Goal: Task Accomplishment & Management: Complete application form

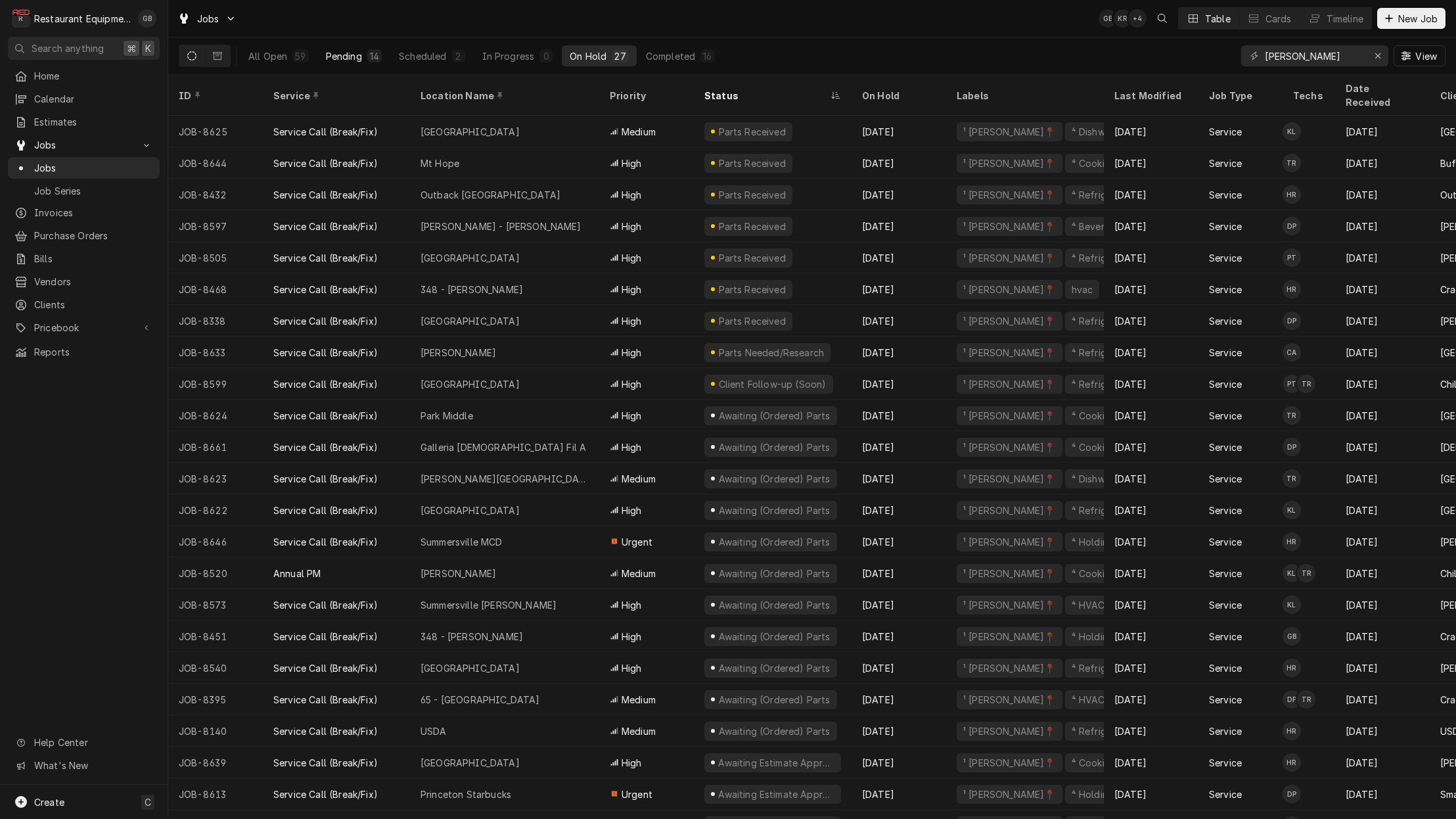
type input "beckley"
click at [360, 52] on div "Pending" at bounding box center [344, 56] width 36 height 14
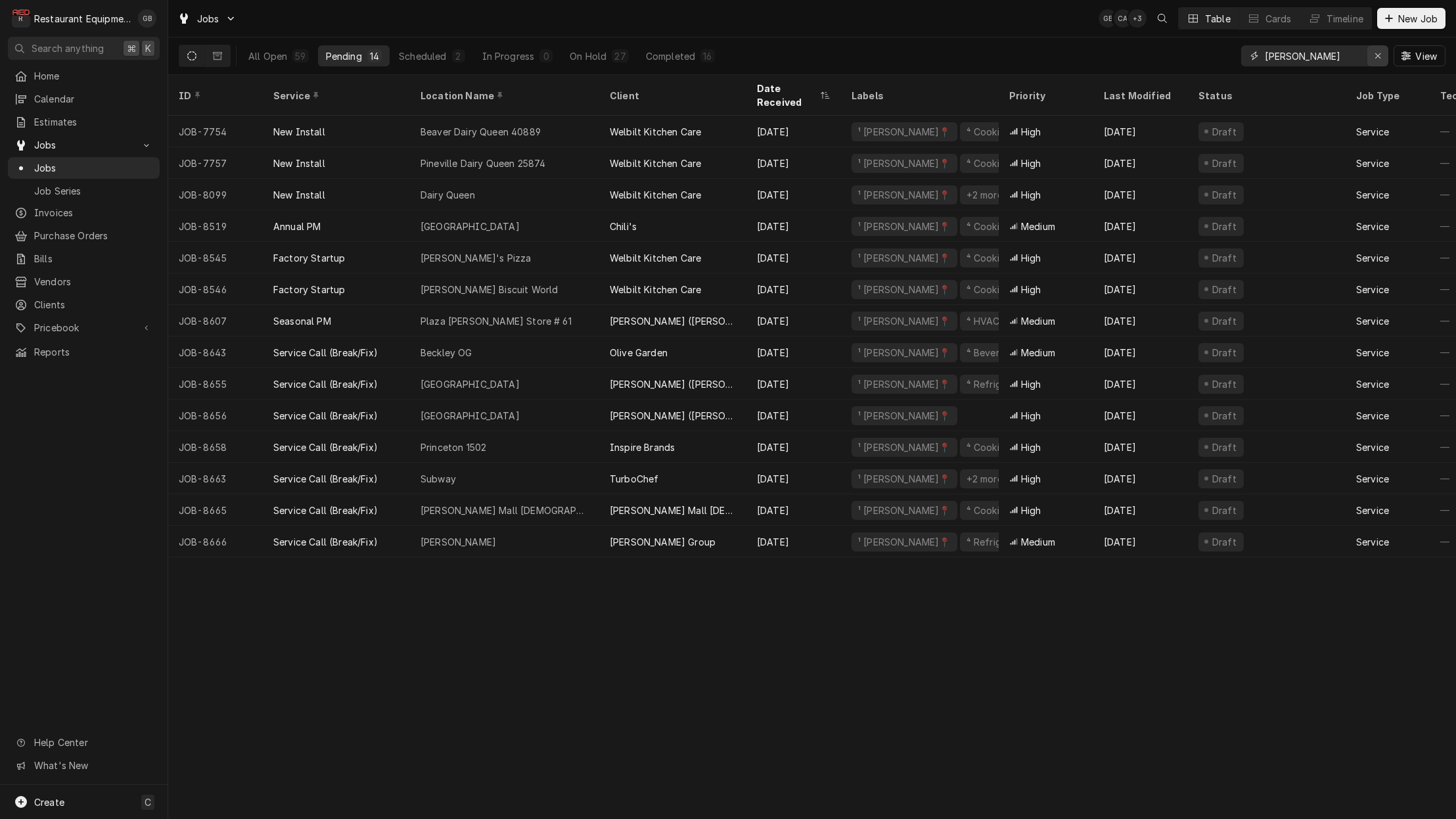
click at [1379, 52] on icon "Erase input" at bounding box center [1378, 56] width 7 height 10
click at [1379, 52] on input "Dynamic Content Wrapper" at bounding box center [1326, 56] width 123 height 21
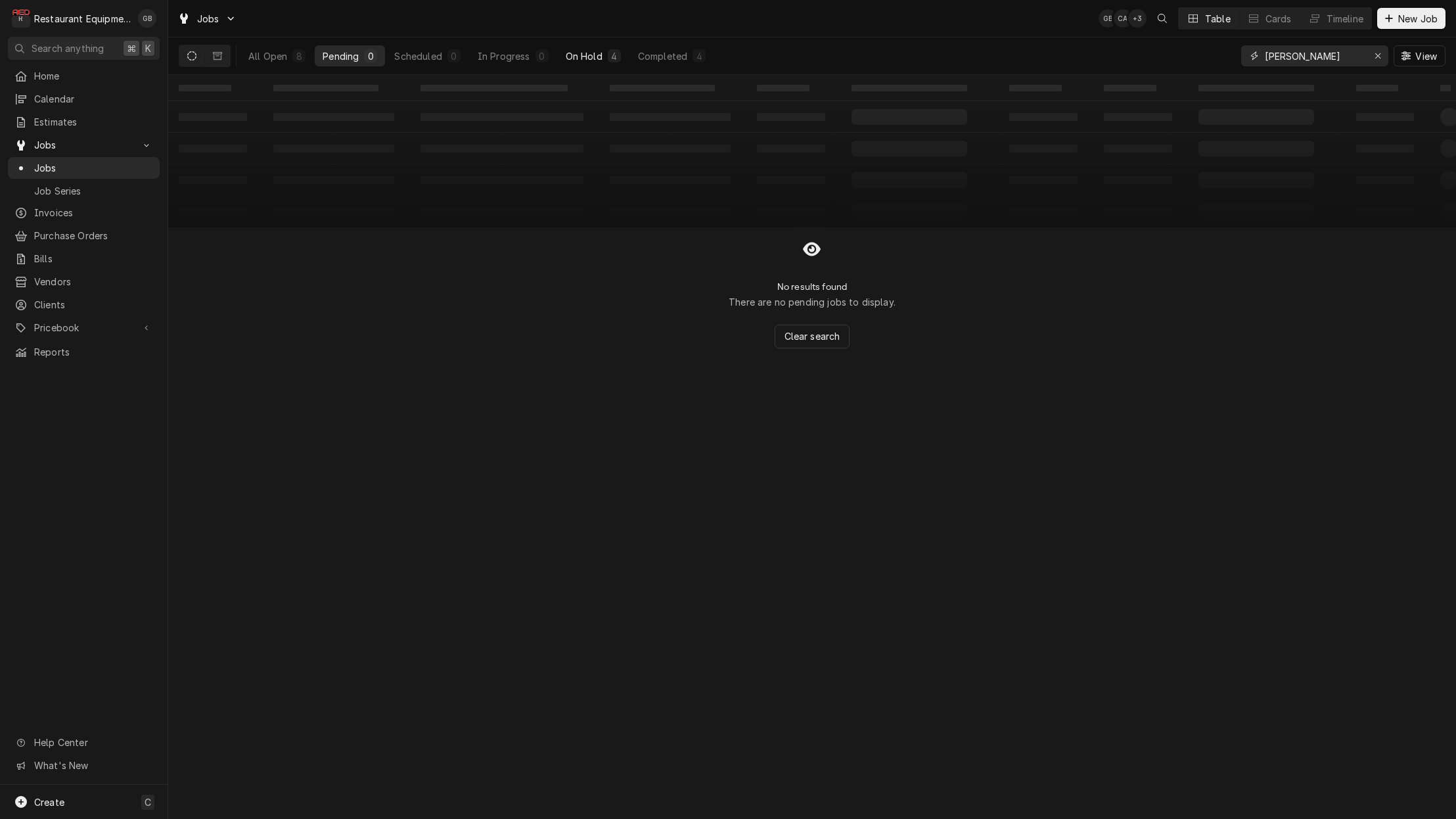
type input "harper"
click at [612, 64] on button "On Hold 4" at bounding box center [593, 56] width 71 height 21
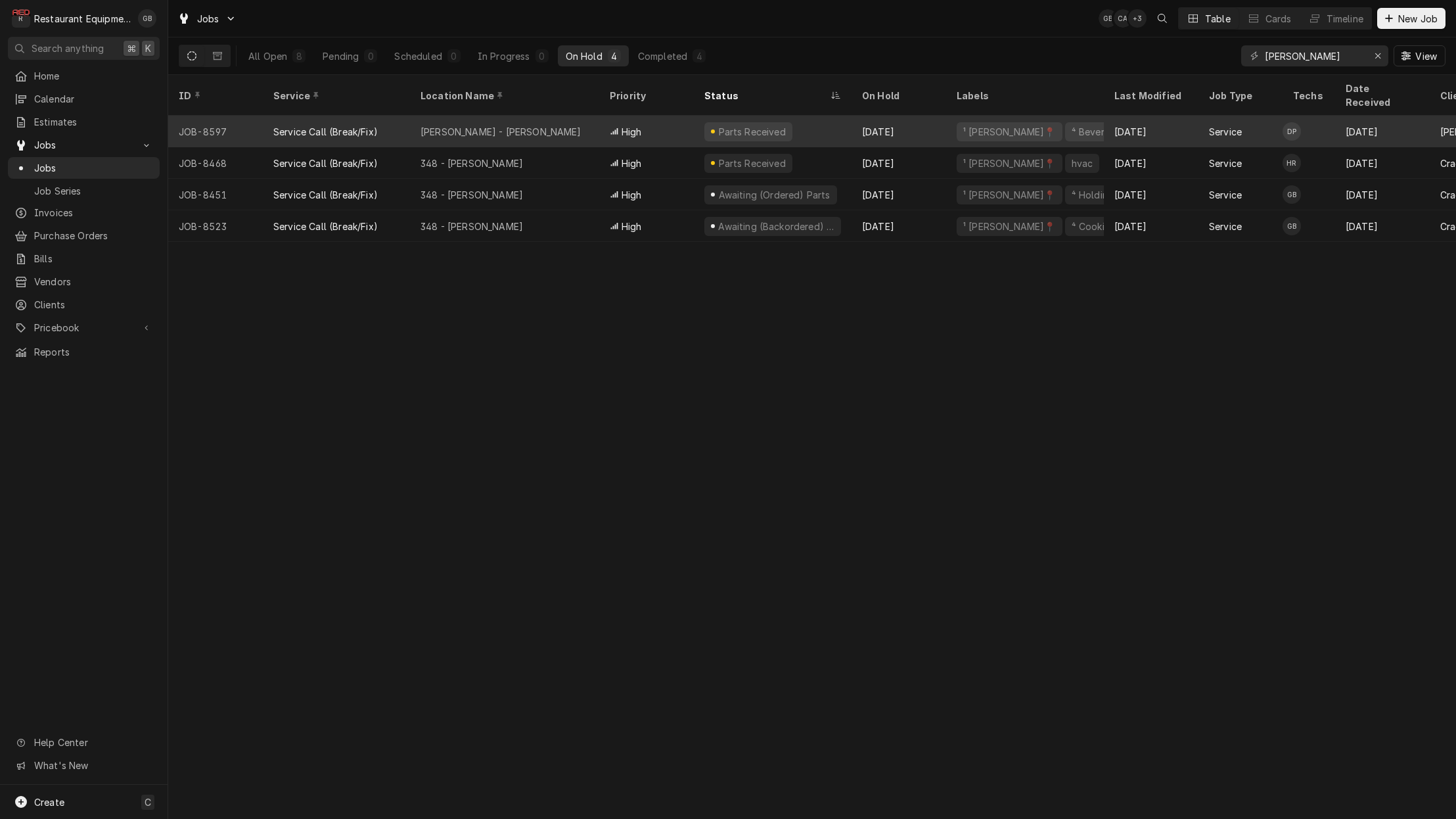
click at [479, 125] on div "Harper Rd - McDonald's" at bounding box center [501, 131] width 161 height 14
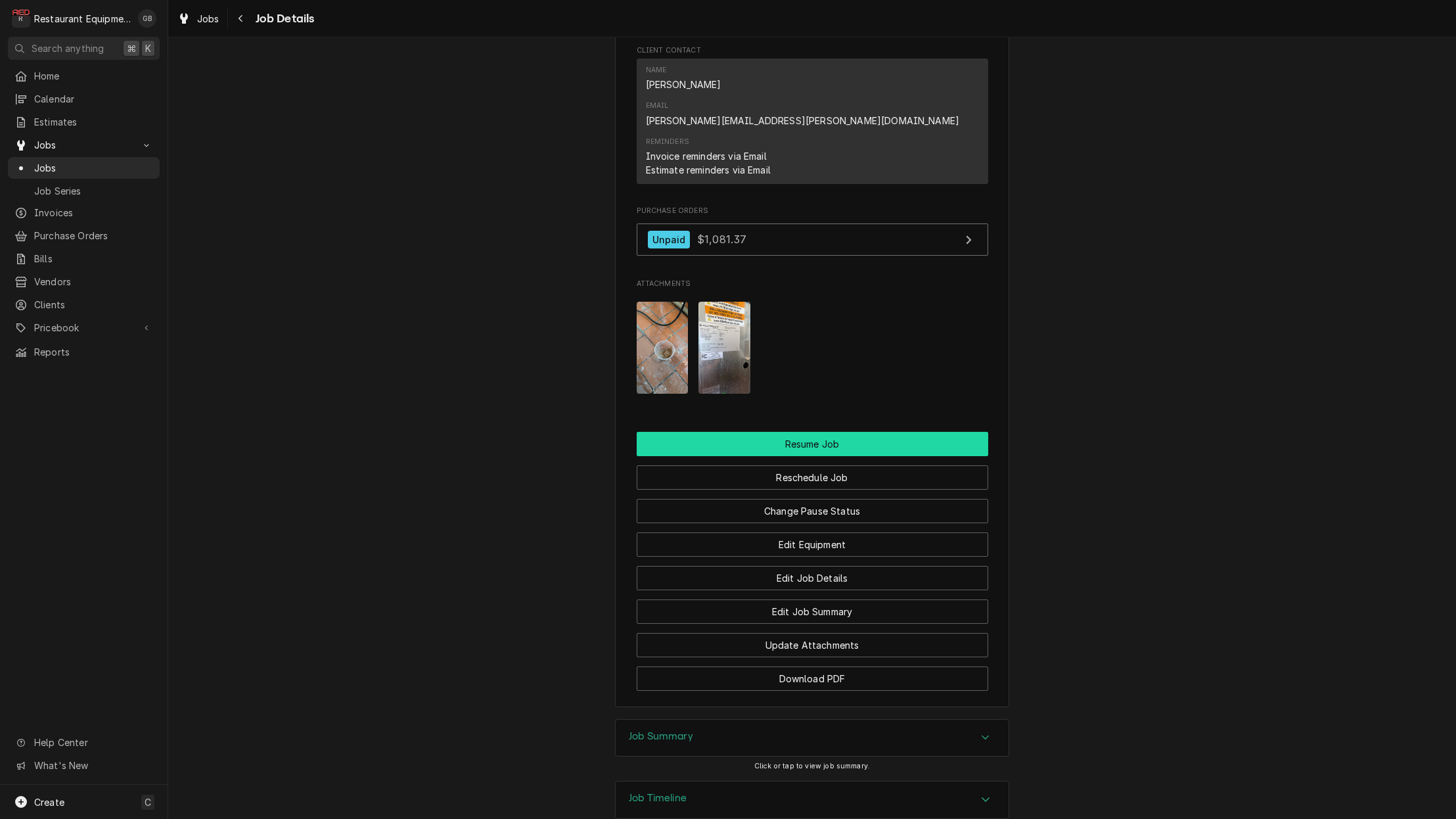
scroll to position [1461, 0]
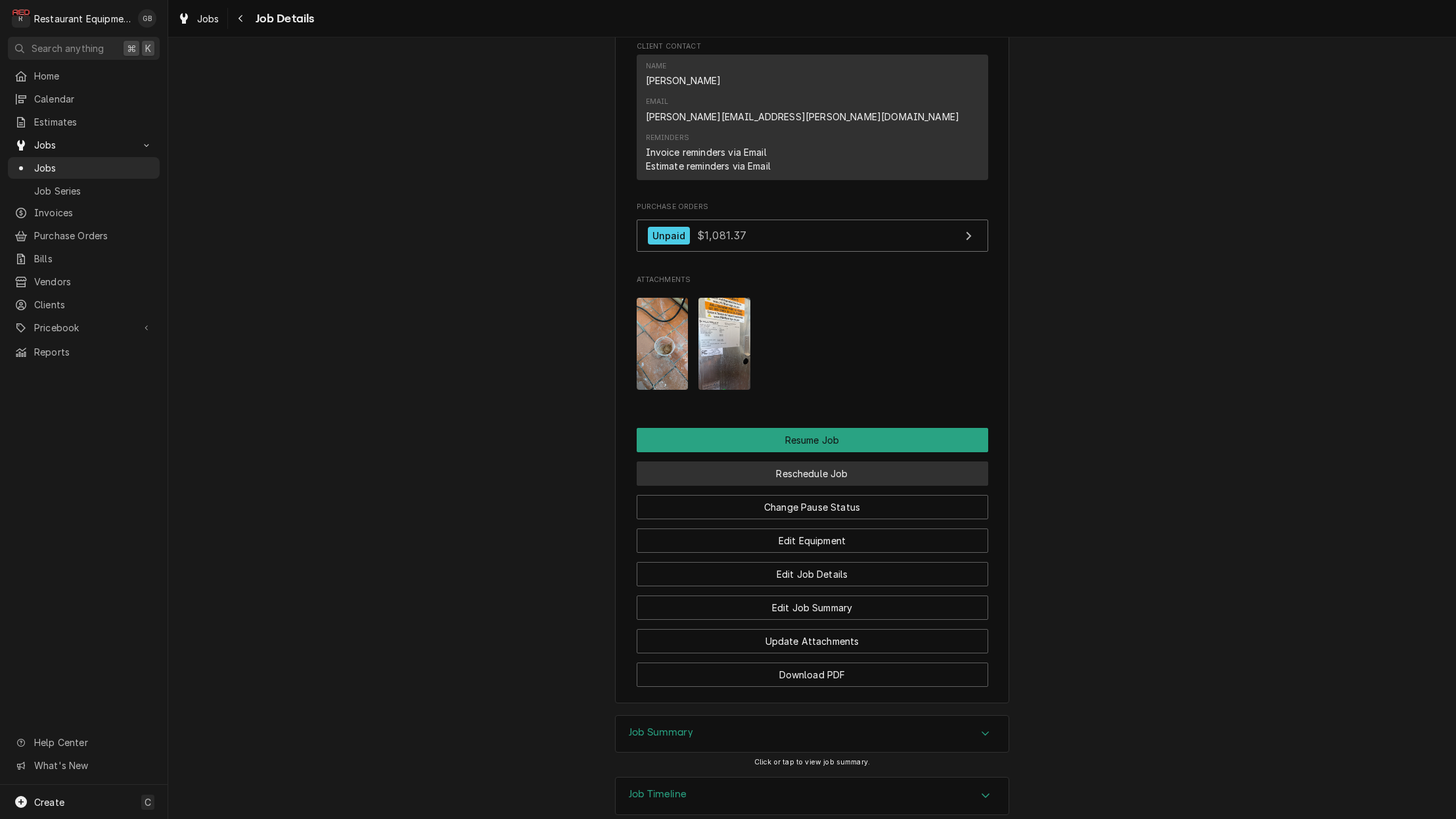
click at [821, 461] on button "Reschedule Job" at bounding box center [813, 473] width 351 height 25
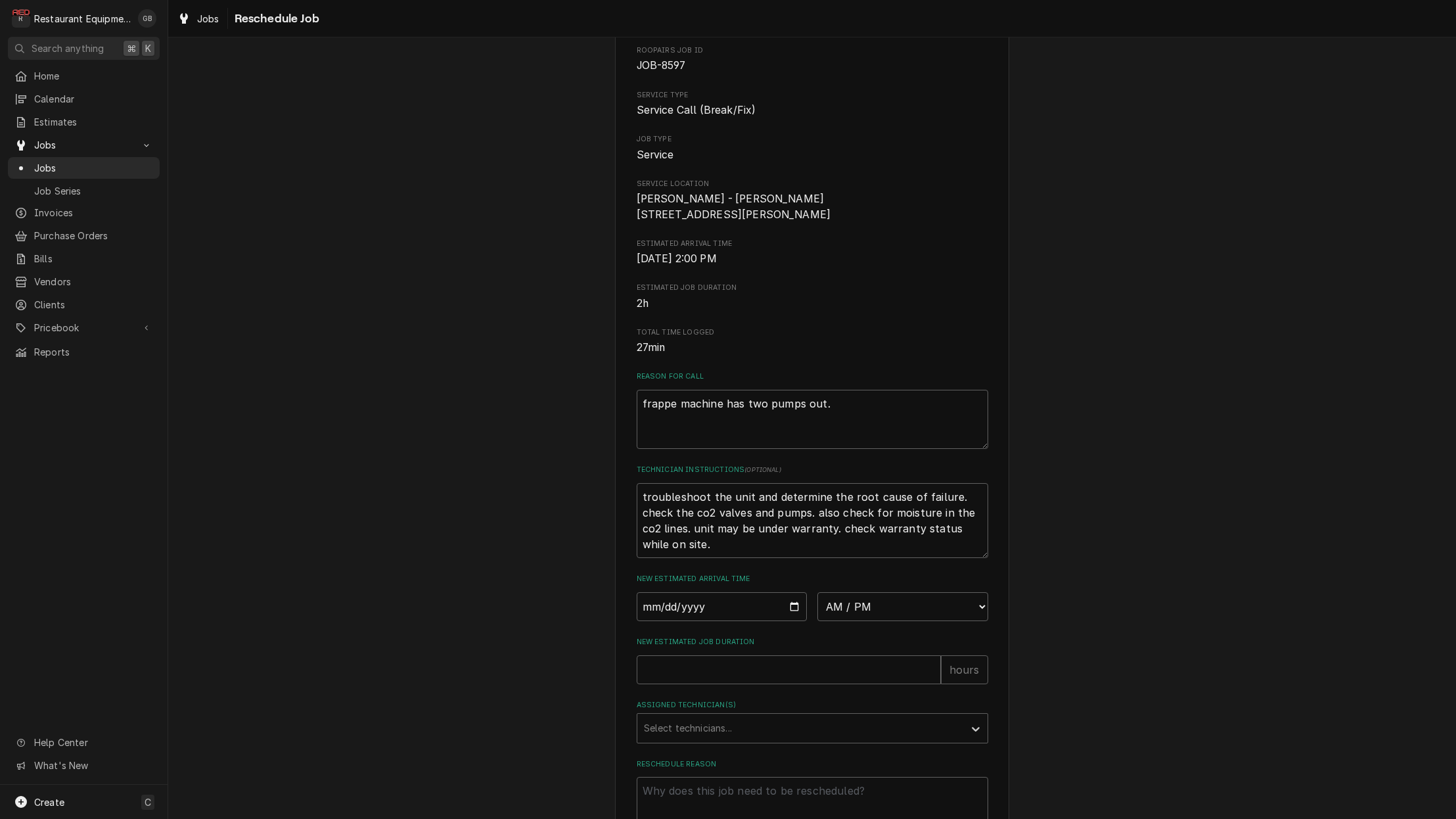
scroll to position [74, 0]
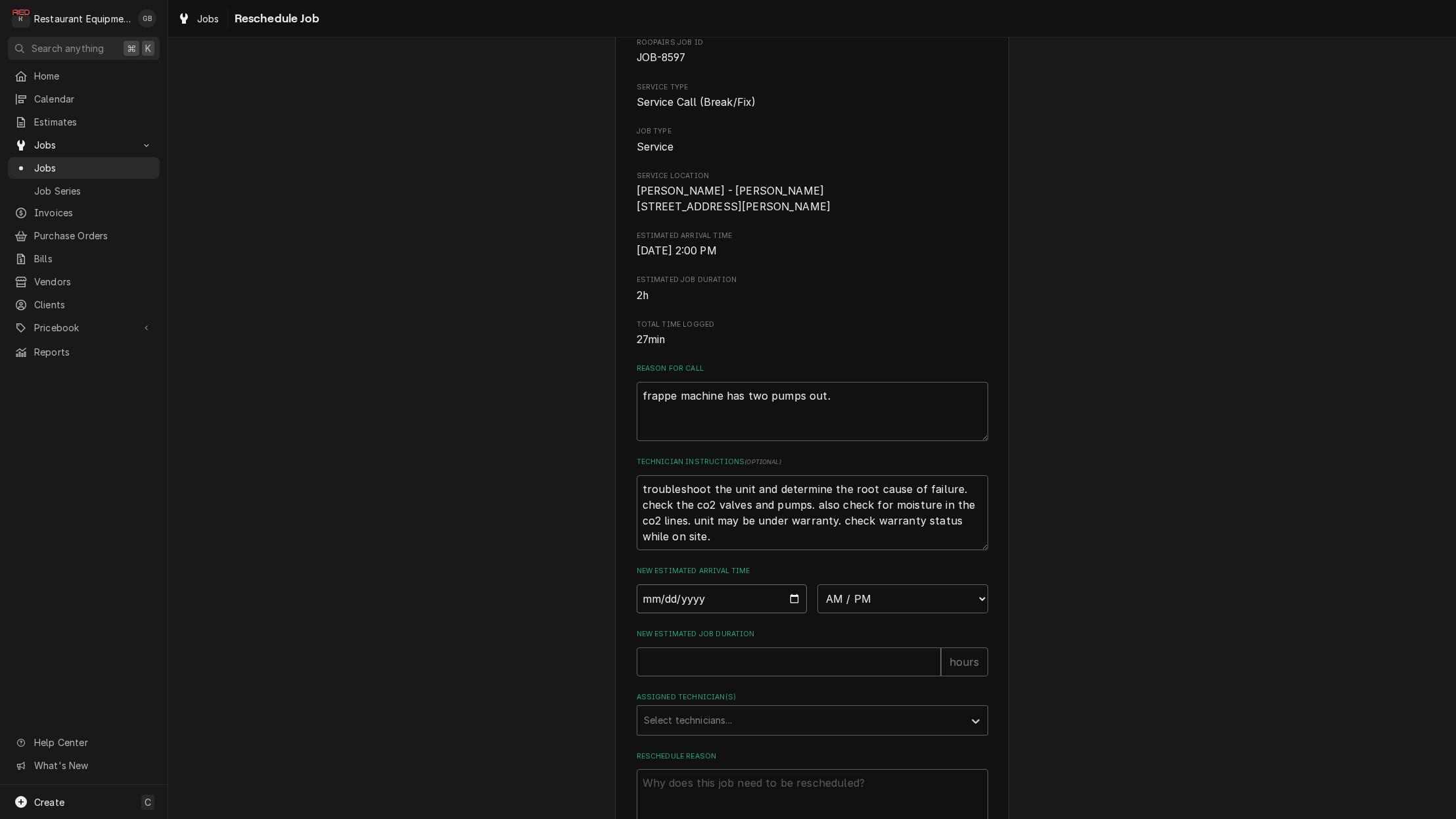
drag, startPoint x: 690, startPoint y: 596, endPoint x: 673, endPoint y: 604, distance: 18.8
click at [686, 600] on input "Date" at bounding box center [722, 599] width 171 height 29
type input "2025-08-22"
type textarea "x"
select select "12:15:00"
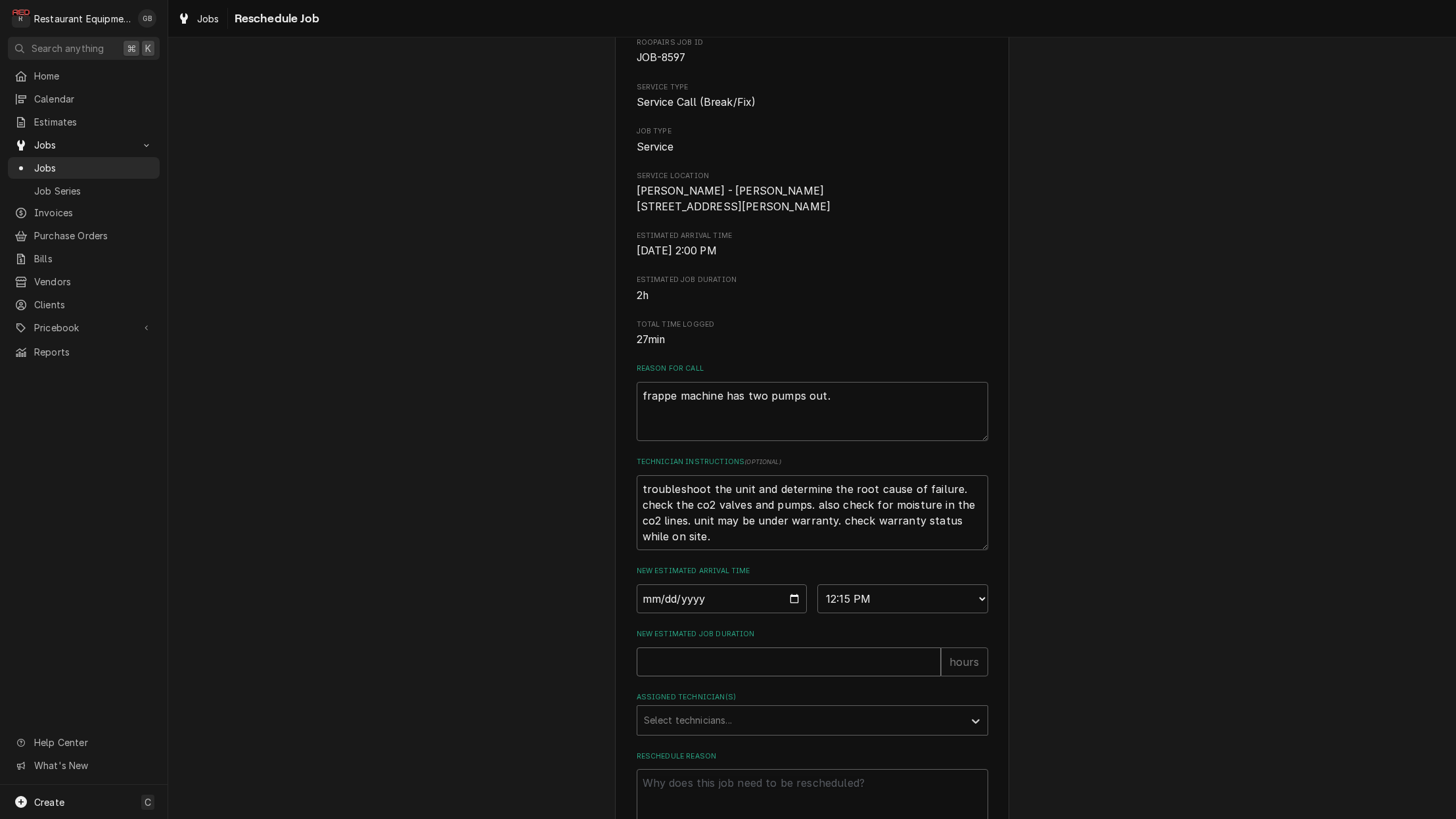
click at [802, 669] on input "New Estimated Job Duration" at bounding box center [789, 662] width 305 height 29
type textarea "x"
type input "1"
click at [962, 712] on div "Assigned Technician(s) Select technicians..." at bounding box center [813, 713] width 351 height 43
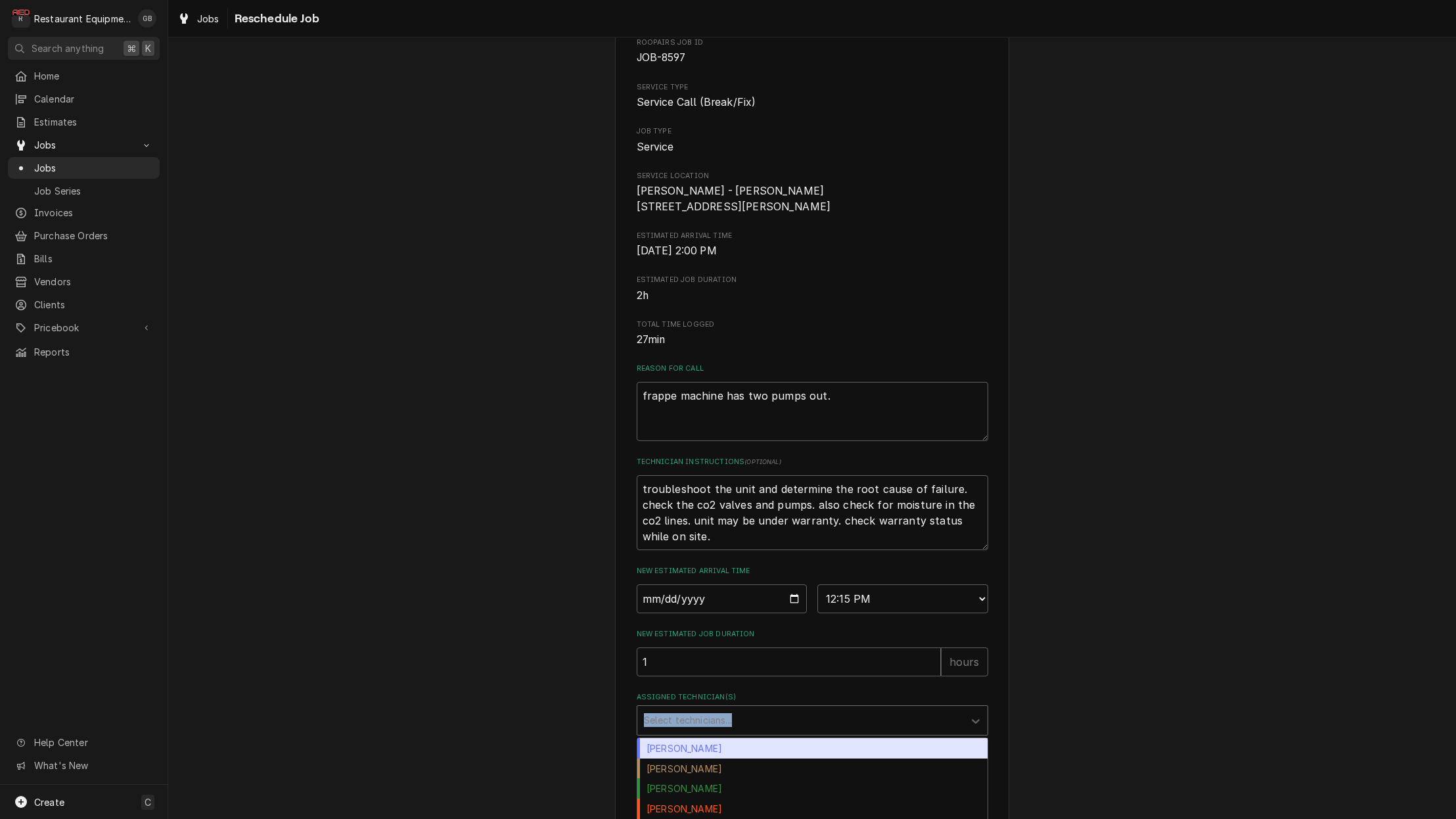
click at [798, 735] on div "Select technicians..." at bounding box center [801, 720] width 327 height 29
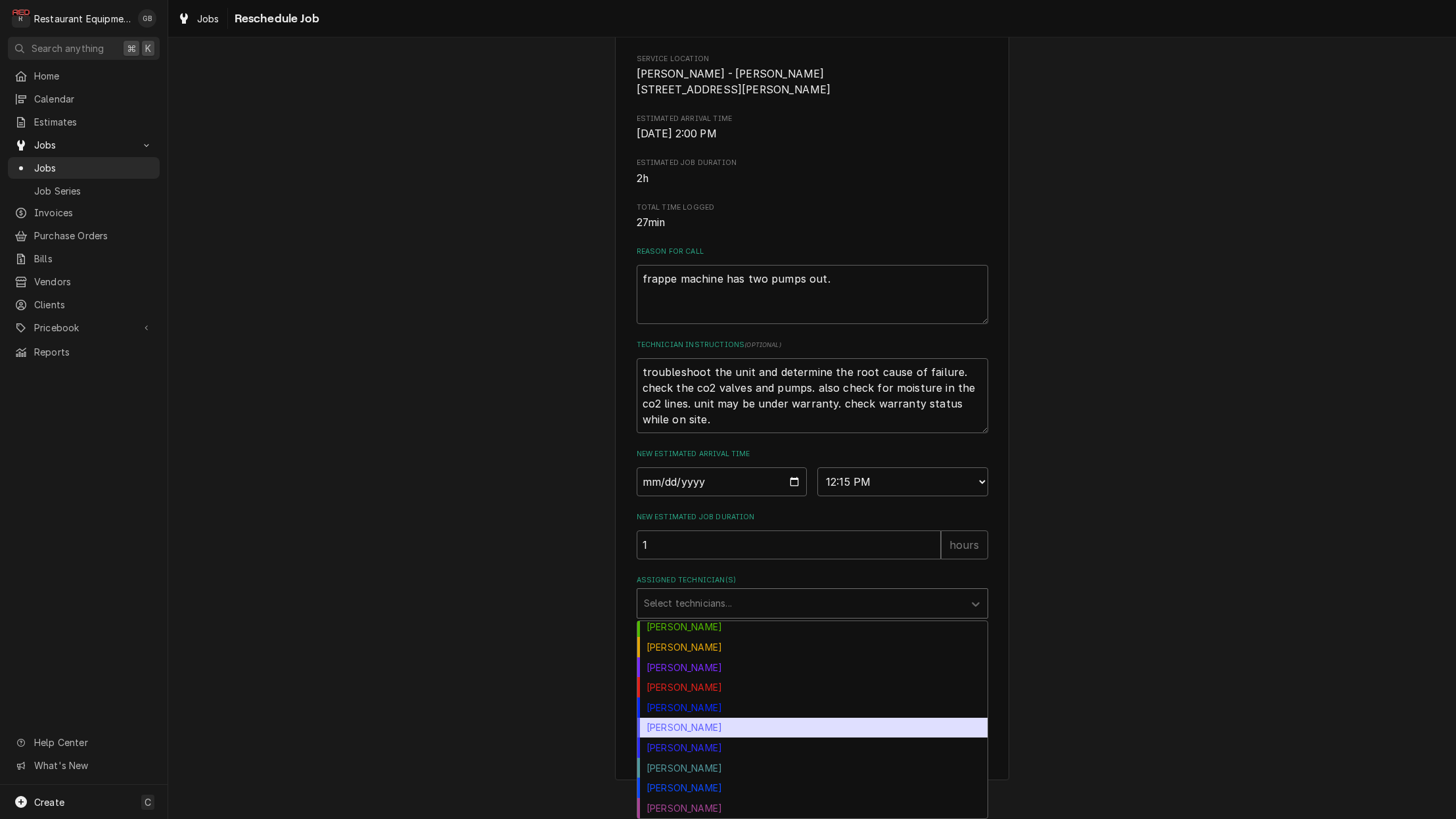
scroll to position [197, 0]
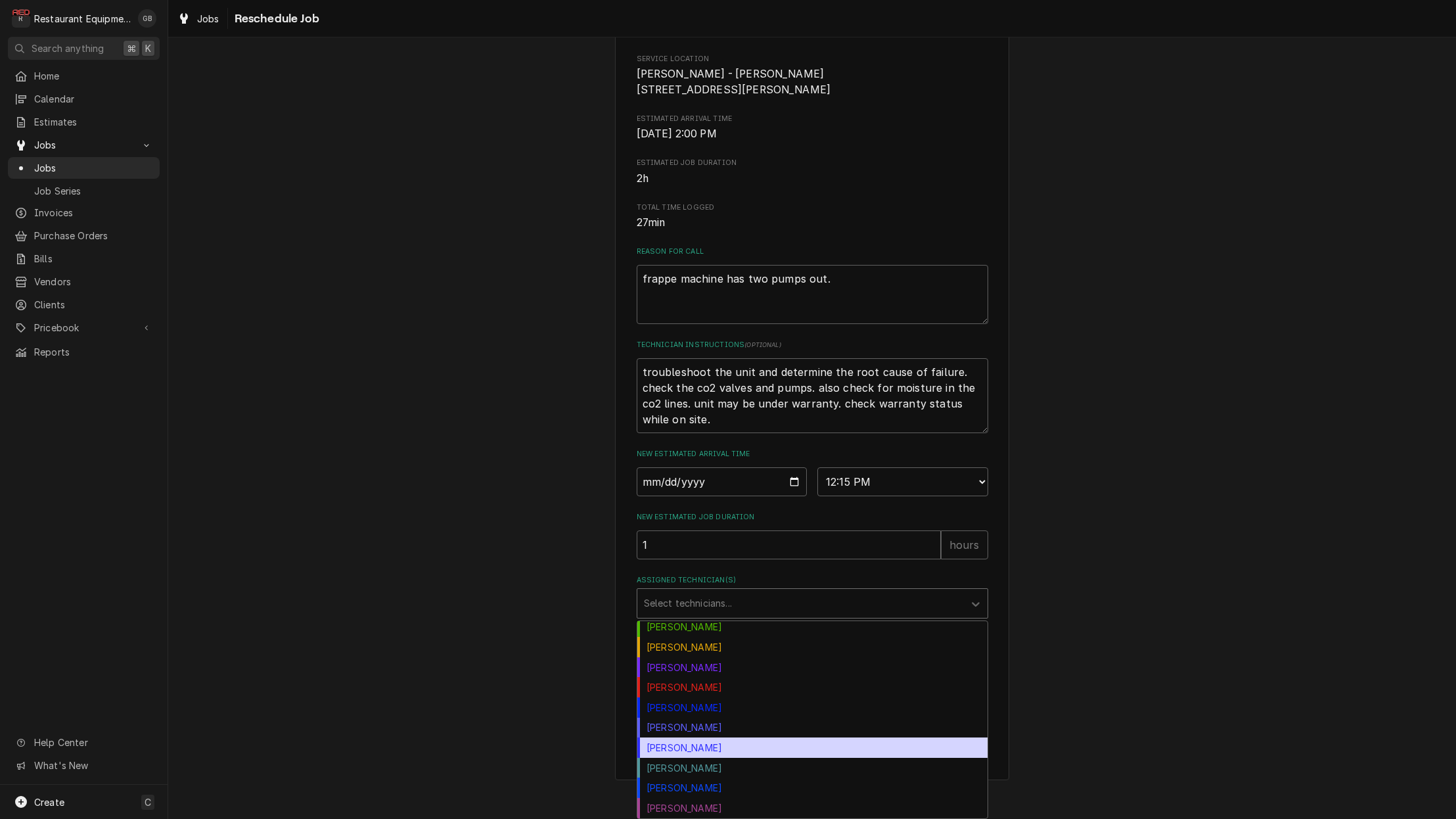
click at [712, 745] on div "Thomas Ross" at bounding box center [813, 747] width 350 height 21
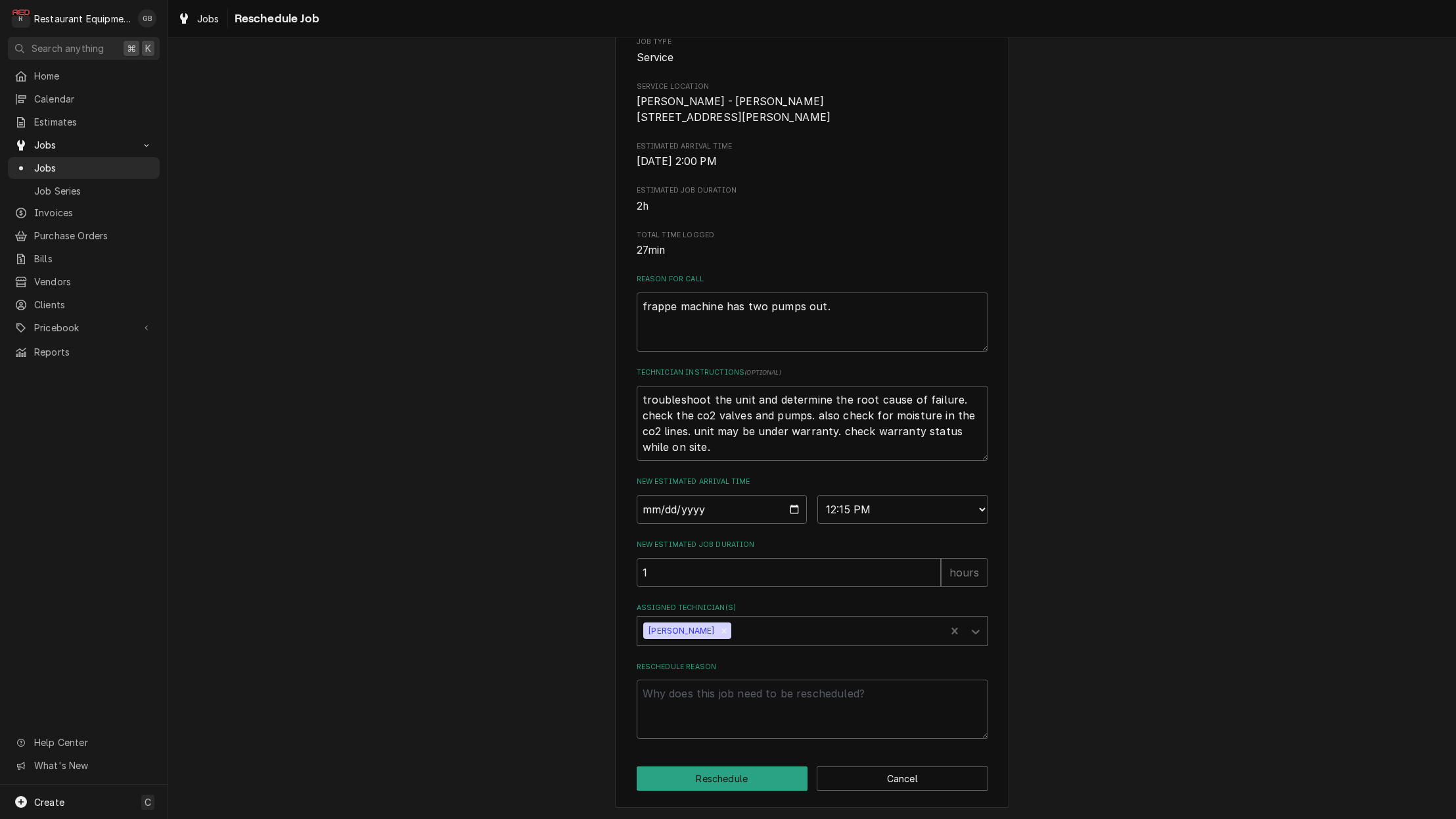
scroll to position [169, 0]
click at [662, 728] on textarea "Reschedule Reason" at bounding box center [813, 708] width 351 height 59
type textarea "x"
type textarea "p"
type textarea "x"
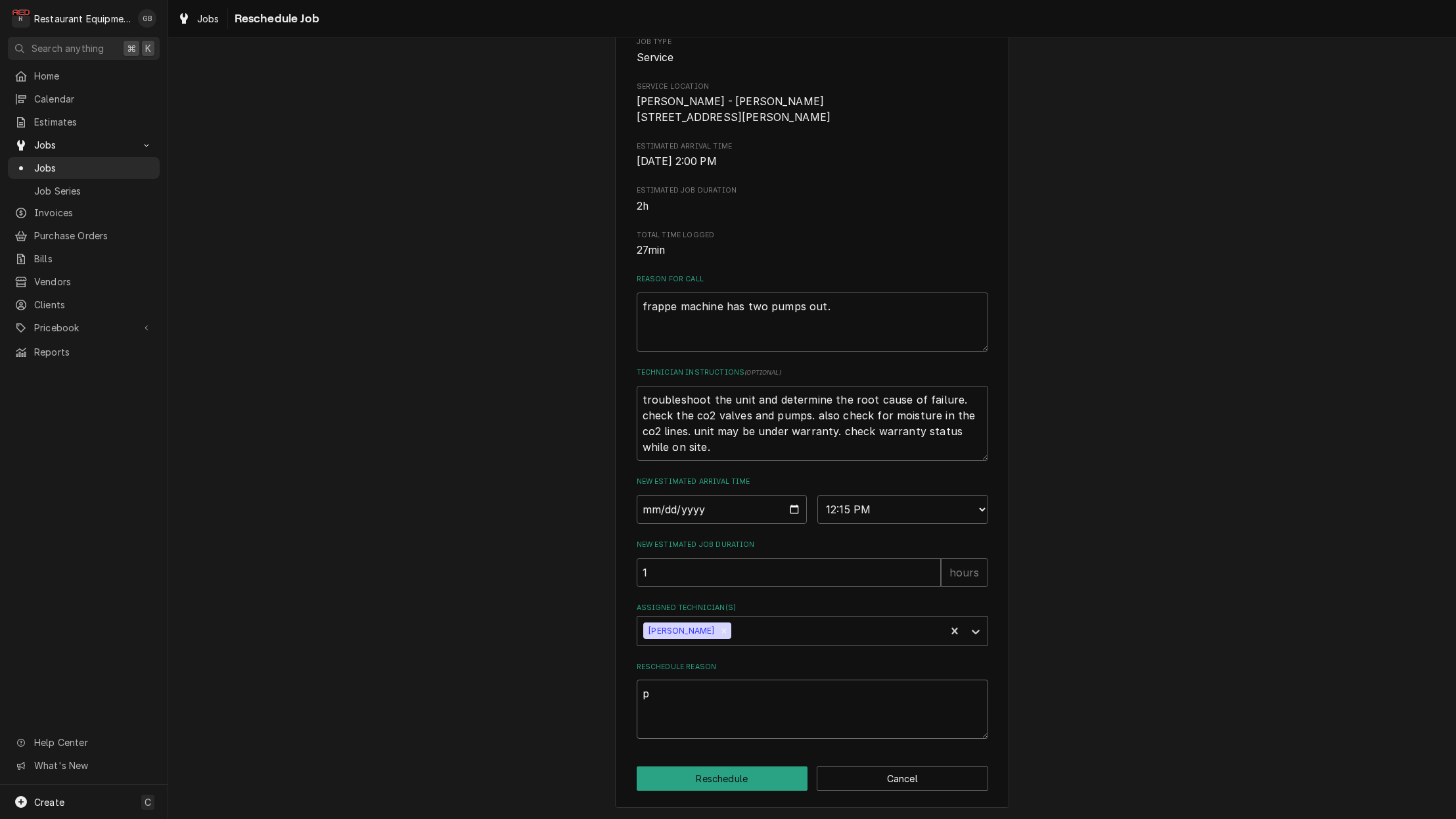
type textarea "pa"
type textarea "x"
type textarea "par"
type textarea "x"
type textarea "part"
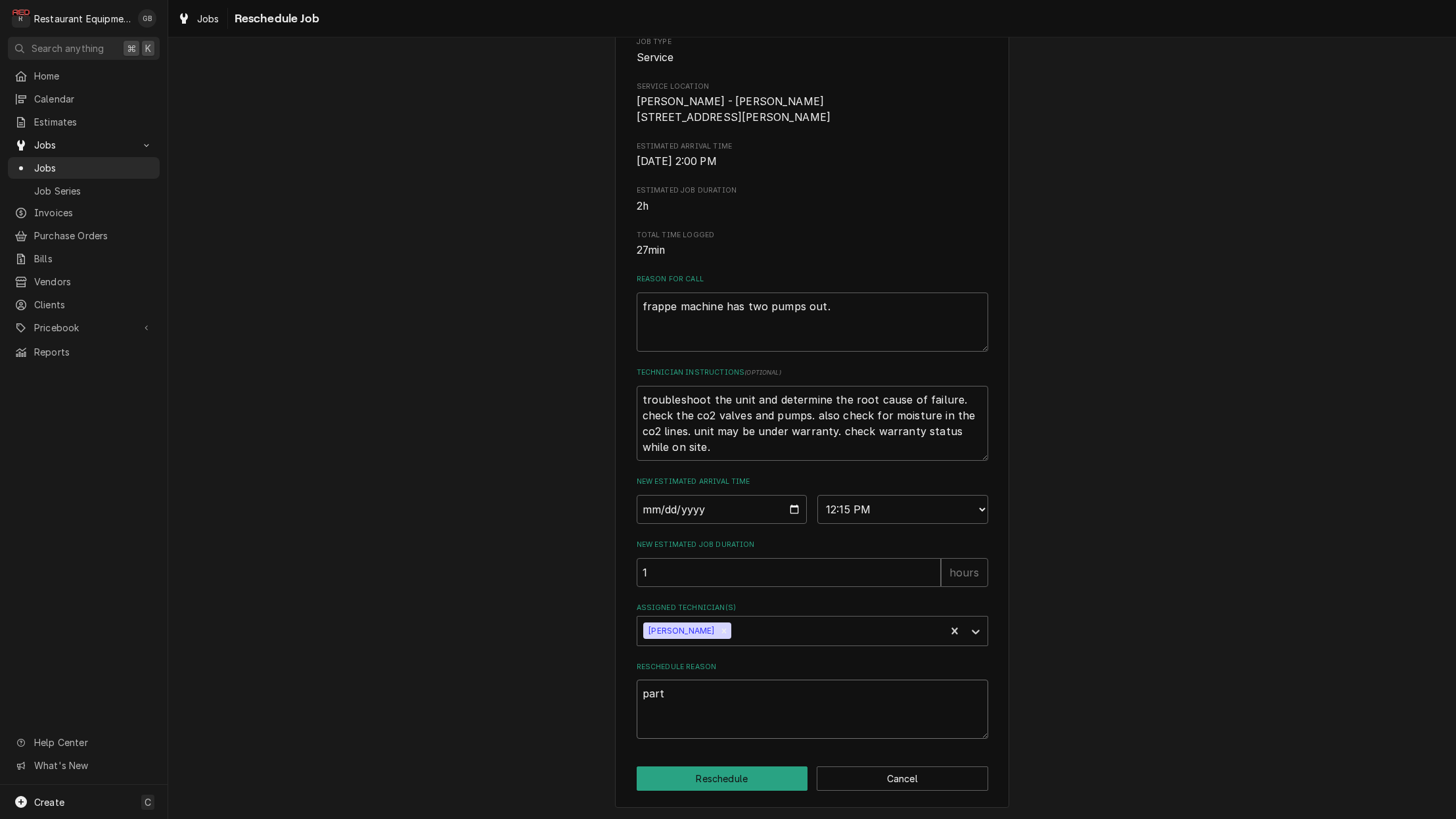
type textarea "x"
type textarea "parts"
click at [756, 782] on button "Reschedule" at bounding box center [723, 778] width 172 height 25
type textarea "x"
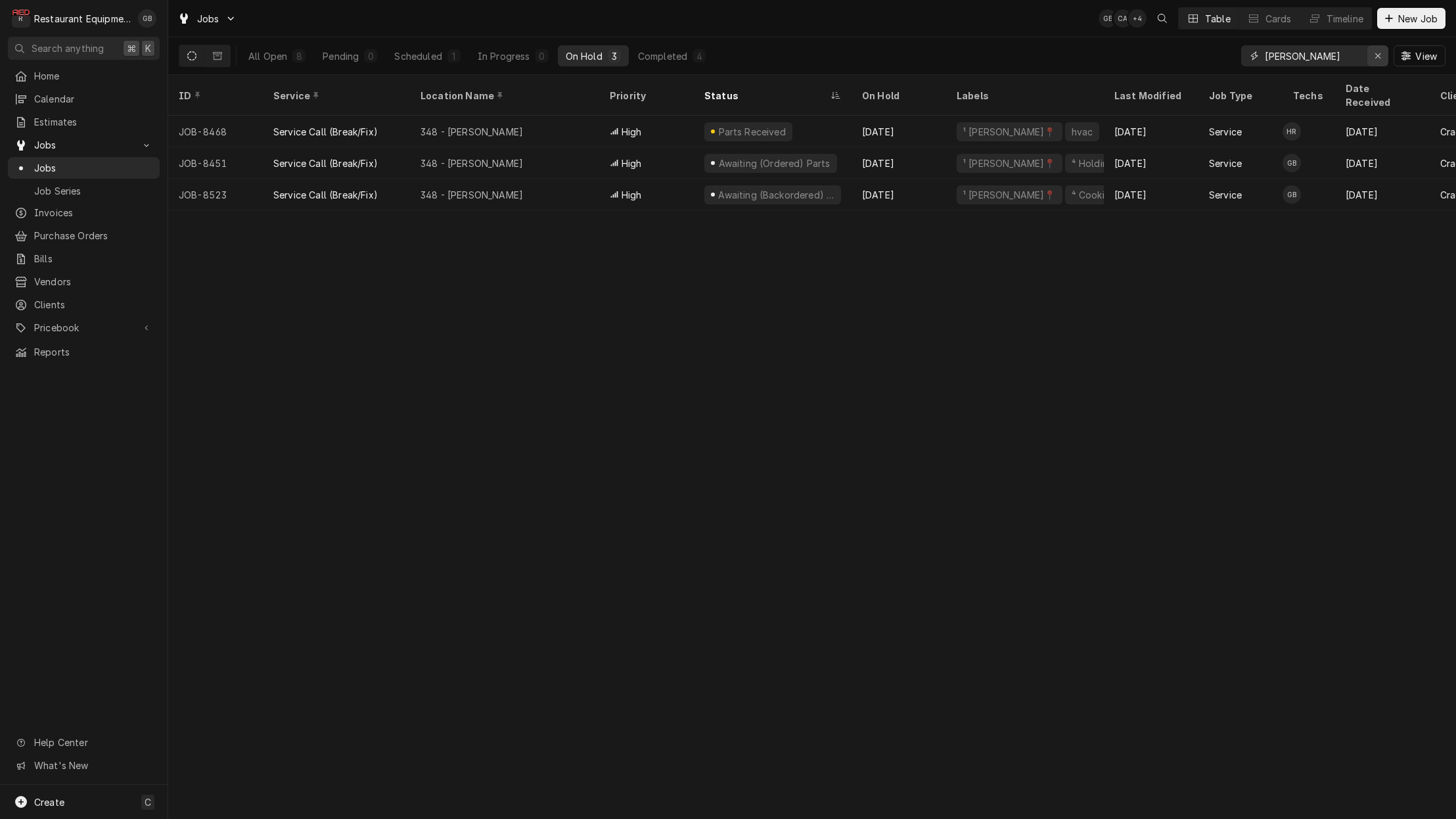
click at [1374, 63] on button "Erase input" at bounding box center [1378, 56] width 21 height 21
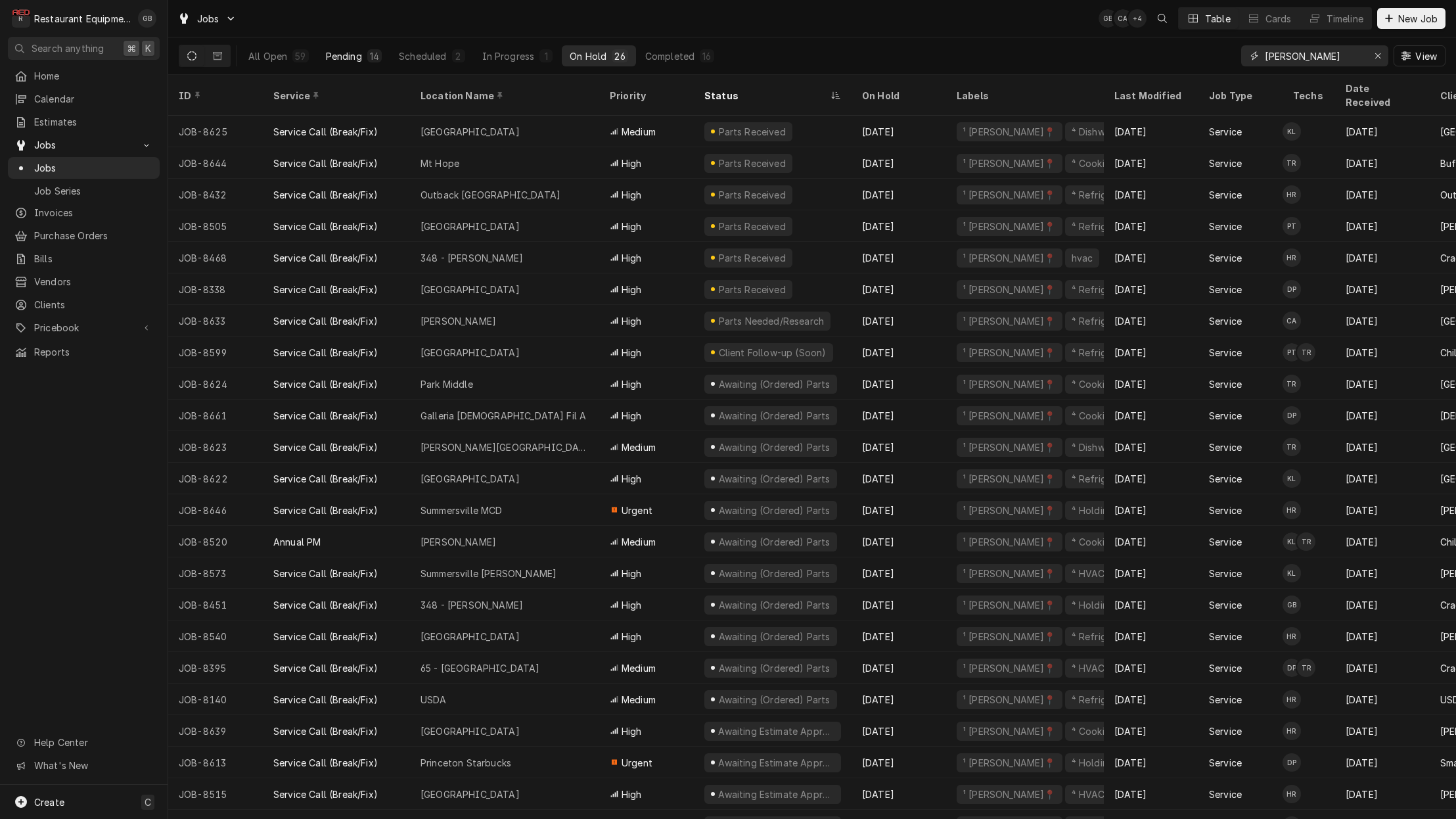
type input "[PERSON_NAME]"
click at [354, 59] on div "Pending" at bounding box center [344, 56] width 36 height 14
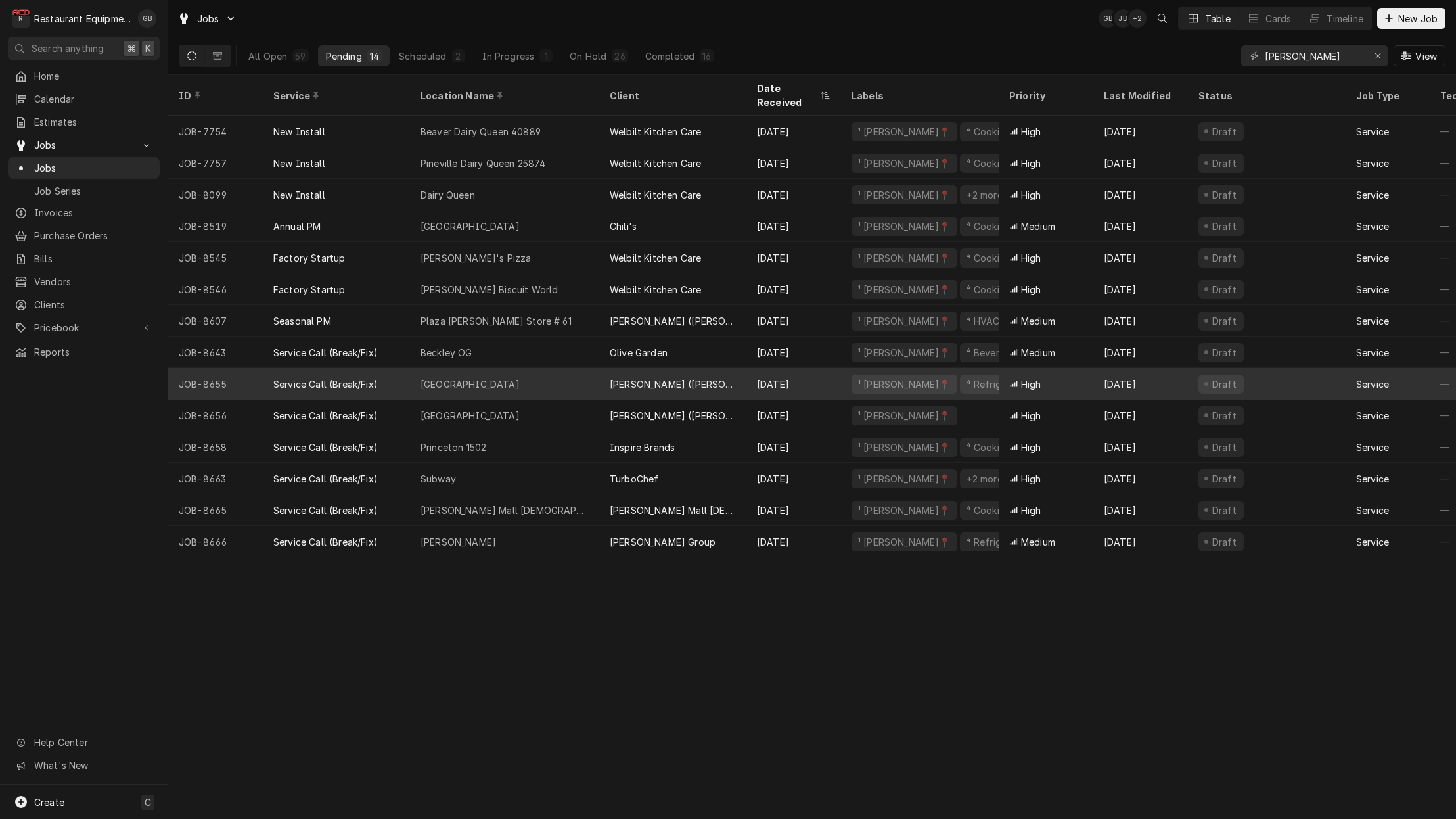
click at [468, 375] on div "Lewisburg" at bounding box center [505, 384] width 189 height 32
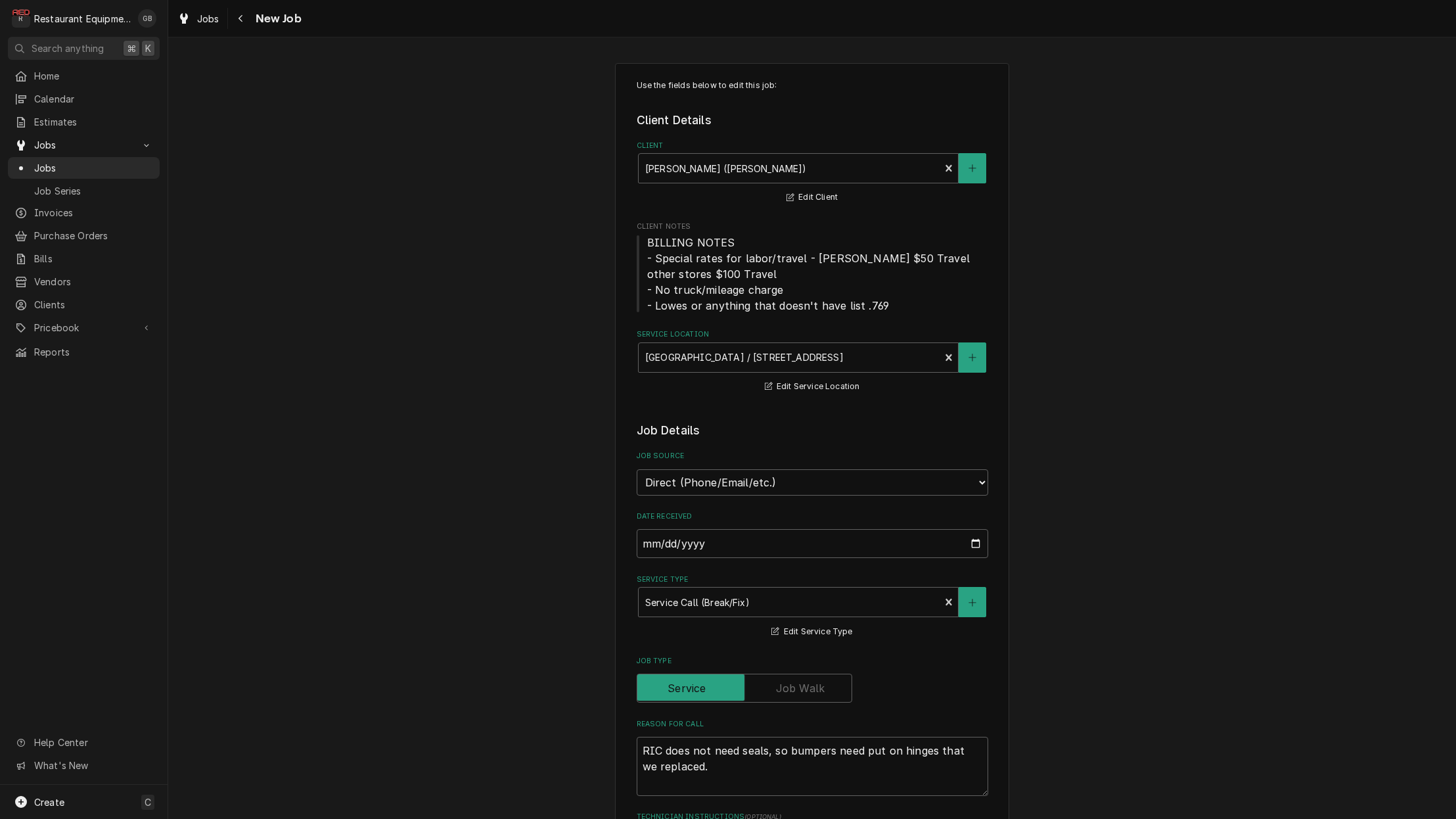
type textarea "x"
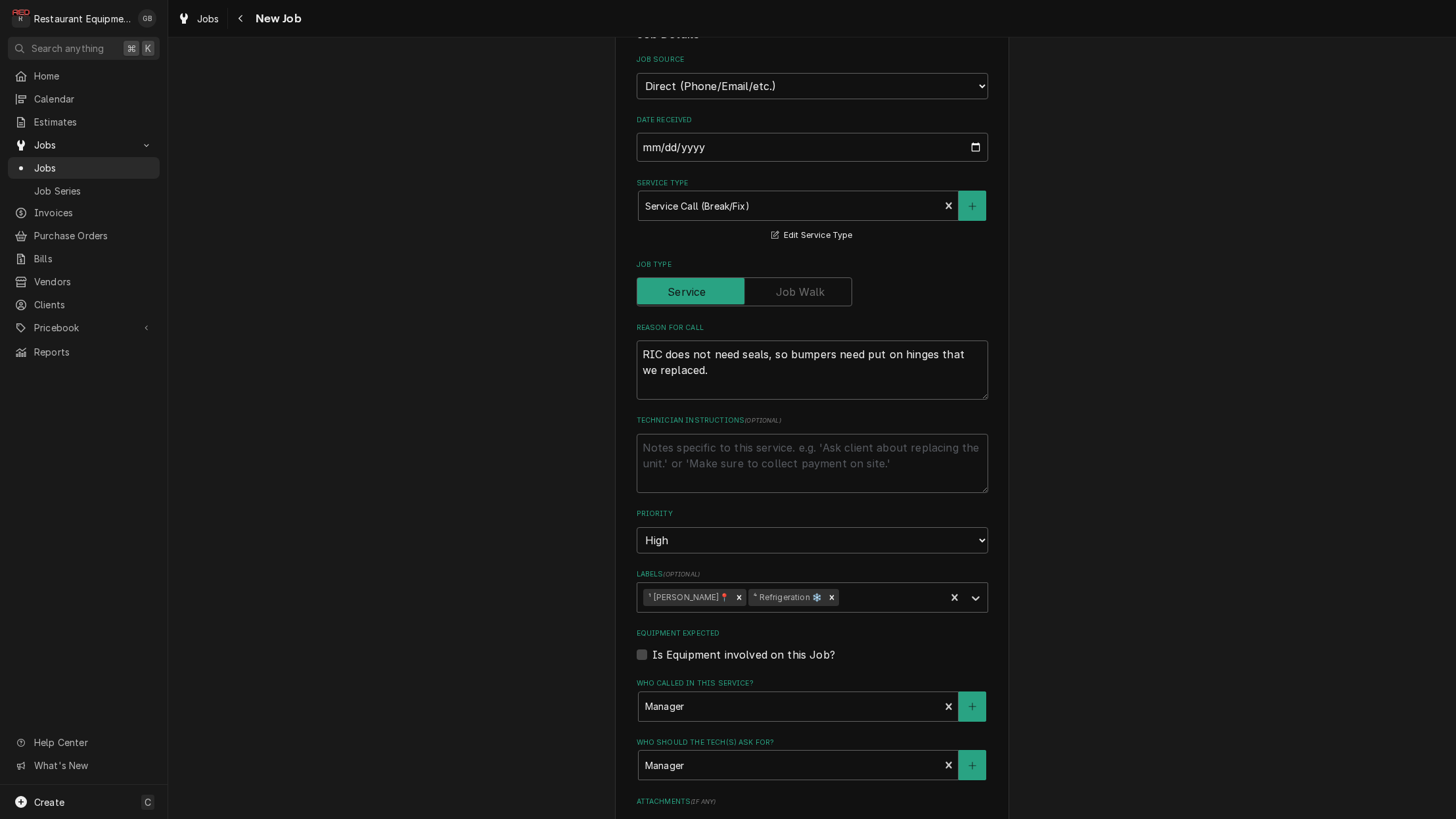
scroll to position [395, 0]
click at [633, 425] on div "Use the fields below to edit this job: Client Details Client [PERSON_NAME] ([PE…" at bounding box center [812, 414] width 394 height 1494
click at [650, 434] on textarea "Technician Instructions ( optional )" at bounding box center [813, 464] width 351 height 59
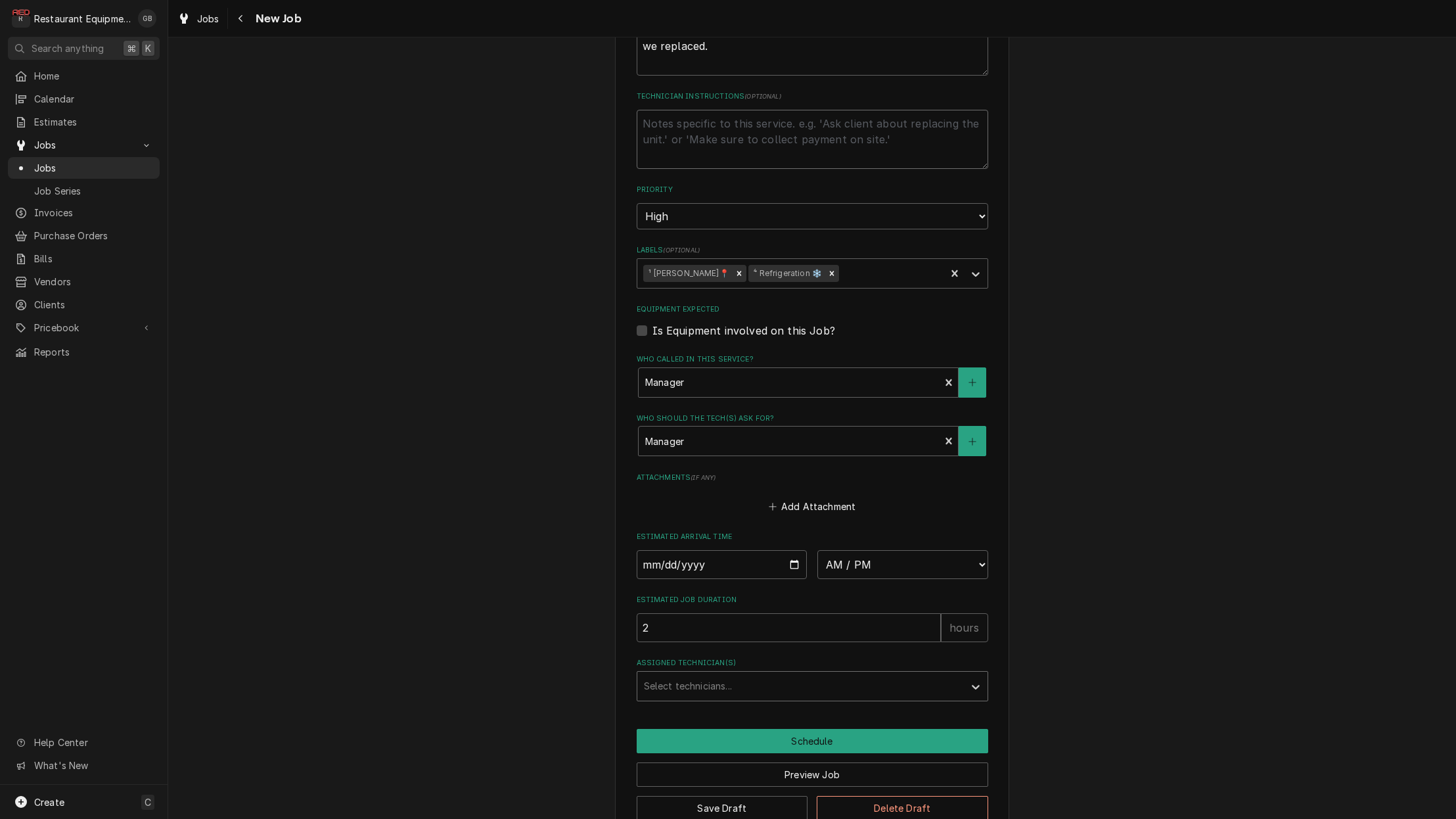
scroll to position [720, 0]
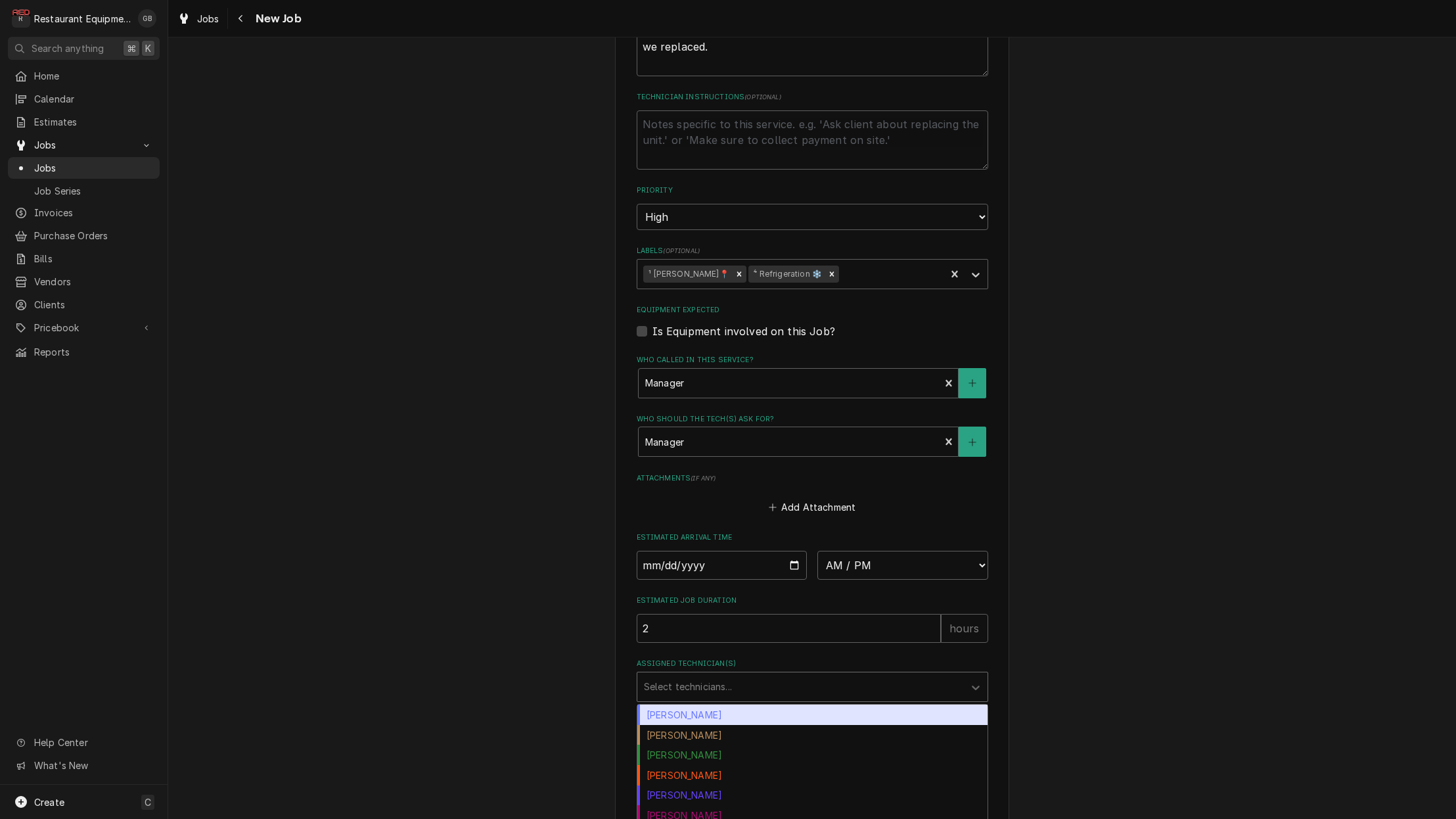
click at [817, 675] on div "Assigned Technician(s)" at bounding box center [801, 687] width 313 height 24
click at [666, 551] on fieldset "Job Details Job Source Direct (Phone/Email/etc.) Service Channel Corrigo Ecotra…" at bounding box center [813, 202] width 351 height 999
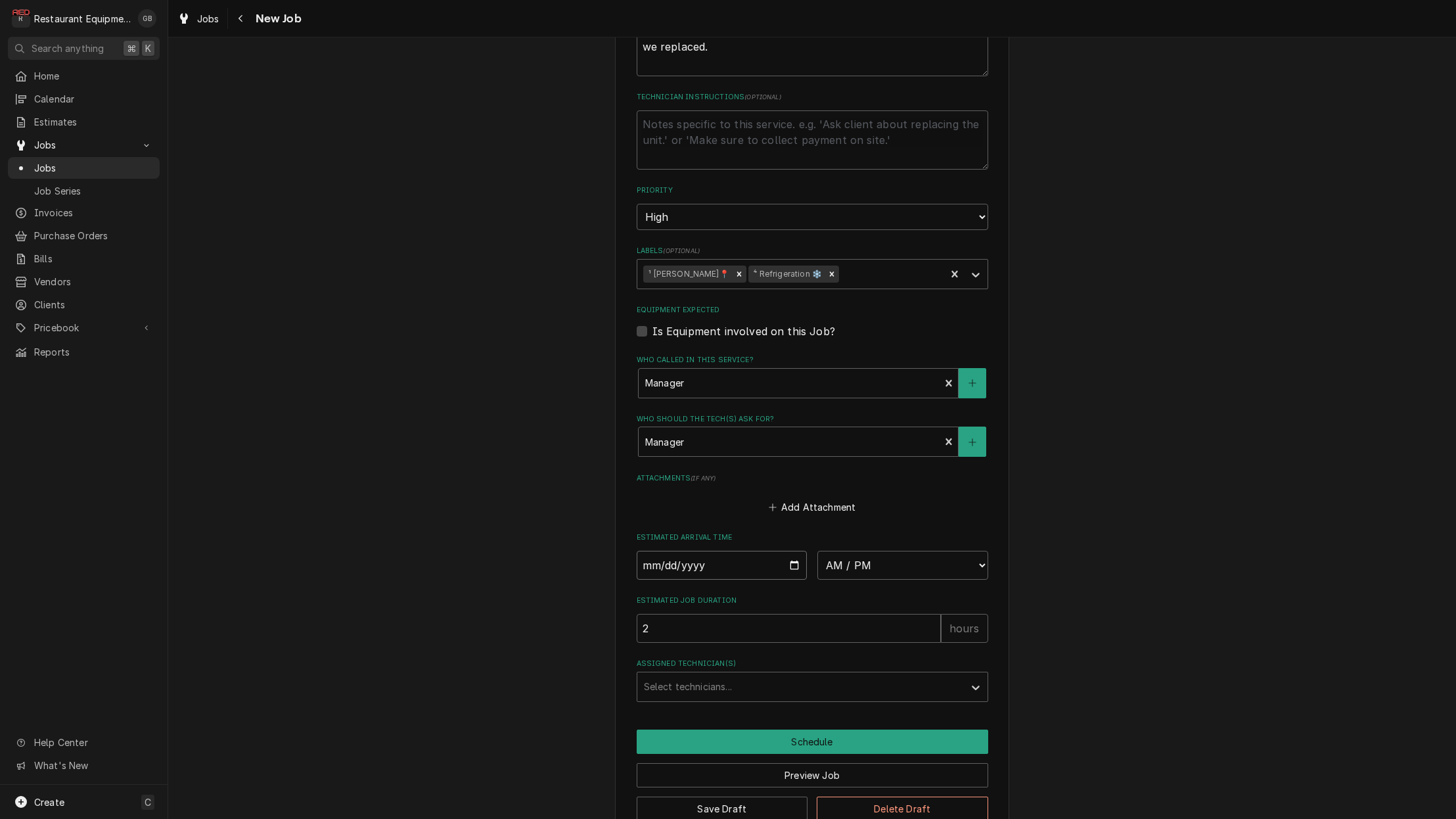
click at [664, 551] on input "Date" at bounding box center [722, 565] width 171 height 29
type input "2025-08-29"
type textarea "x"
type input "[DATE]"
type textarea "x"
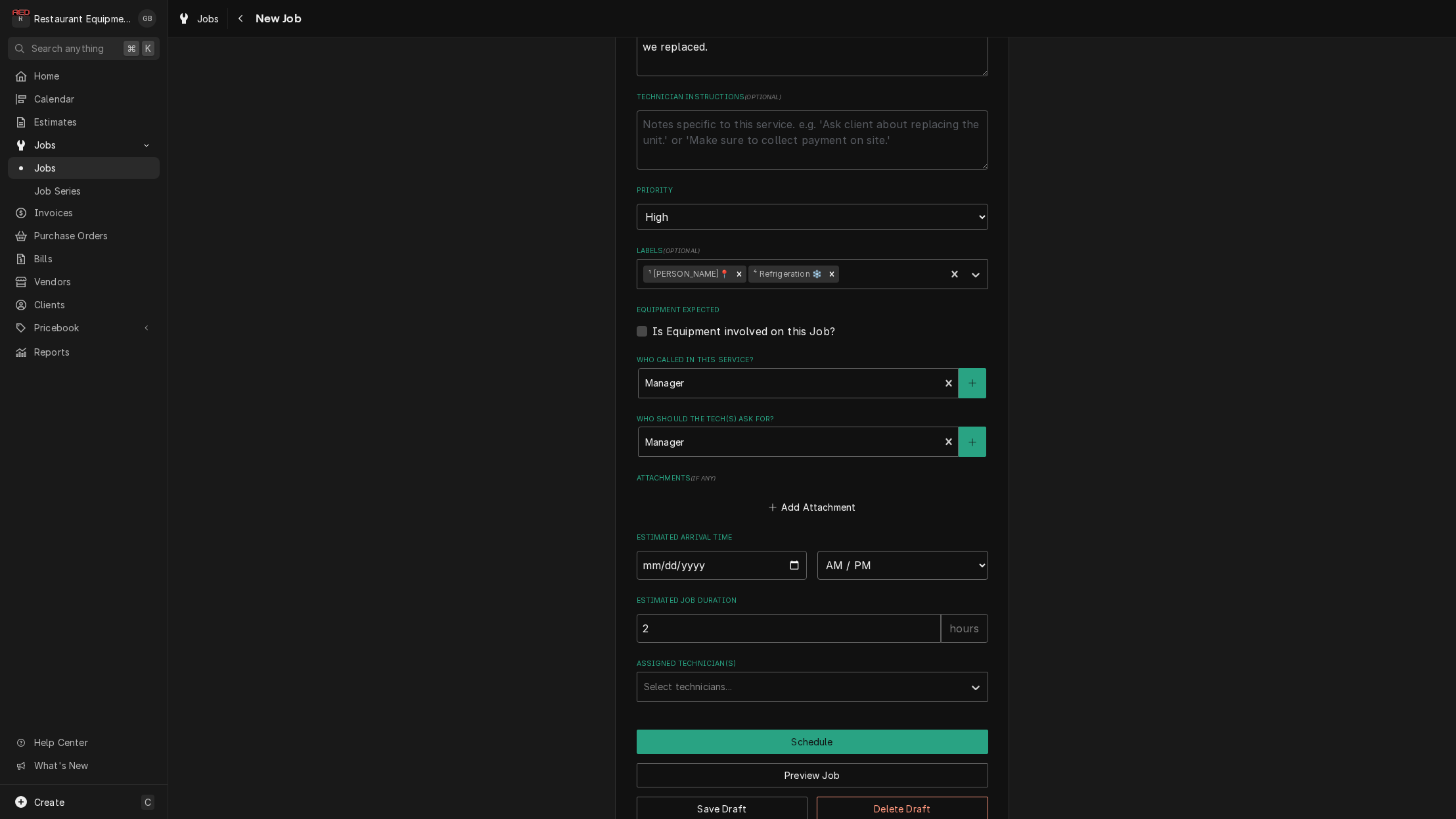
select select "12:15:00"
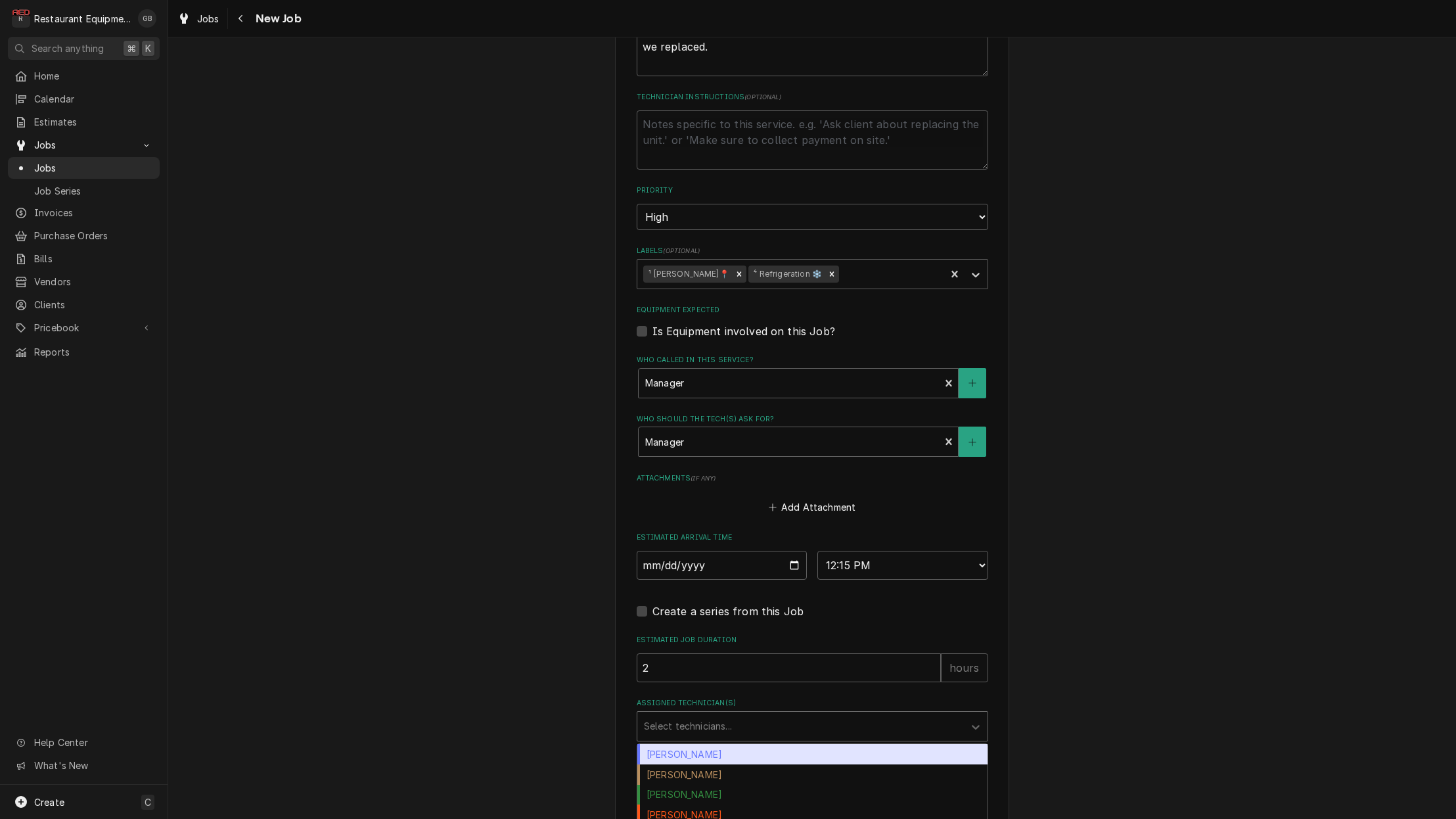
click at [868, 714] on div "Assigned Technician(s)" at bounding box center [801, 726] width 313 height 24
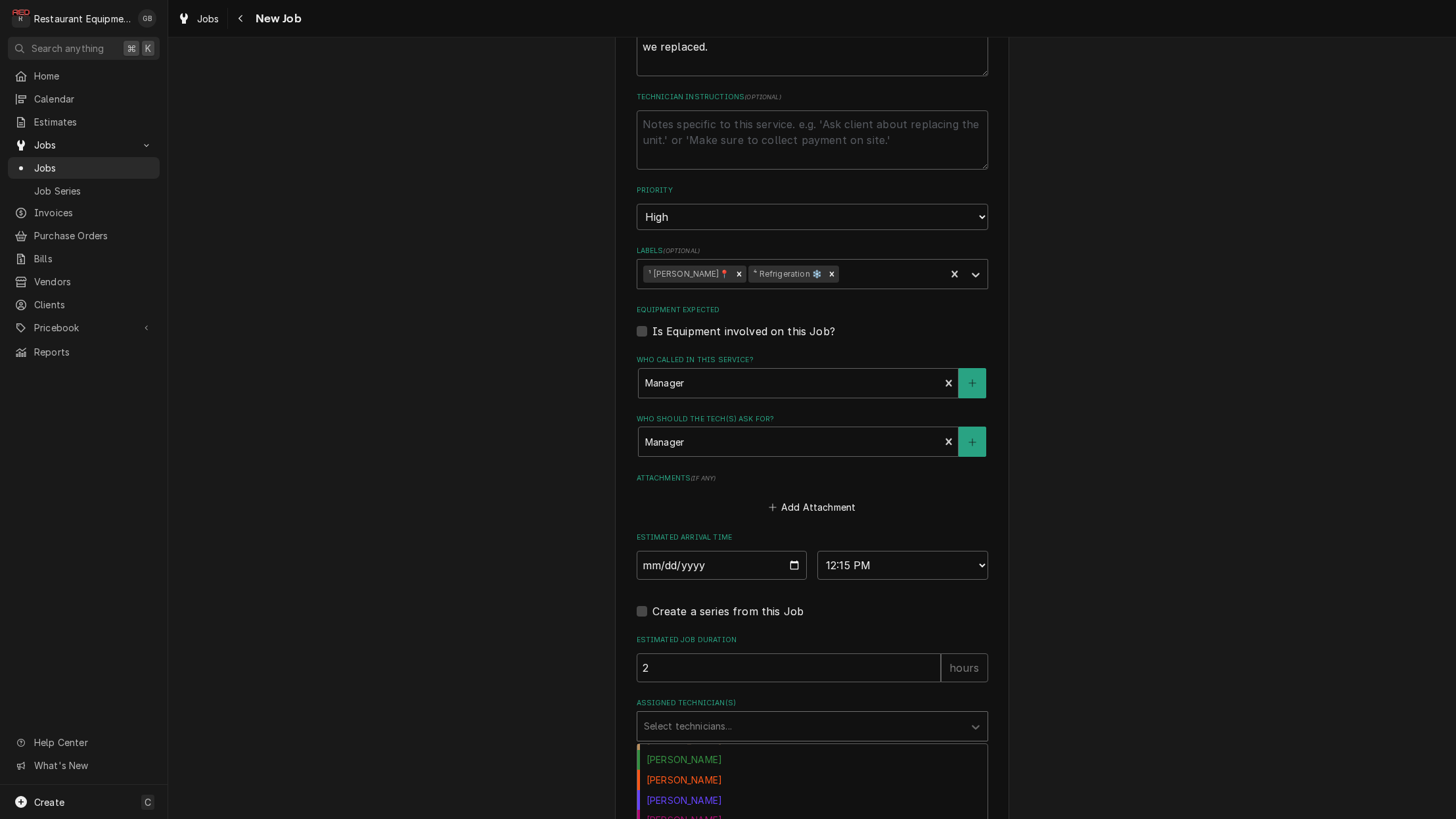
scroll to position [40, 0]
click at [716, 818] on div "Hunter Ralston" at bounding box center [813, 835] width 350 height 21
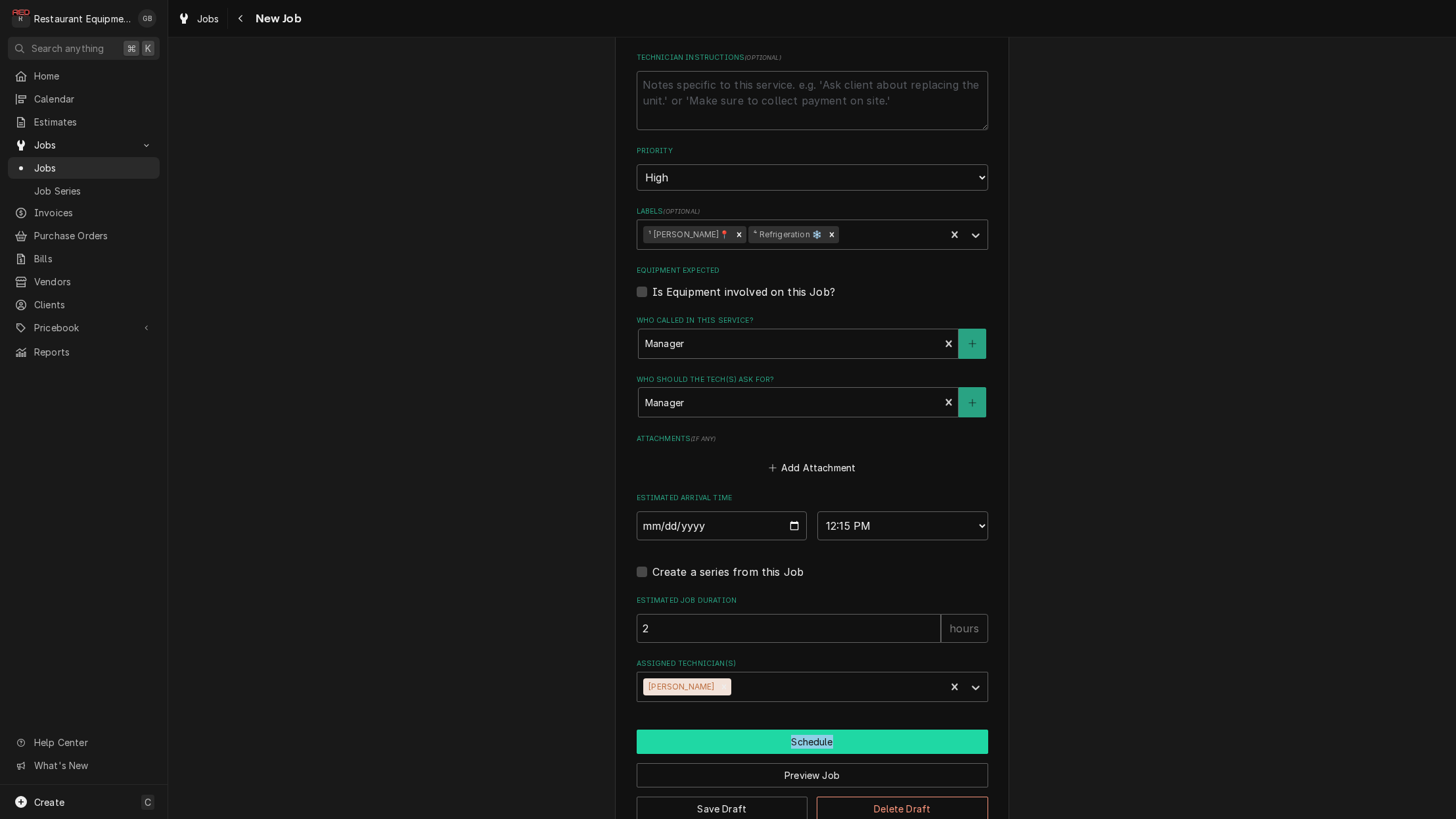
scroll to position [0, 2]
click at [778, 729] on button "Schedule" at bounding box center [813, 741] width 351 height 25
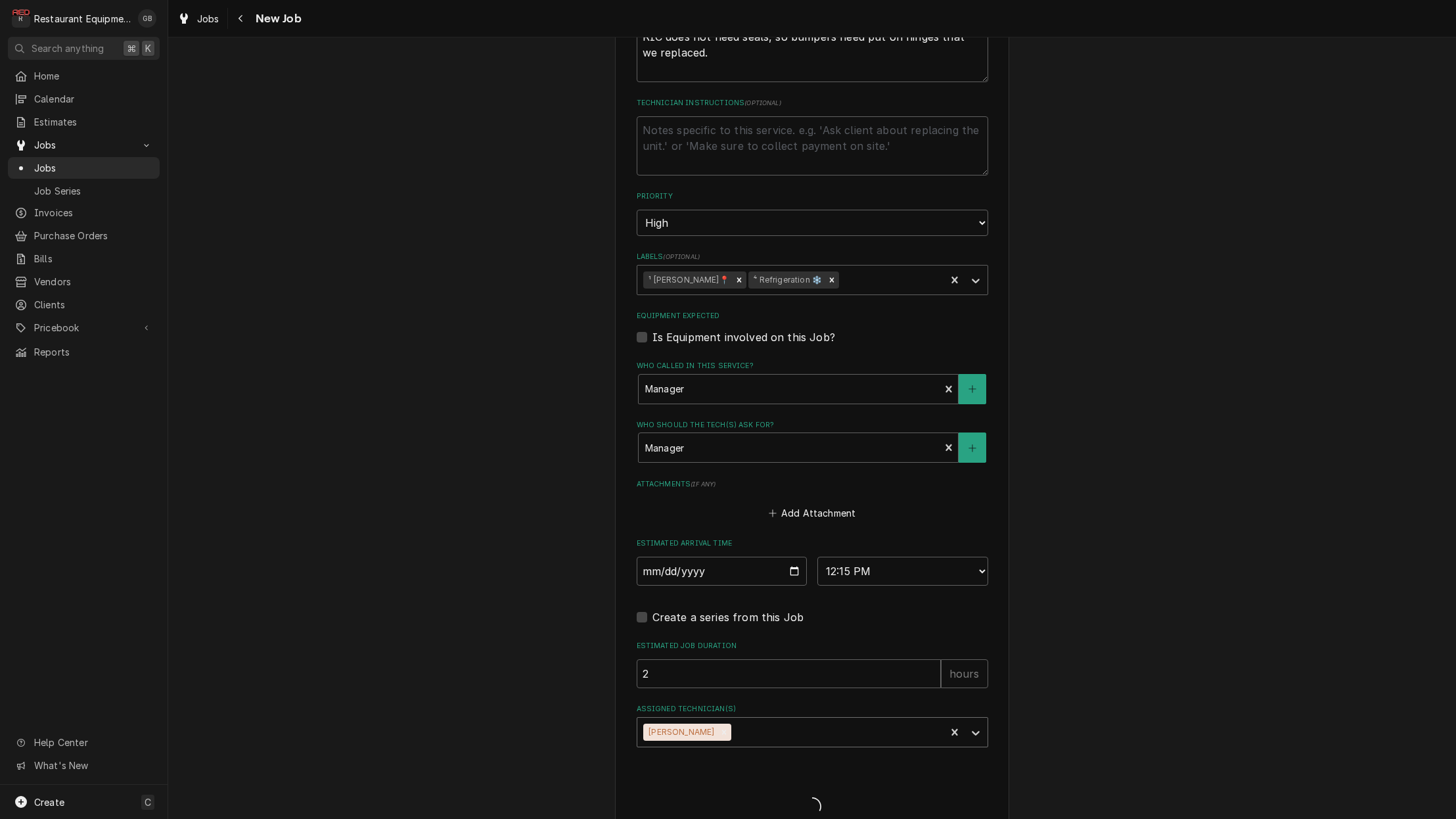
scroll to position [712, 0]
type textarea "x"
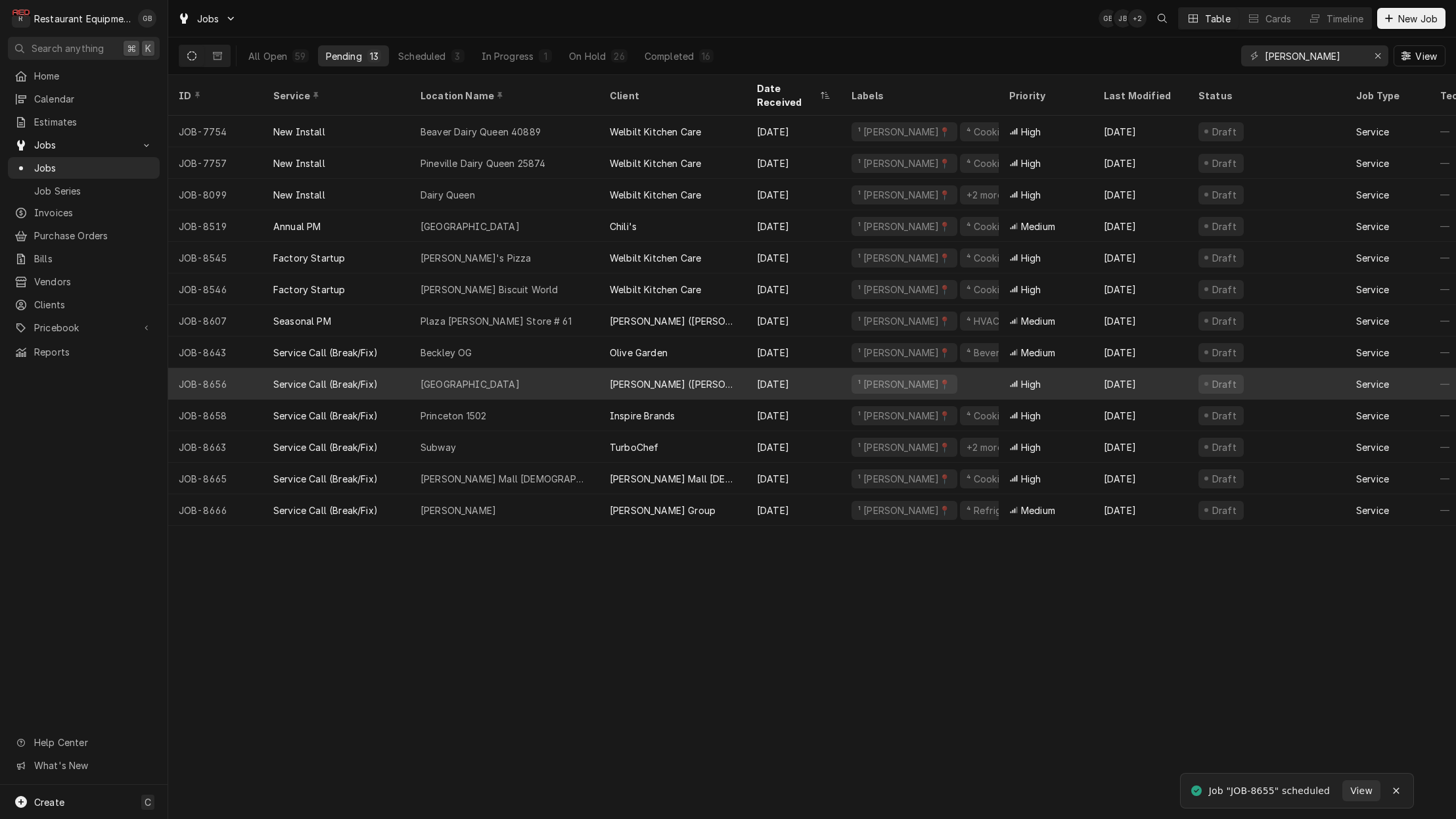
scroll to position [1, 2]
click at [472, 368] on div "[GEOGRAPHIC_DATA]" at bounding box center [505, 384] width 189 height 32
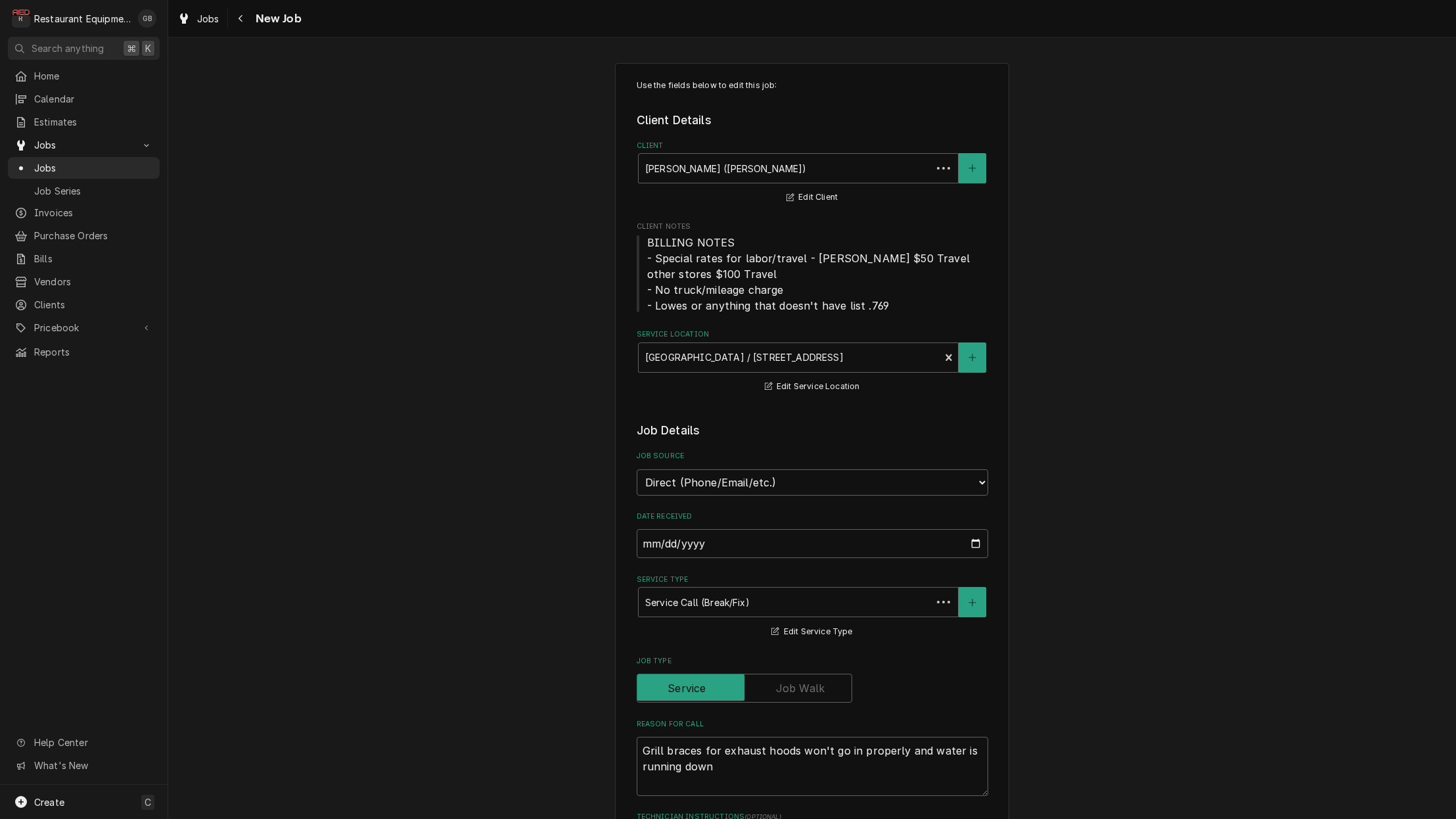
type textarea "x"
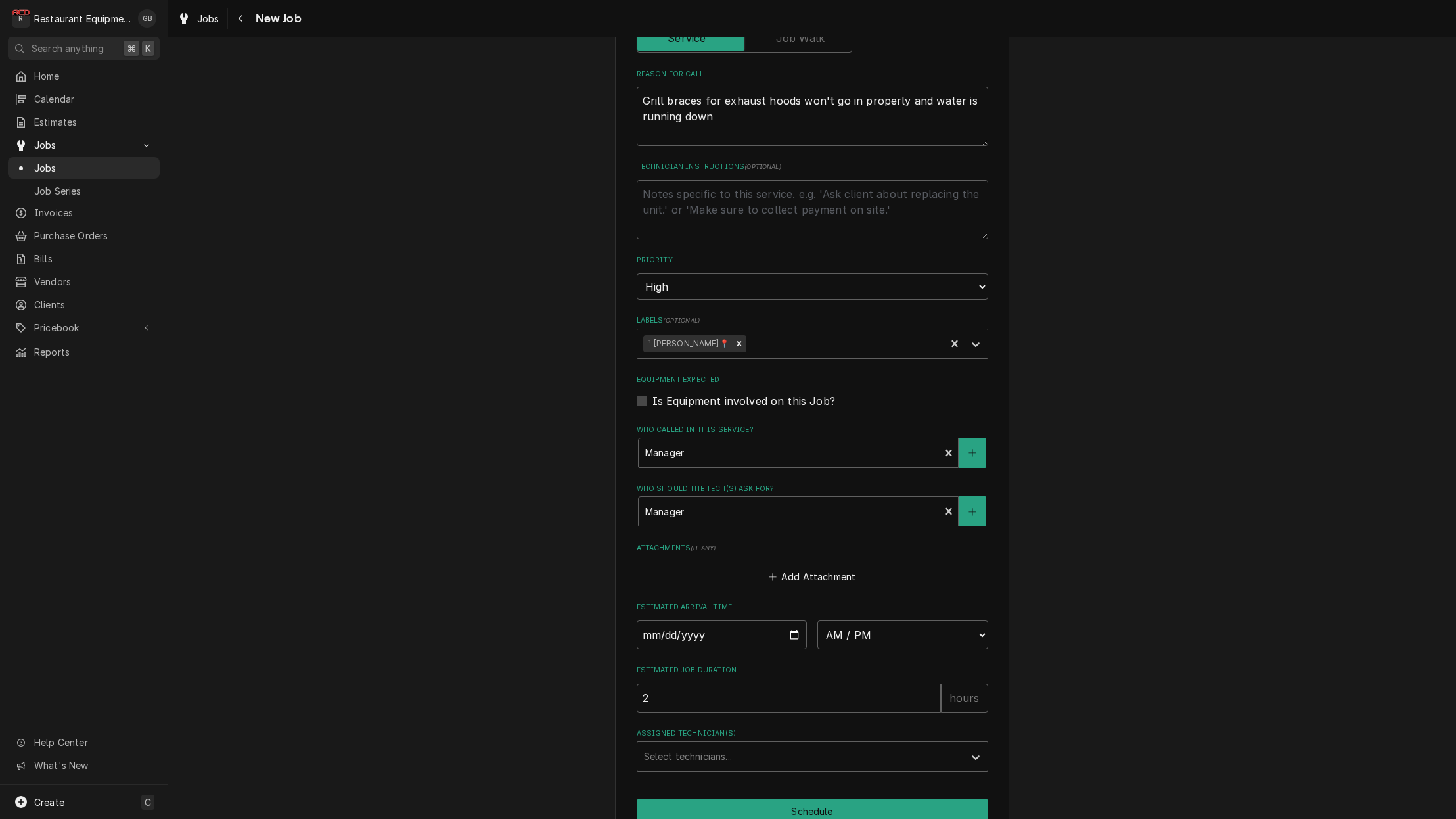
scroll to position [652, 0]
click at [667, 619] on input "Date" at bounding box center [722, 633] width 171 height 29
type input "[DATE]"
type textarea "x"
select select "12:15:00"
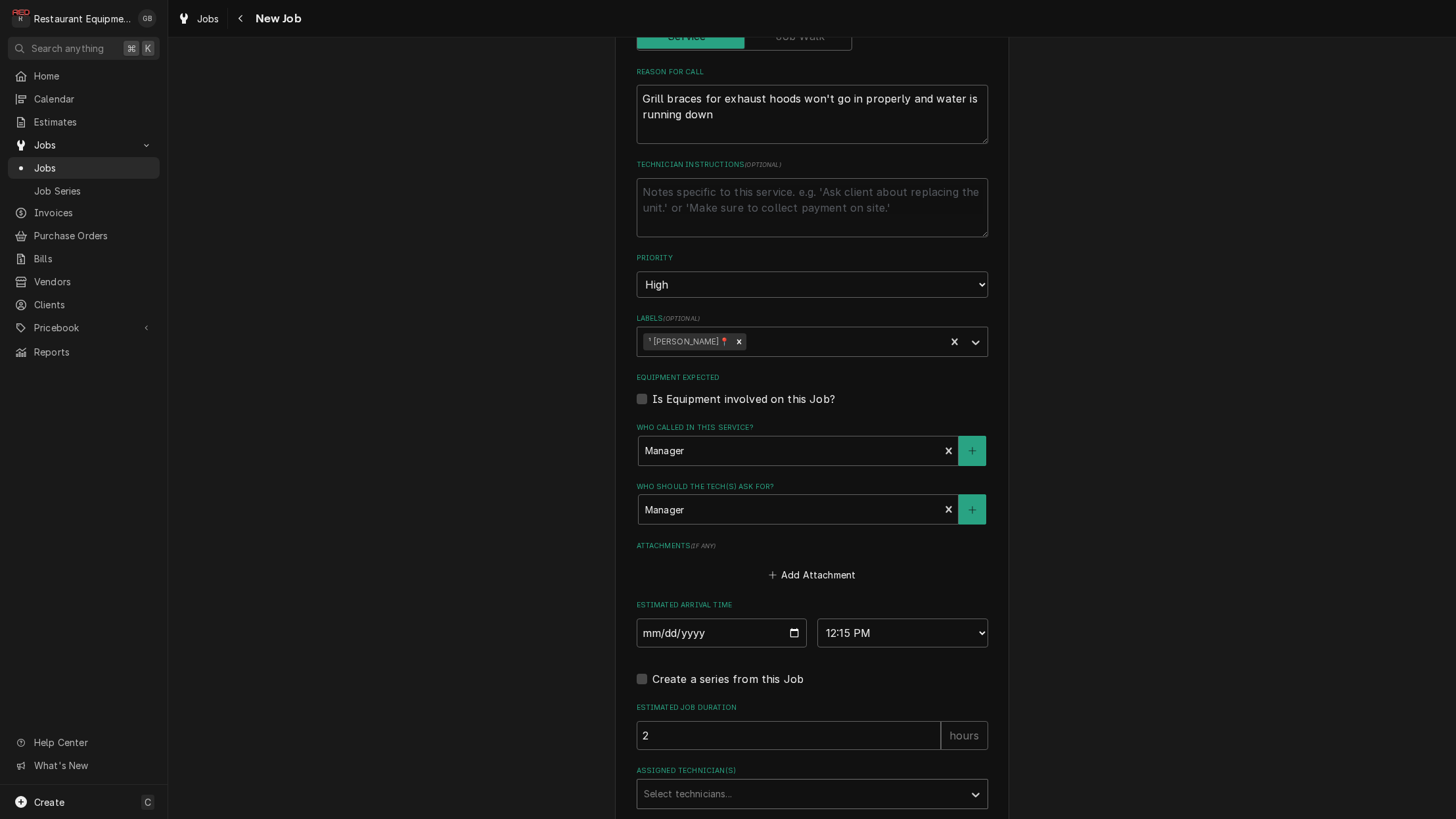
drag, startPoint x: 872, startPoint y: 767, endPoint x: 846, endPoint y: 778, distance: 28.2
click at [851, 779] on div "Select technicians..." at bounding box center [801, 794] width 327 height 29
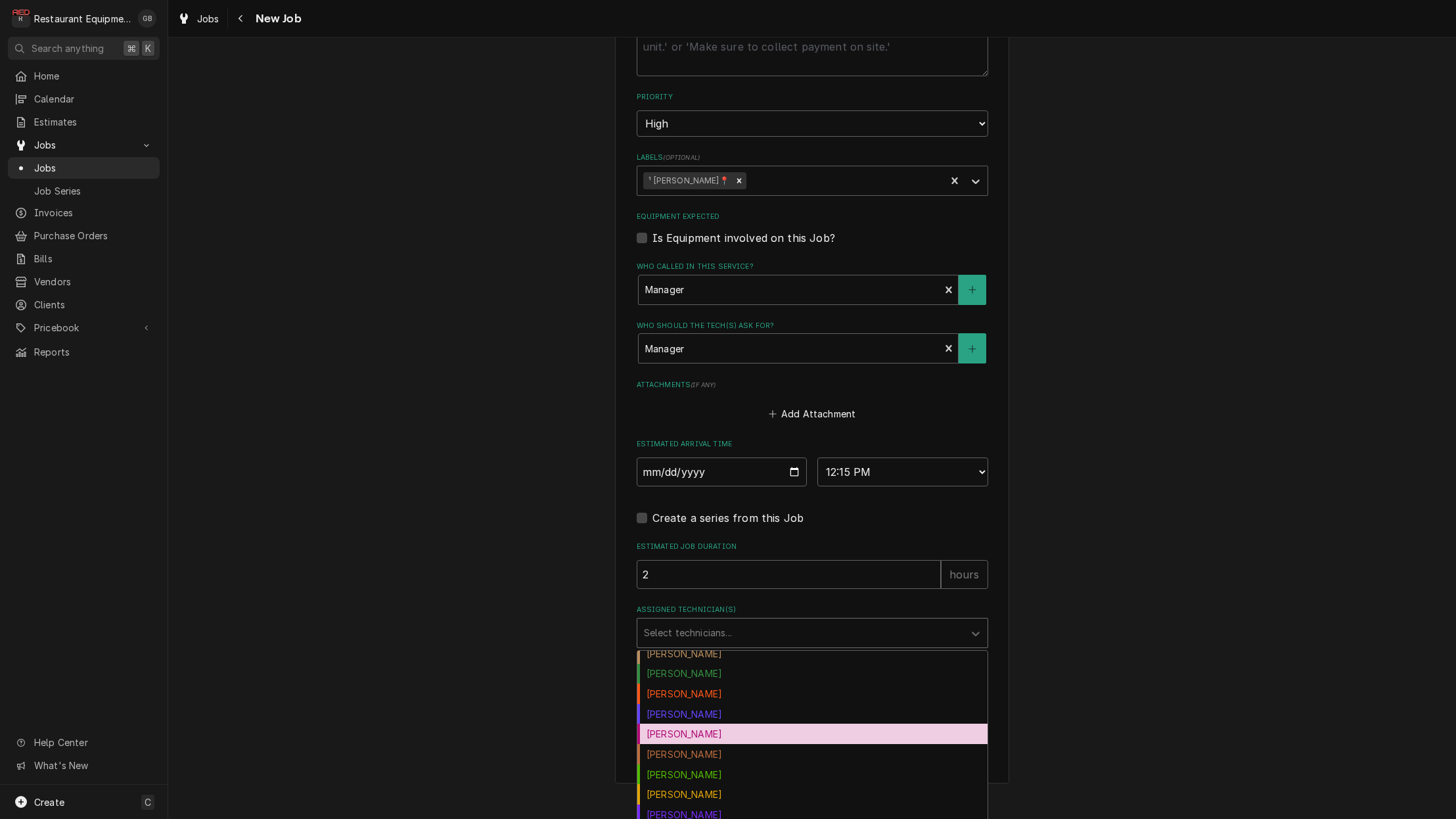
scroll to position [23, 0]
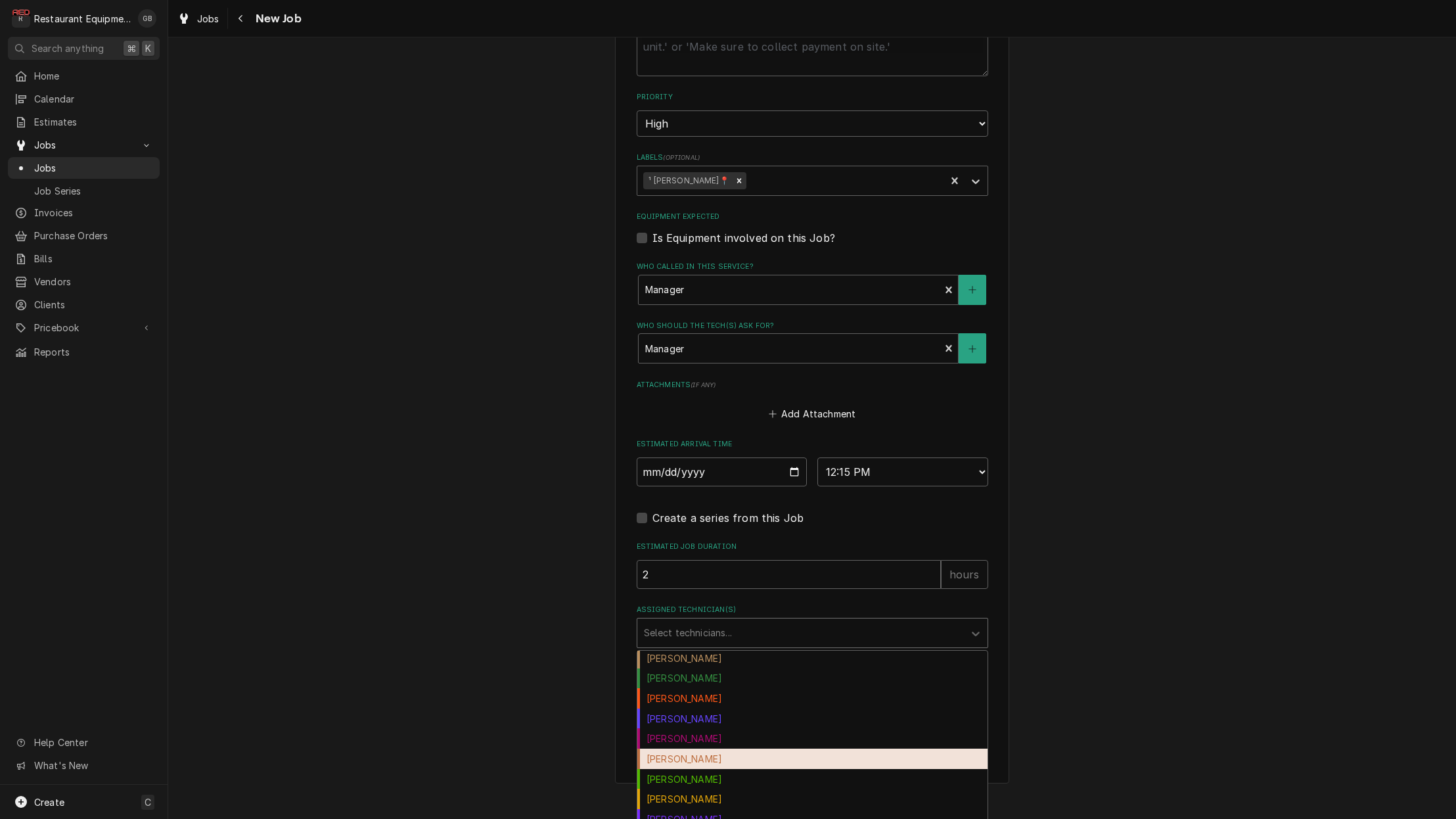
click at [701, 748] on div "Hunter Ralston" at bounding box center [813, 759] width 350 height 21
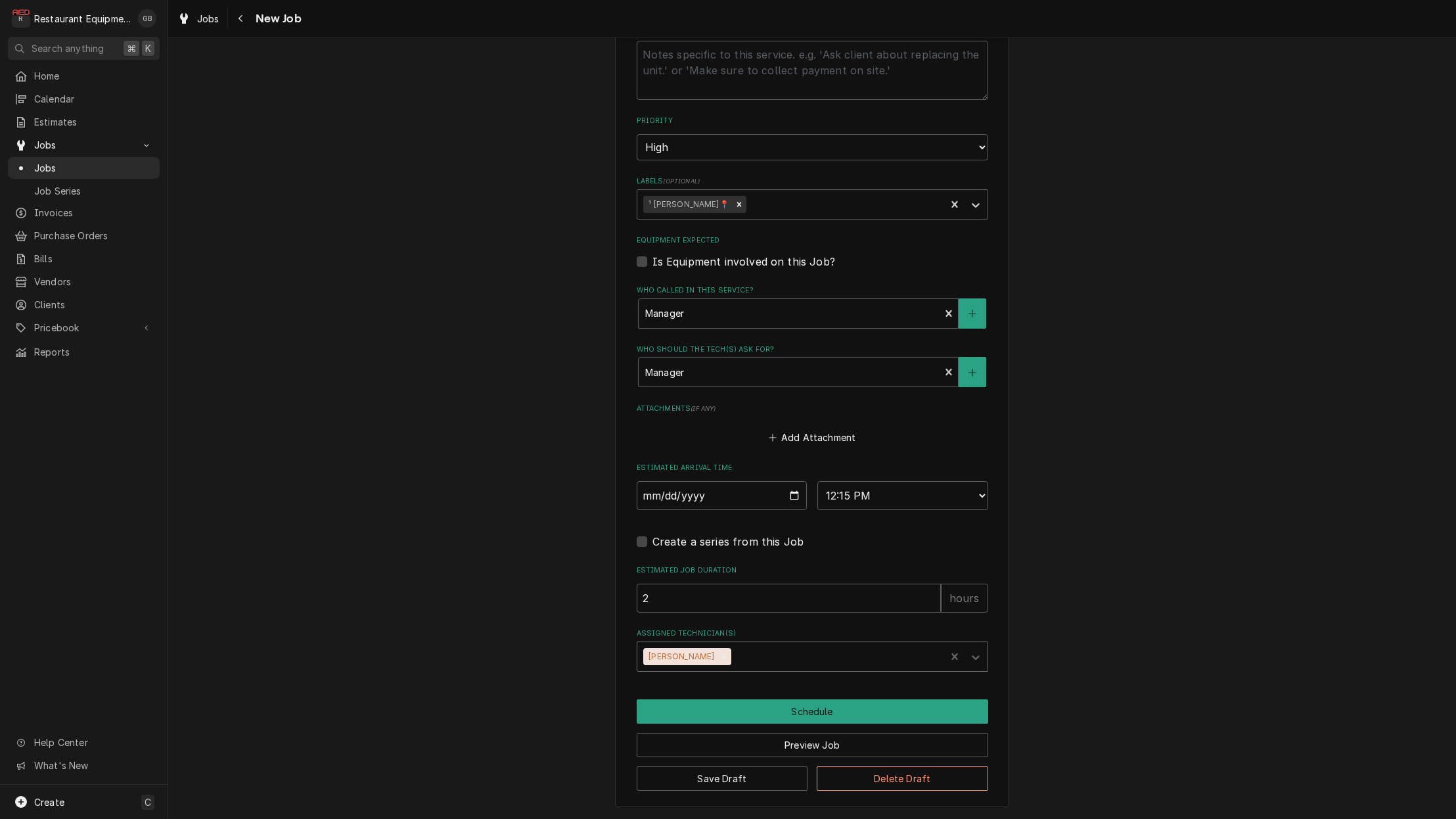
scroll to position [759, 0]
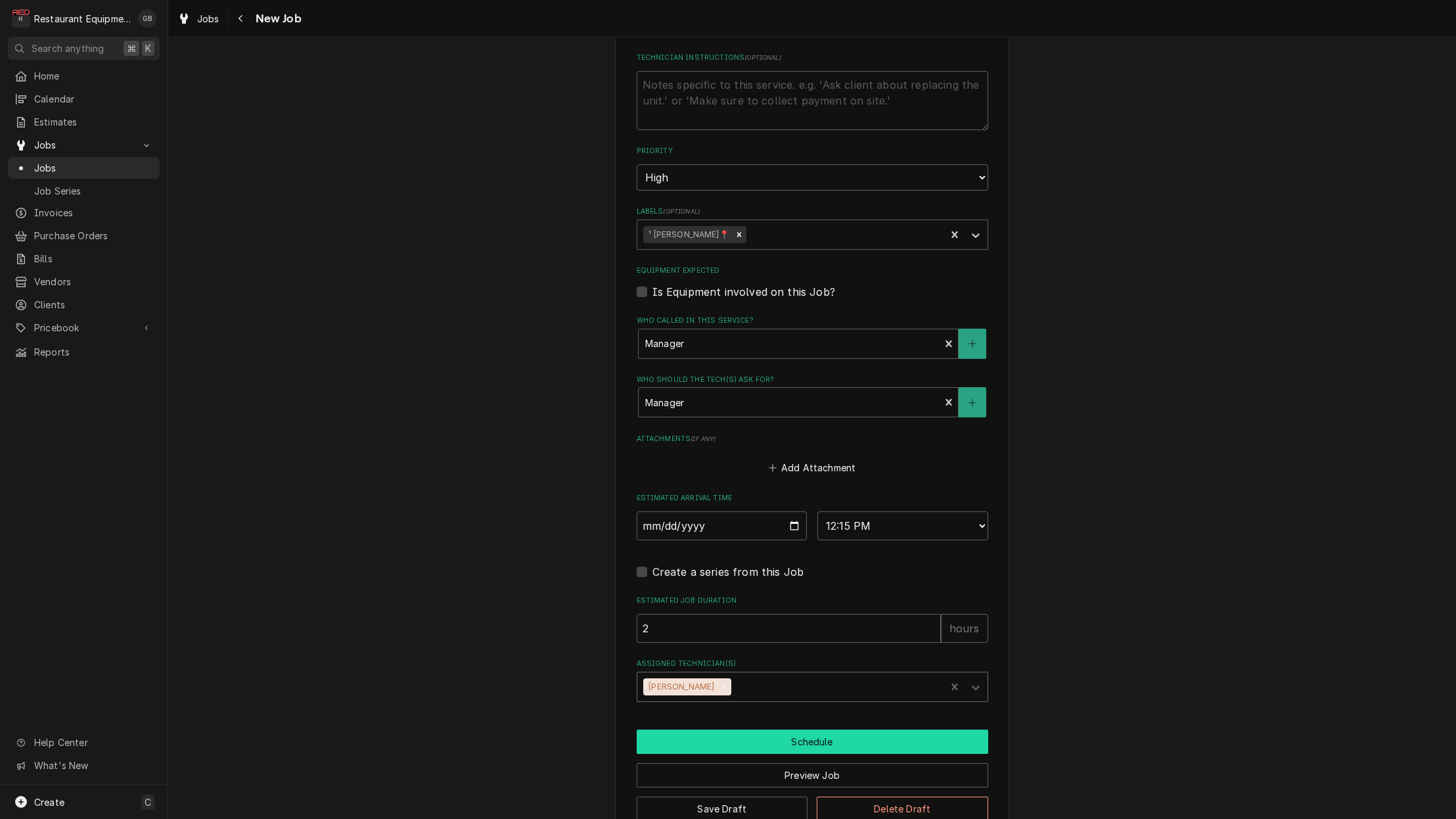
click at [802, 729] on button "Schedule" at bounding box center [813, 741] width 351 height 25
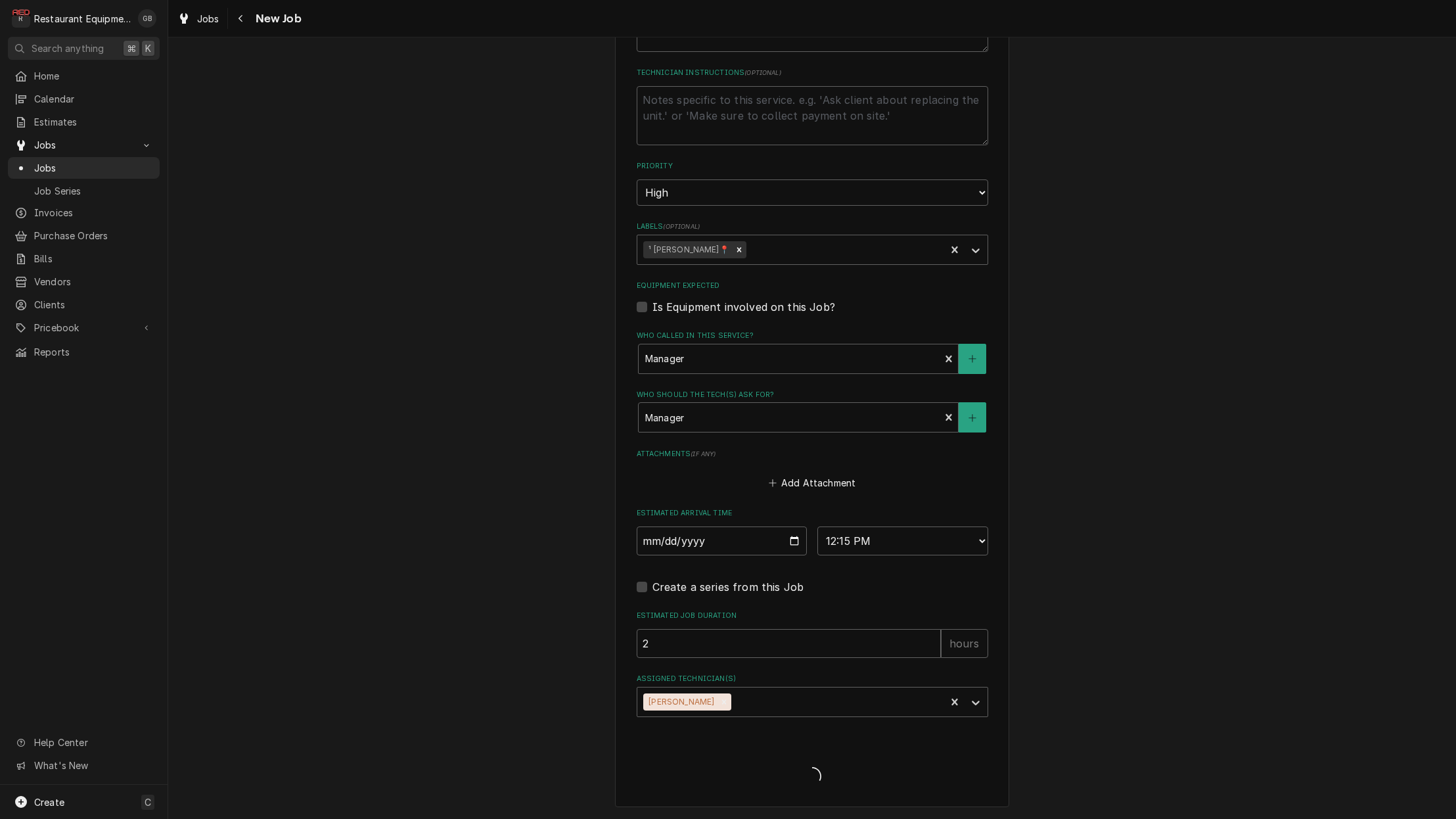
scroll to position [713, 0]
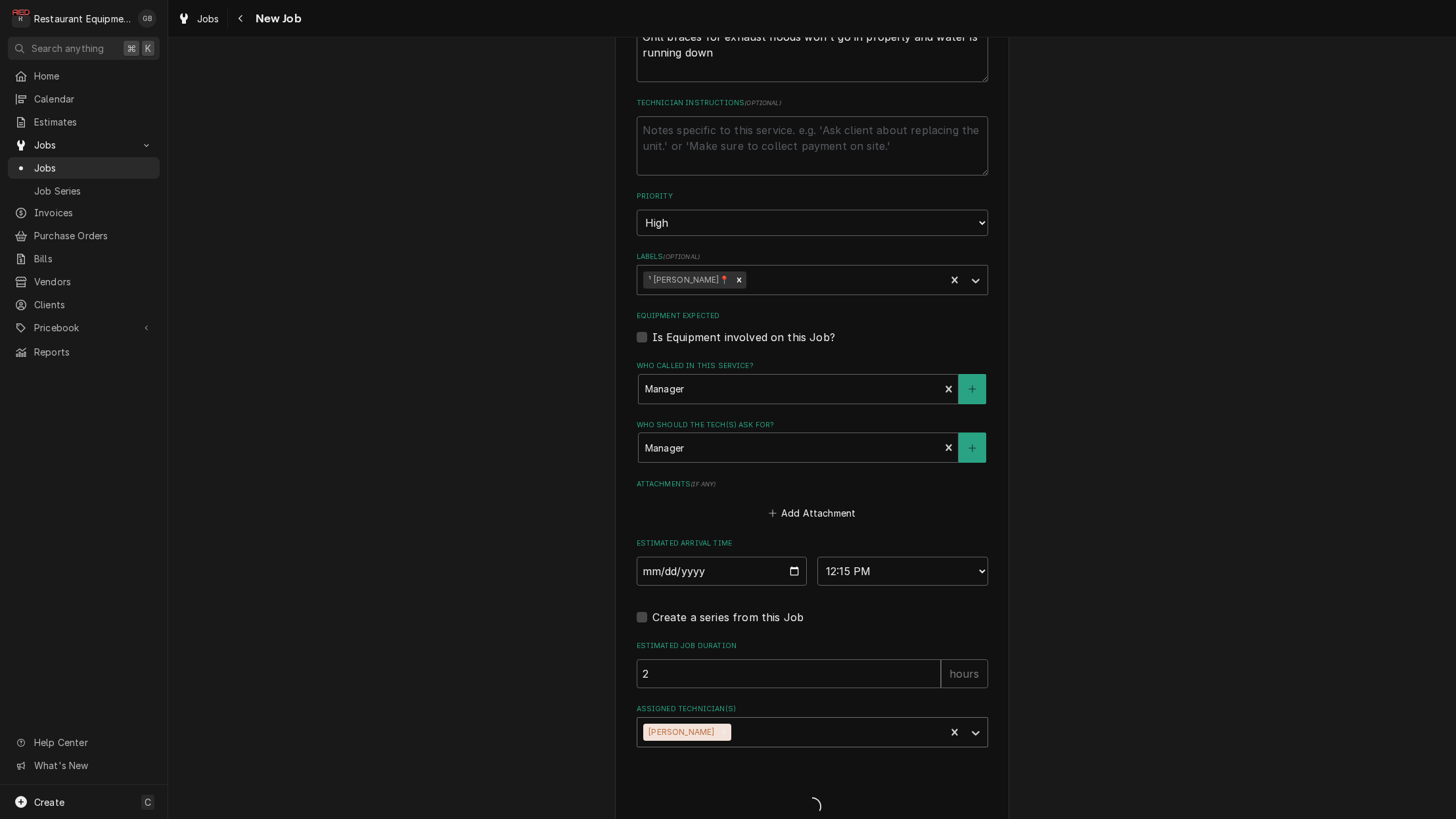
type textarea "x"
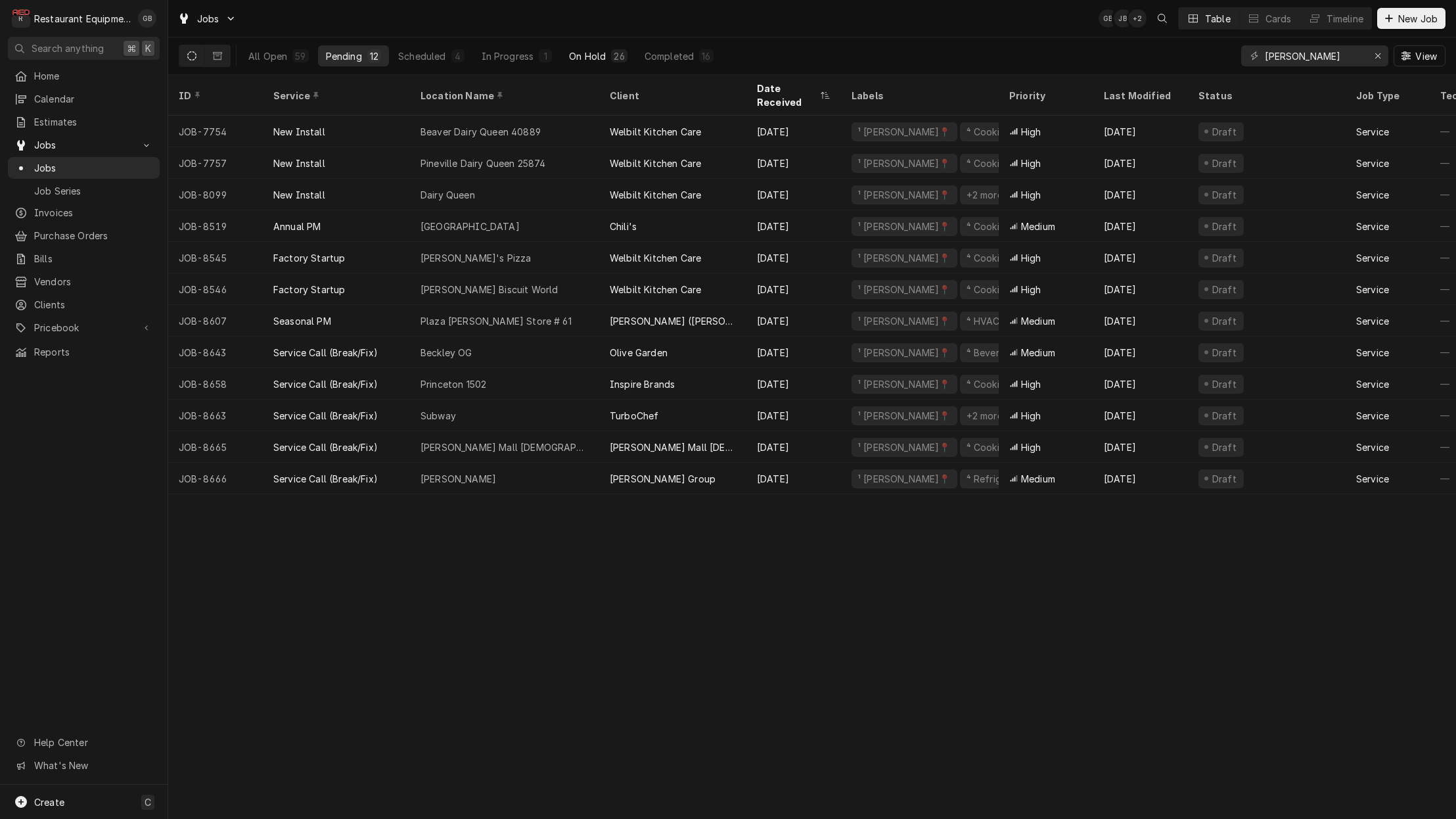
click at [596, 53] on div "On Hold" at bounding box center [588, 56] width 37 height 14
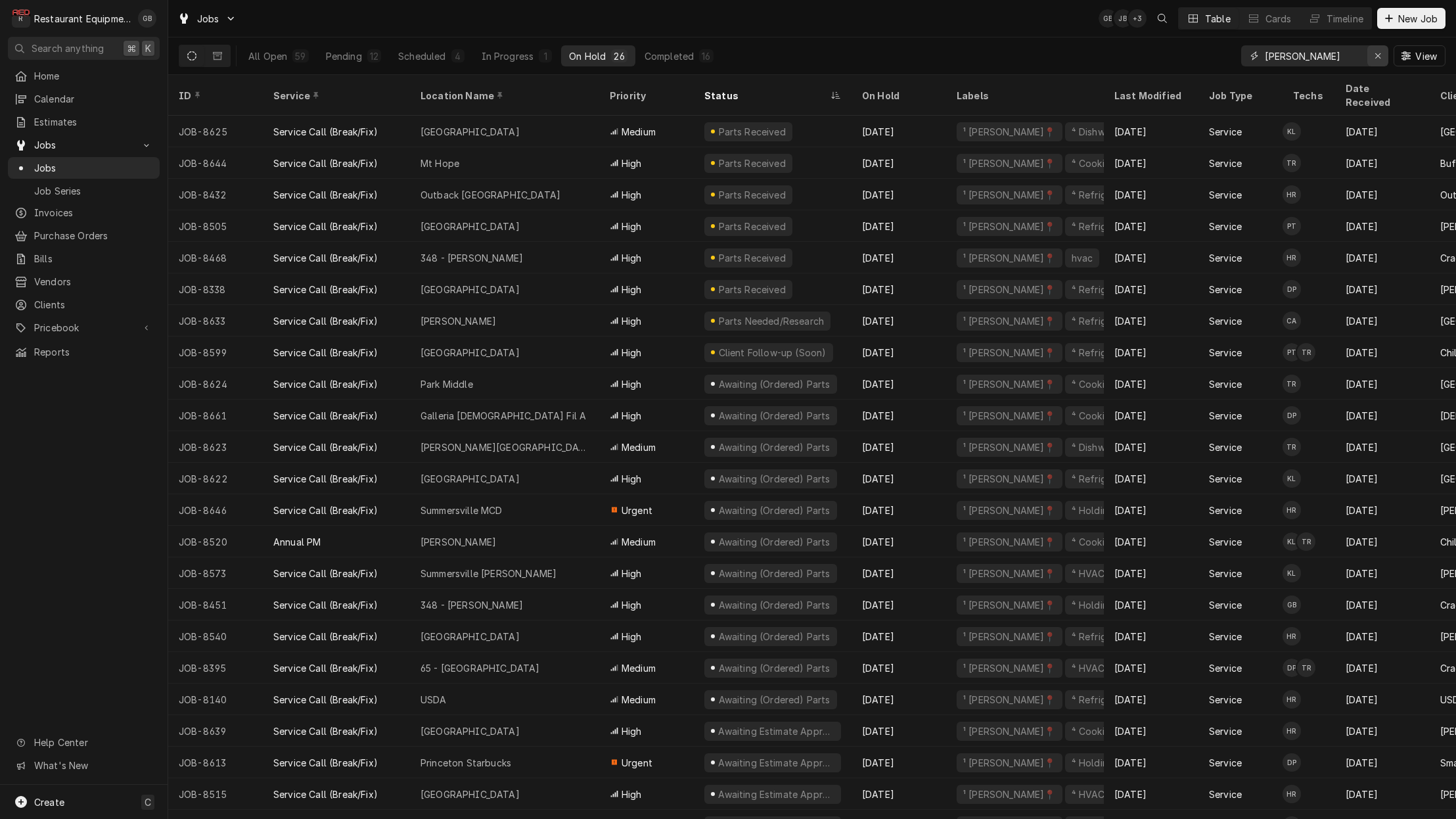
click at [1373, 59] on div "Erase input" at bounding box center [1378, 56] width 14 height 14
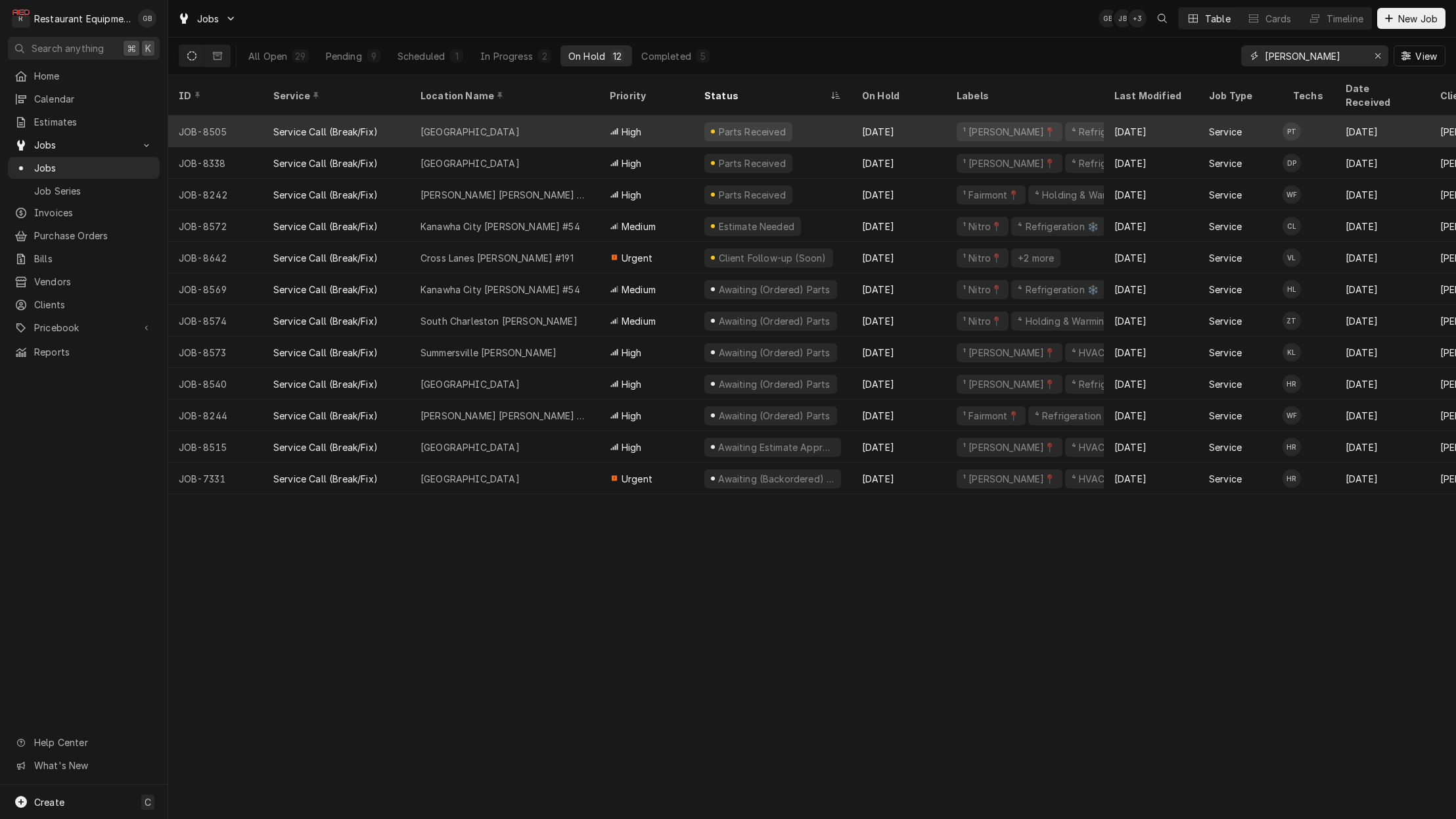
type input "bob"
click at [467, 115] on div "Princeton" at bounding box center [505, 131] width 189 height 32
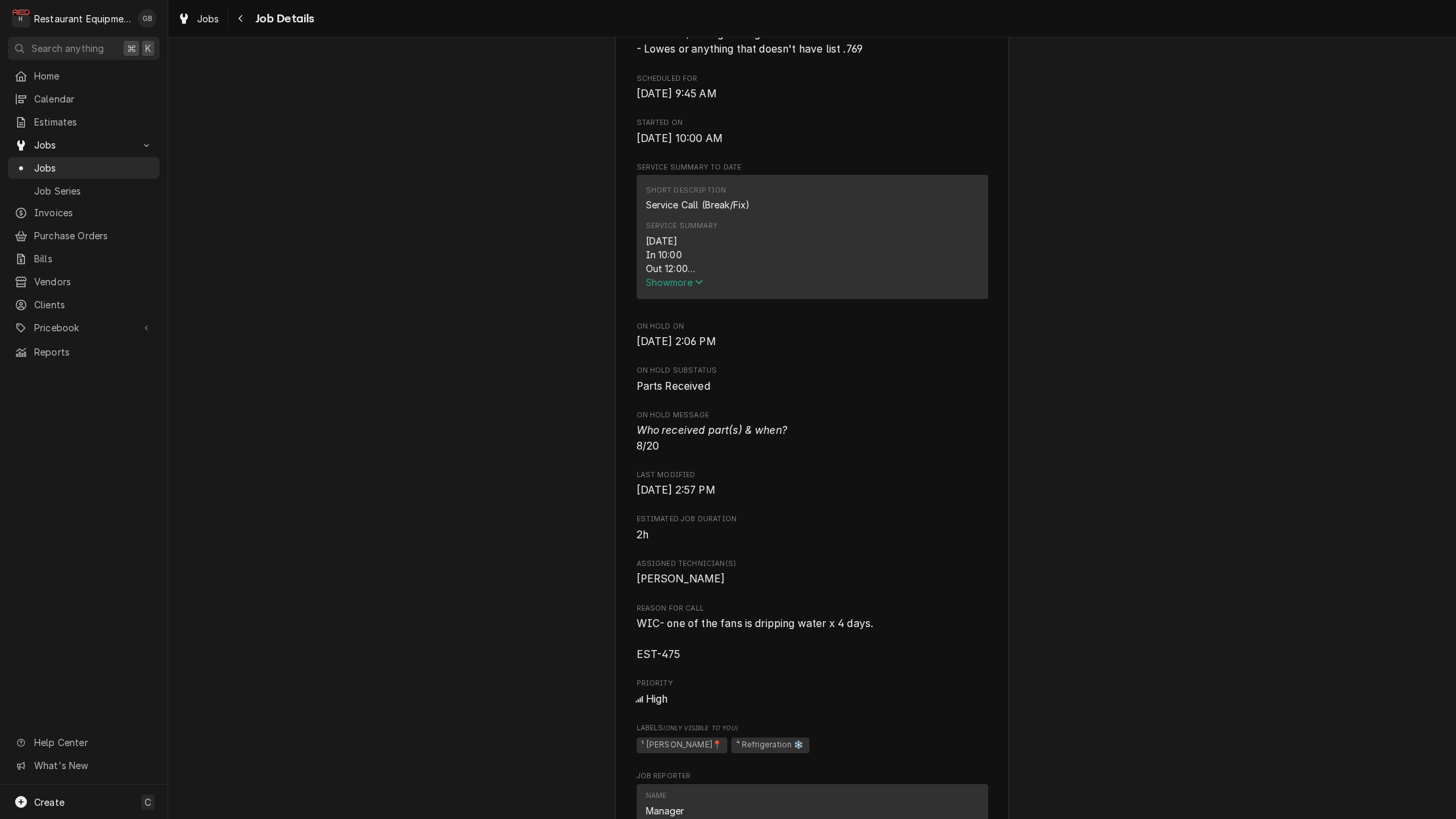
scroll to position [448, 0]
click at [690, 287] on span "Show more" at bounding box center [674, 281] width 58 height 11
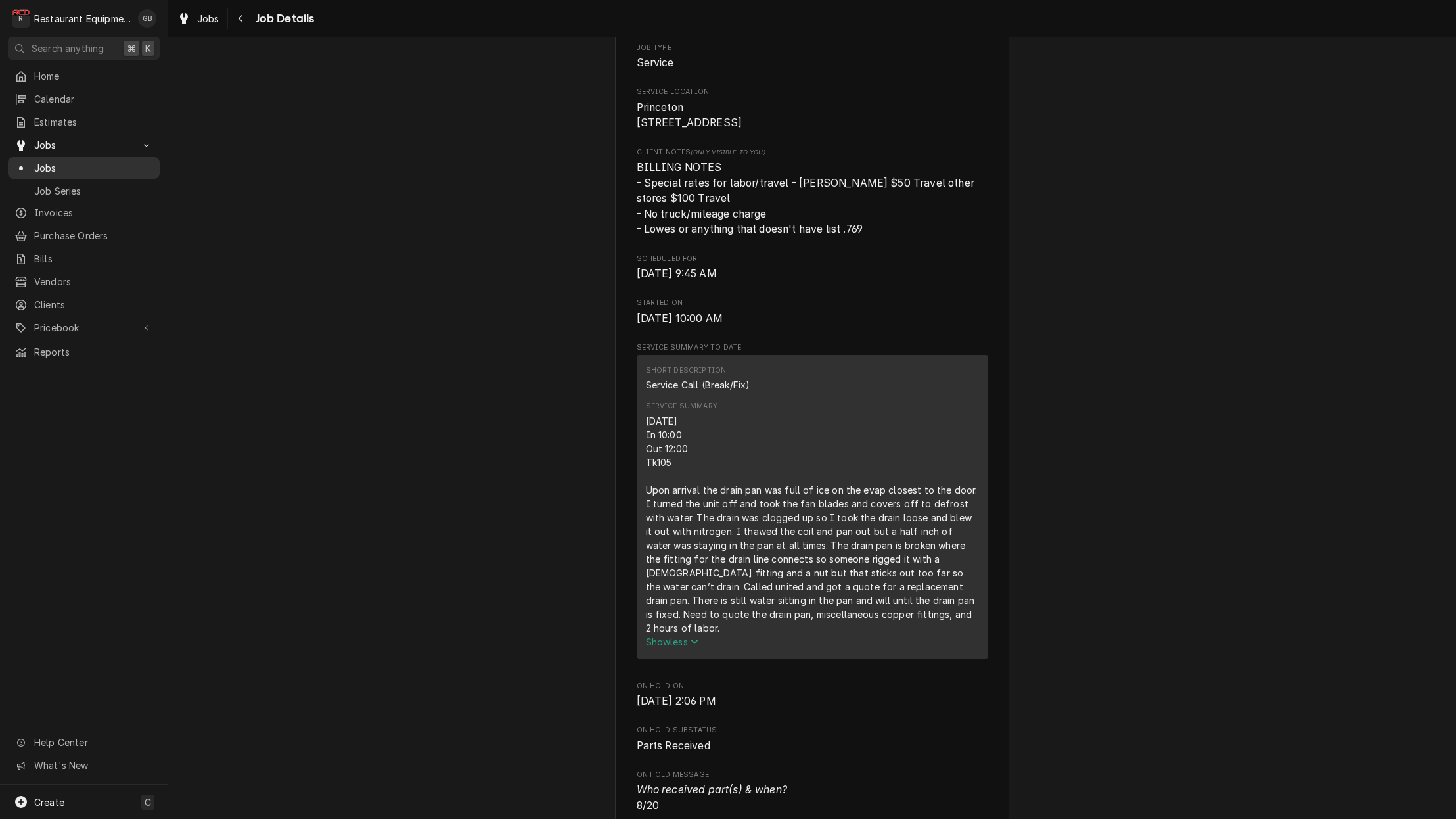
scroll to position [266, 0]
click at [239, 22] on icon "Navigate back" at bounding box center [240, 18] width 6 height 10
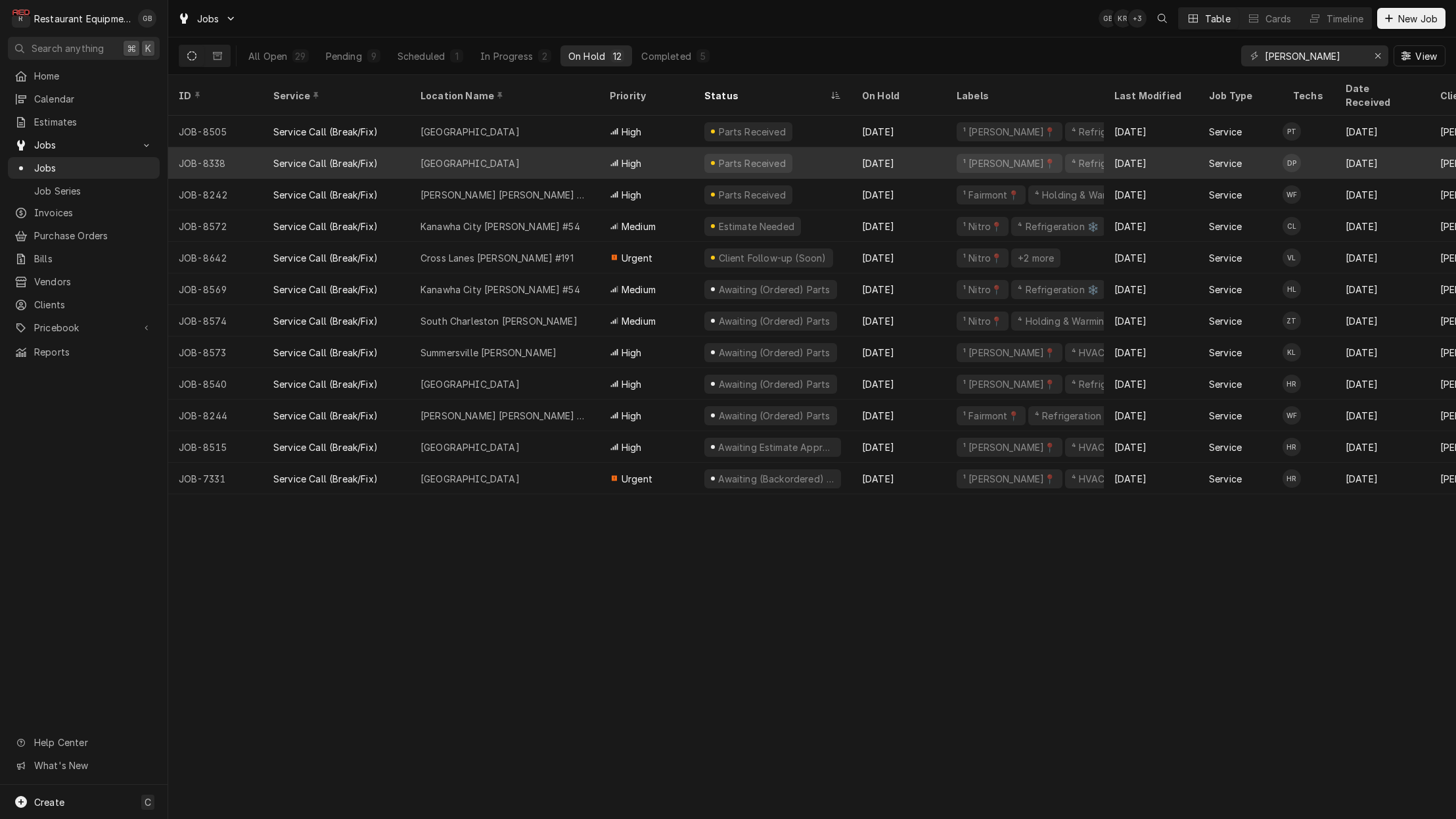
scroll to position [0, -1]
click at [512, 155] on div "[GEOGRAPHIC_DATA]" at bounding box center [505, 163] width 189 height 32
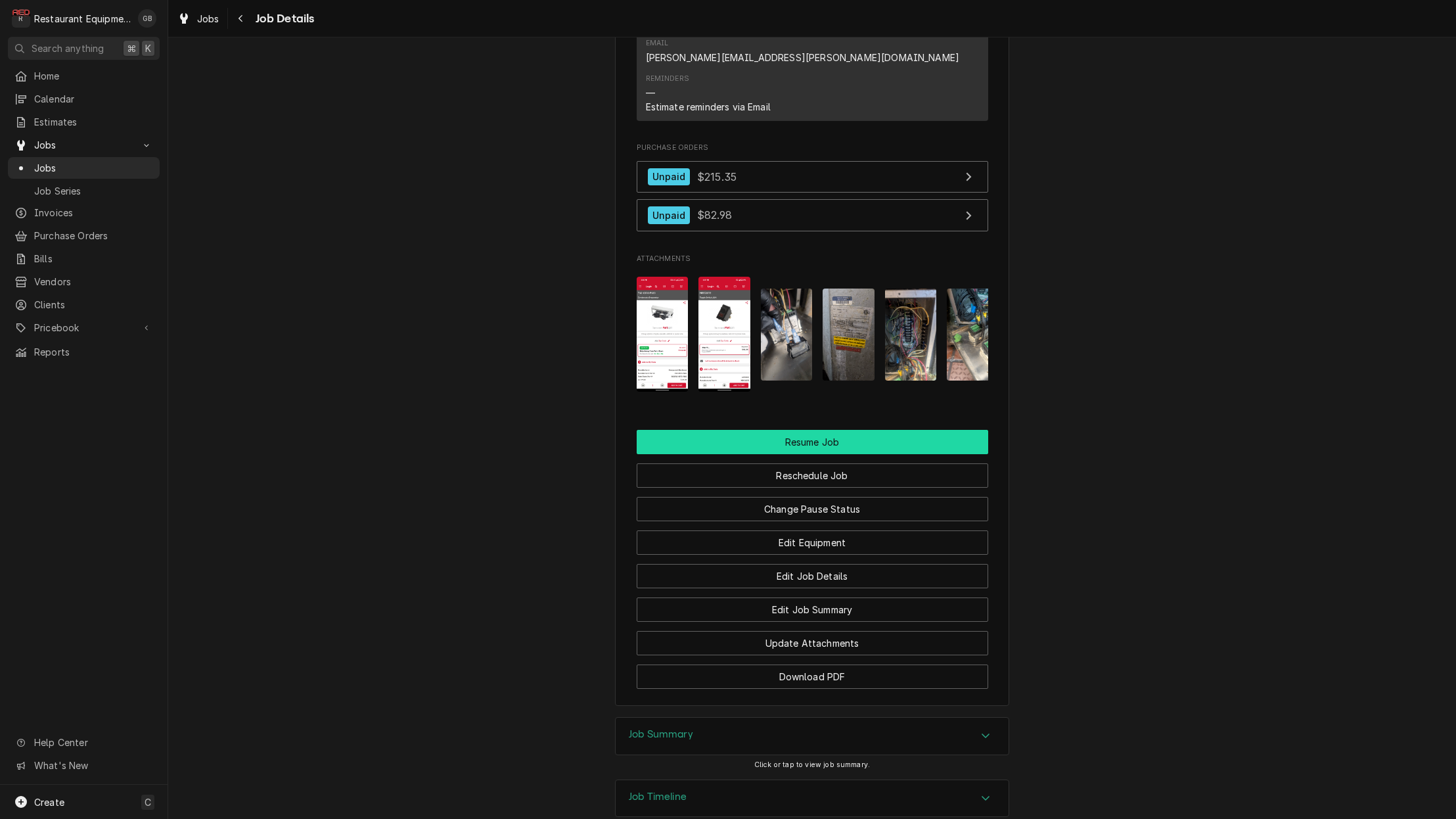
scroll to position [1515, 0]
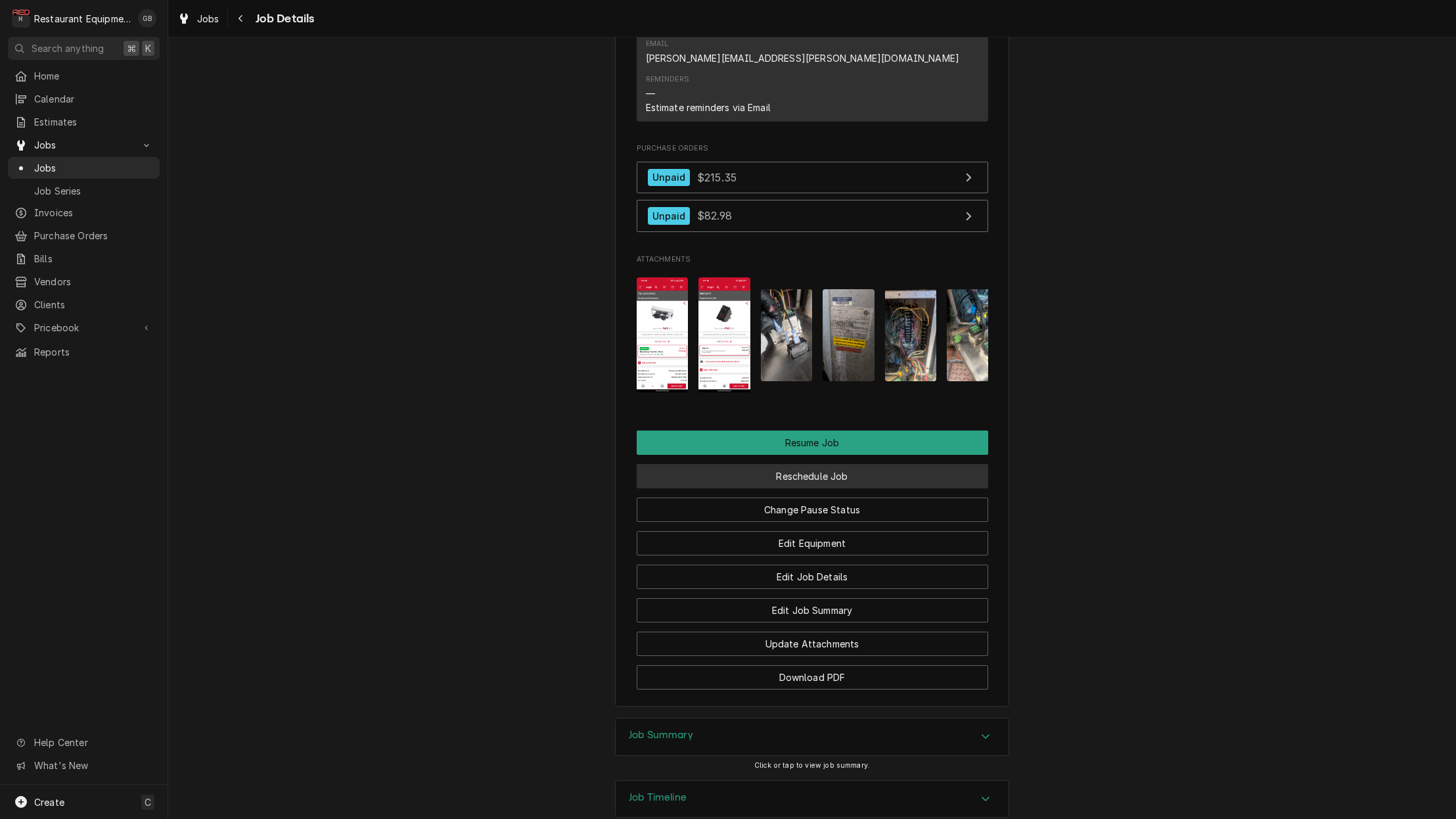
click at [706, 464] on button "Reschedule Job" at bounding box center [813, 475] width 351 height 25
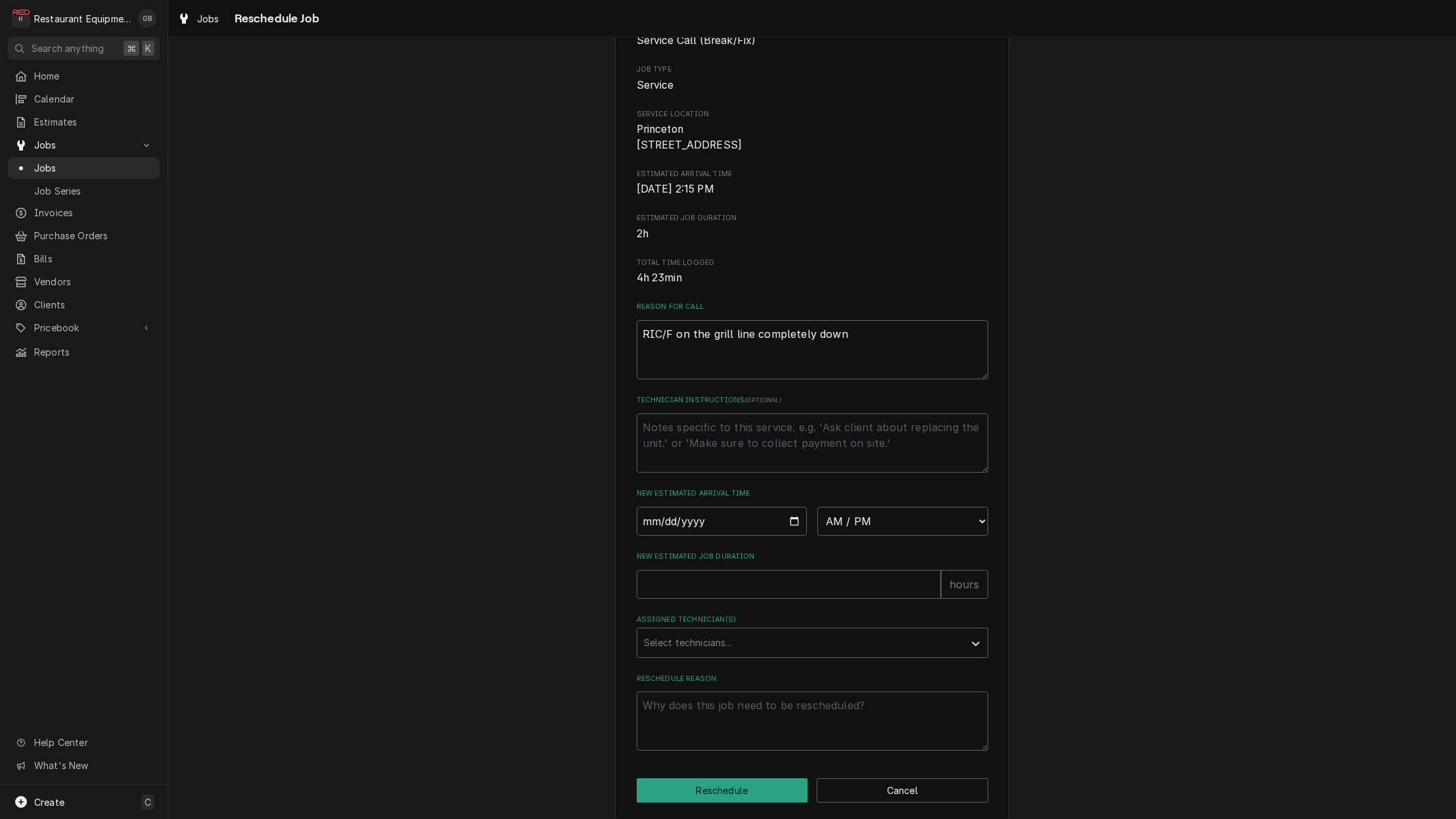
scroll to position [138, 0]
click at [662, 534] on input "Date" at bounding box center [722, 519] width 171 height 29
type input "2025-08-22"
type textarea "x"
select select "12:45:00"
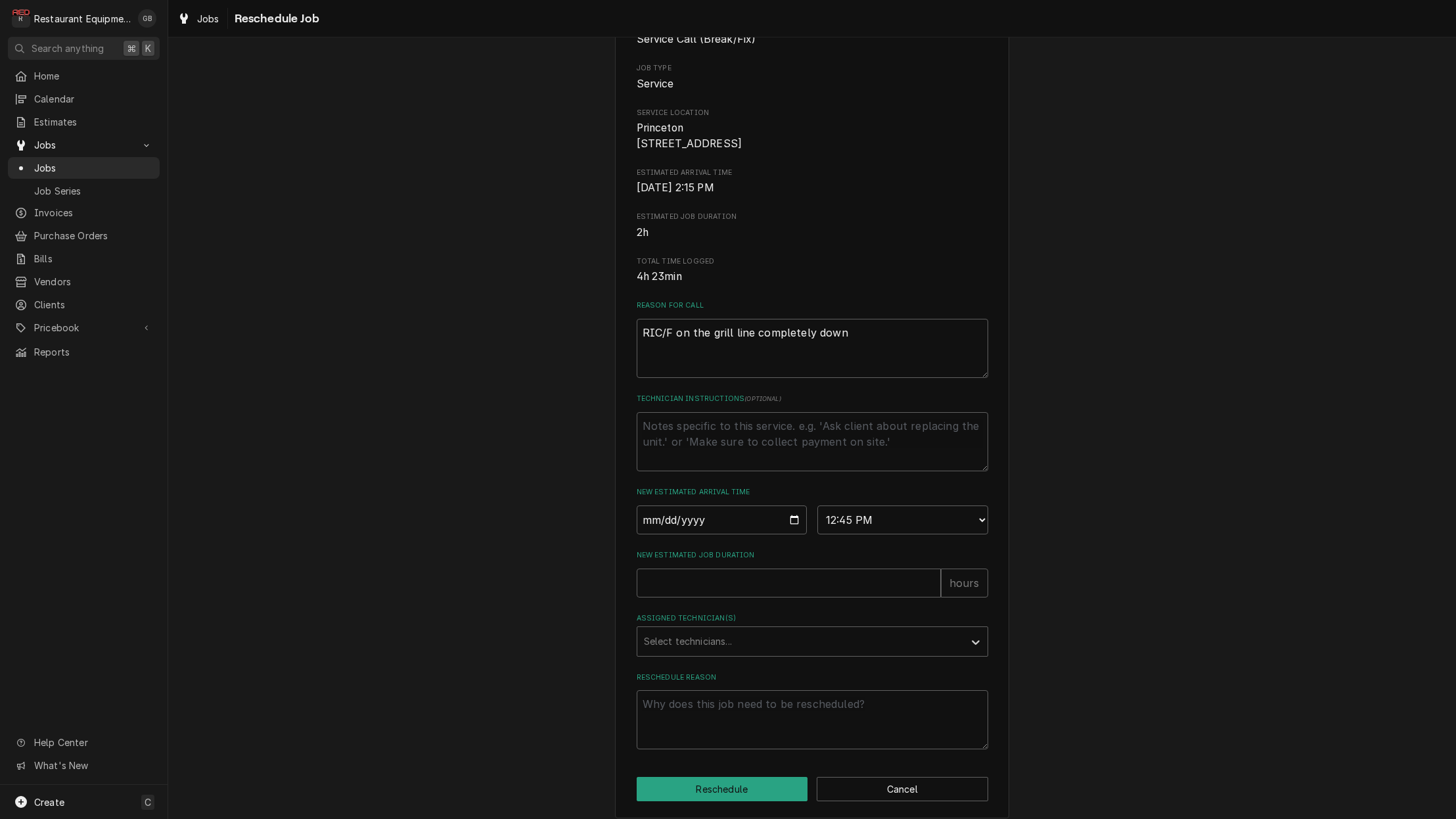
click at [689, 604] on div "Please provide some additional details to reschedule this job. Roopairs Job ID …" at bounding box center [813, 345] width 351 height 807
click at [687, 596] on input "New Estimated Job Duration" at bounding box center [789, 583] width 305 height 29
type textarea "x"
type input "1"
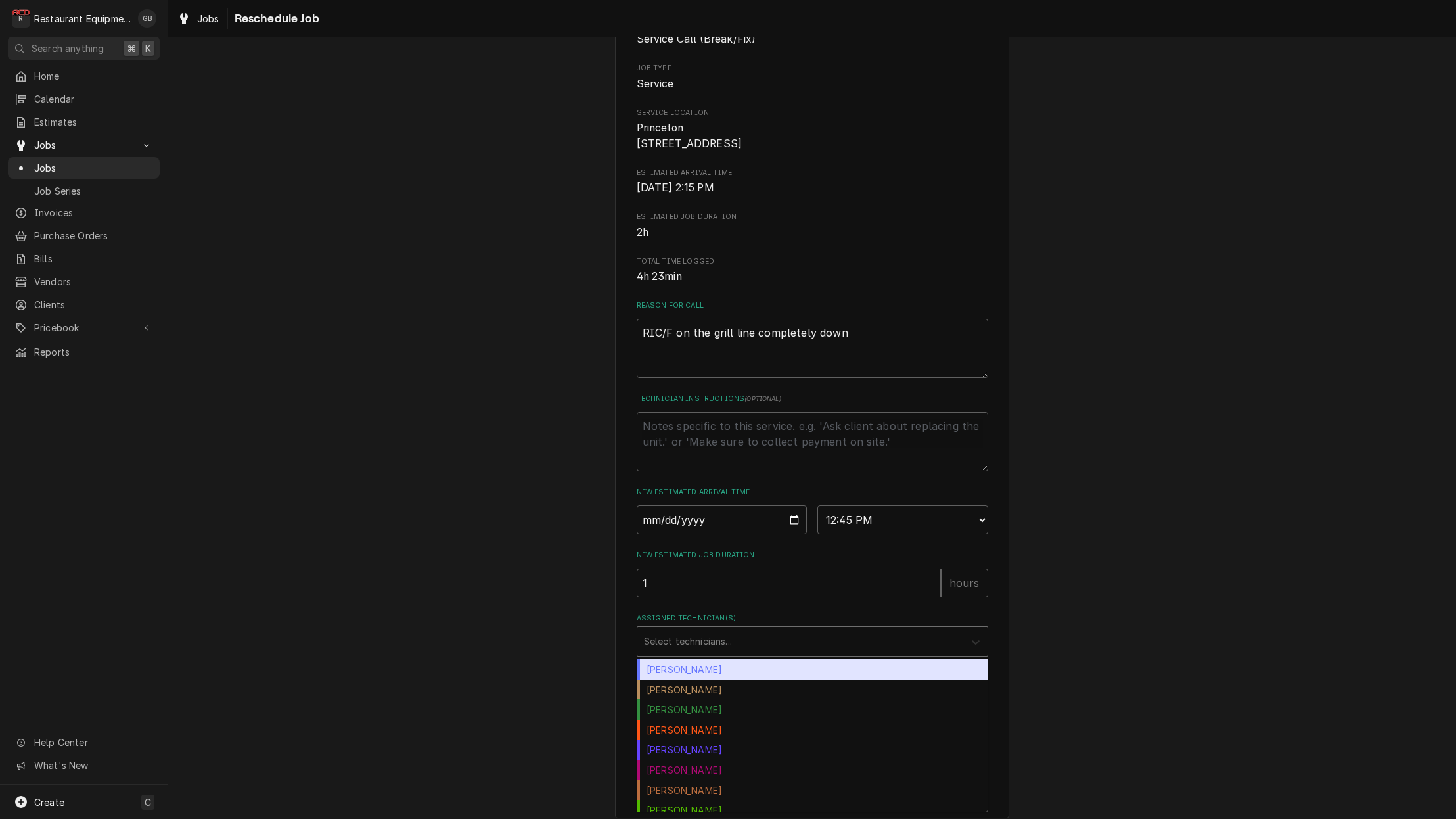
click at [976, 649] on icon "Assigned Technician(s)" at bounding box center [976, 642] width 14 height 14
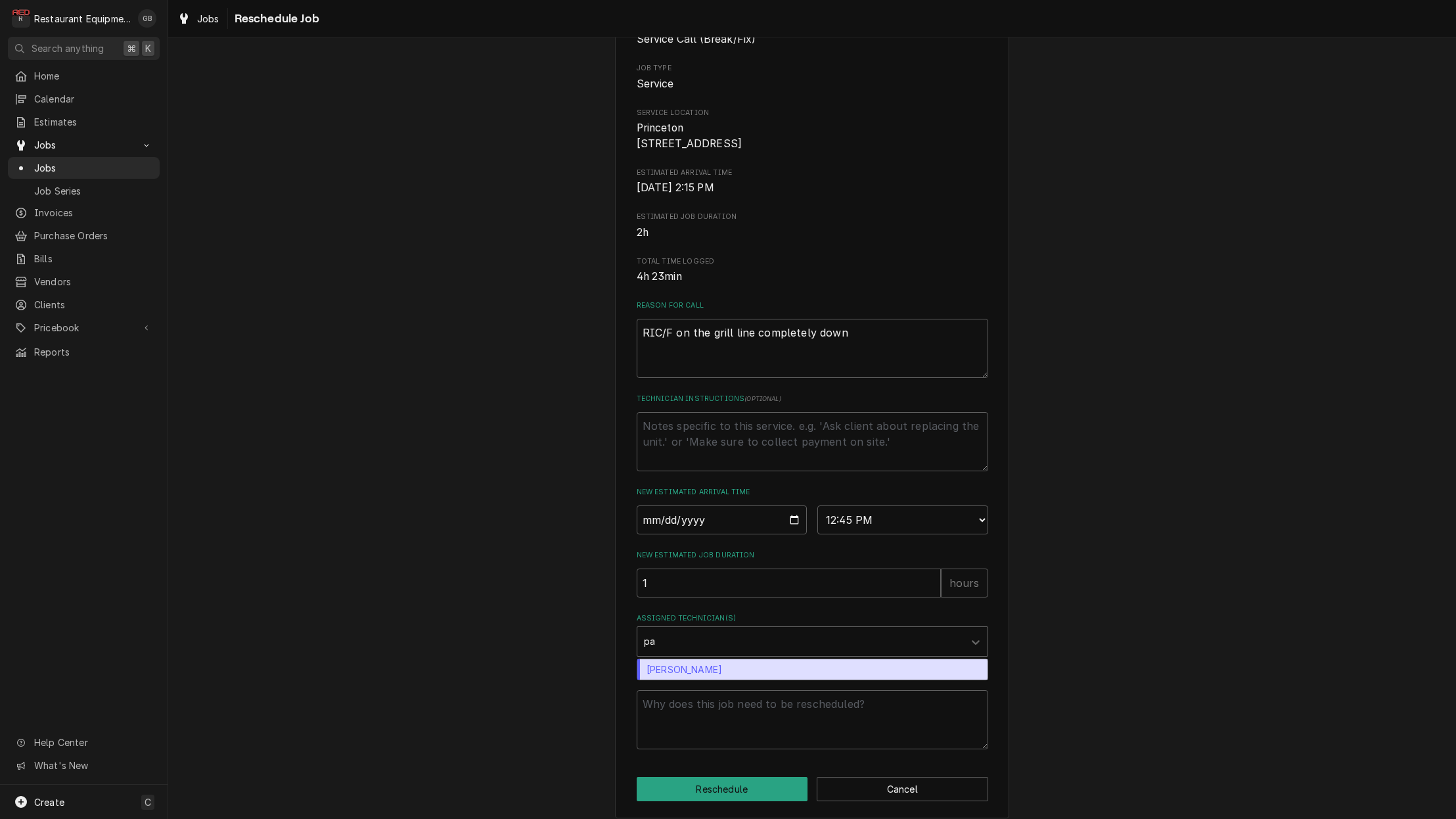
type input "pax"
click at [721, 675] on div "[PERSON_NAME]" at bounding box center [813, 670] width 350 height 21
type textarea "x"
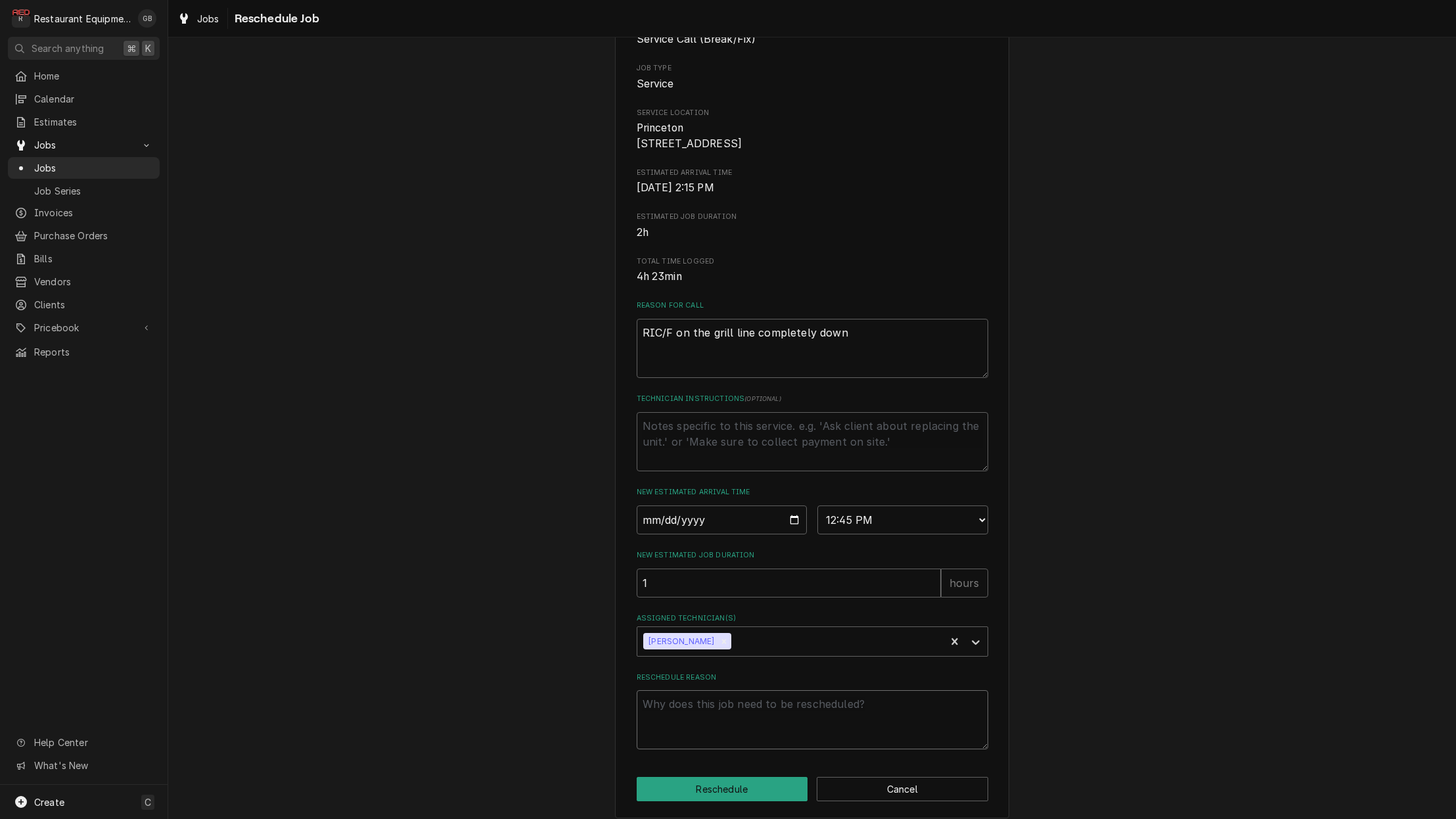
click at [660, 725] on textarea "Reschedule Reason" at bounding box center [813, 720] width 351 height 59
type textarea "x"
type textarea "p"
type textarea "x"
type textarea "pa"
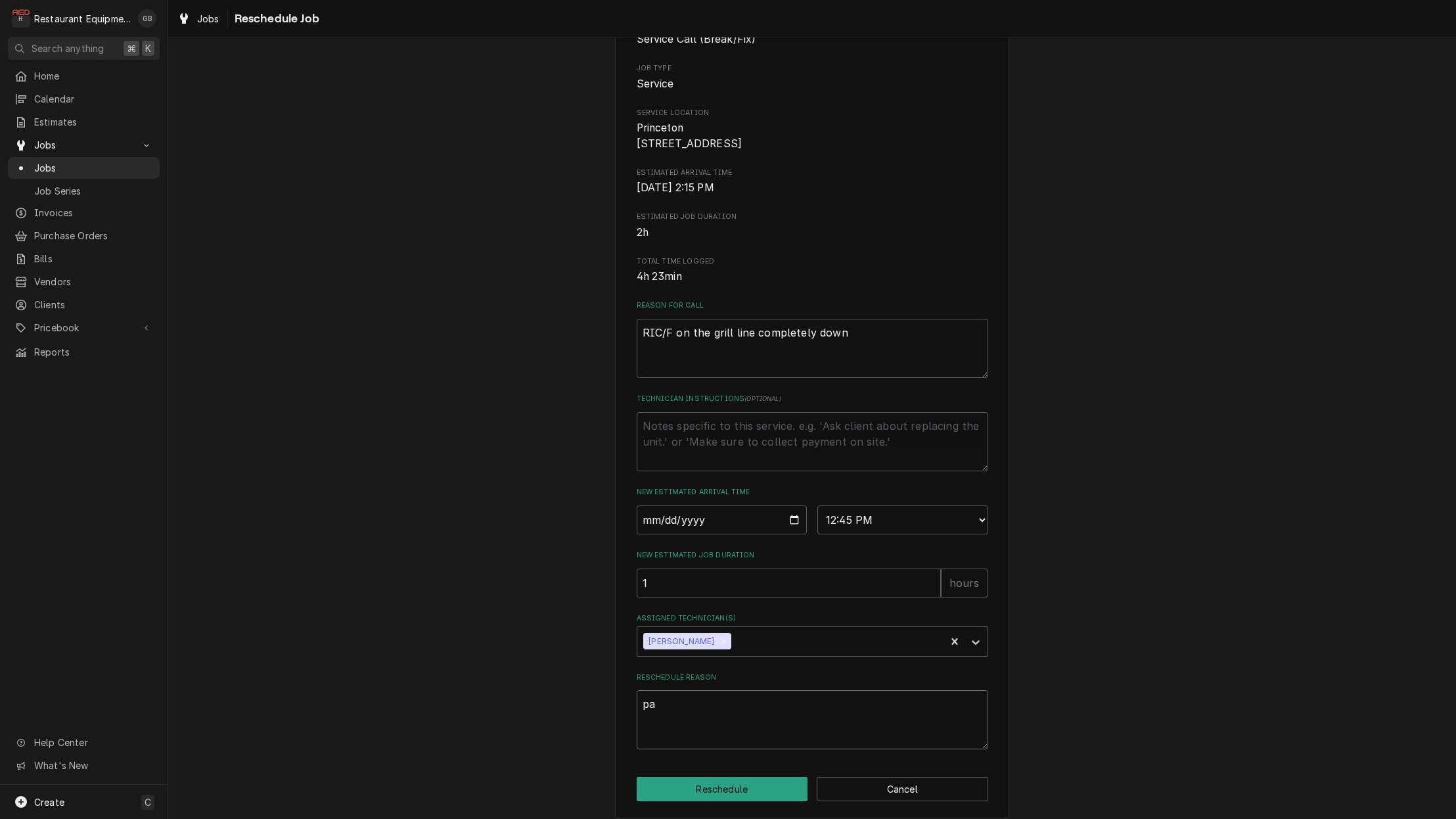
type textarea "x"
type textarea "par"
type textarea "x"
type textarea "part"
type textarea "x"
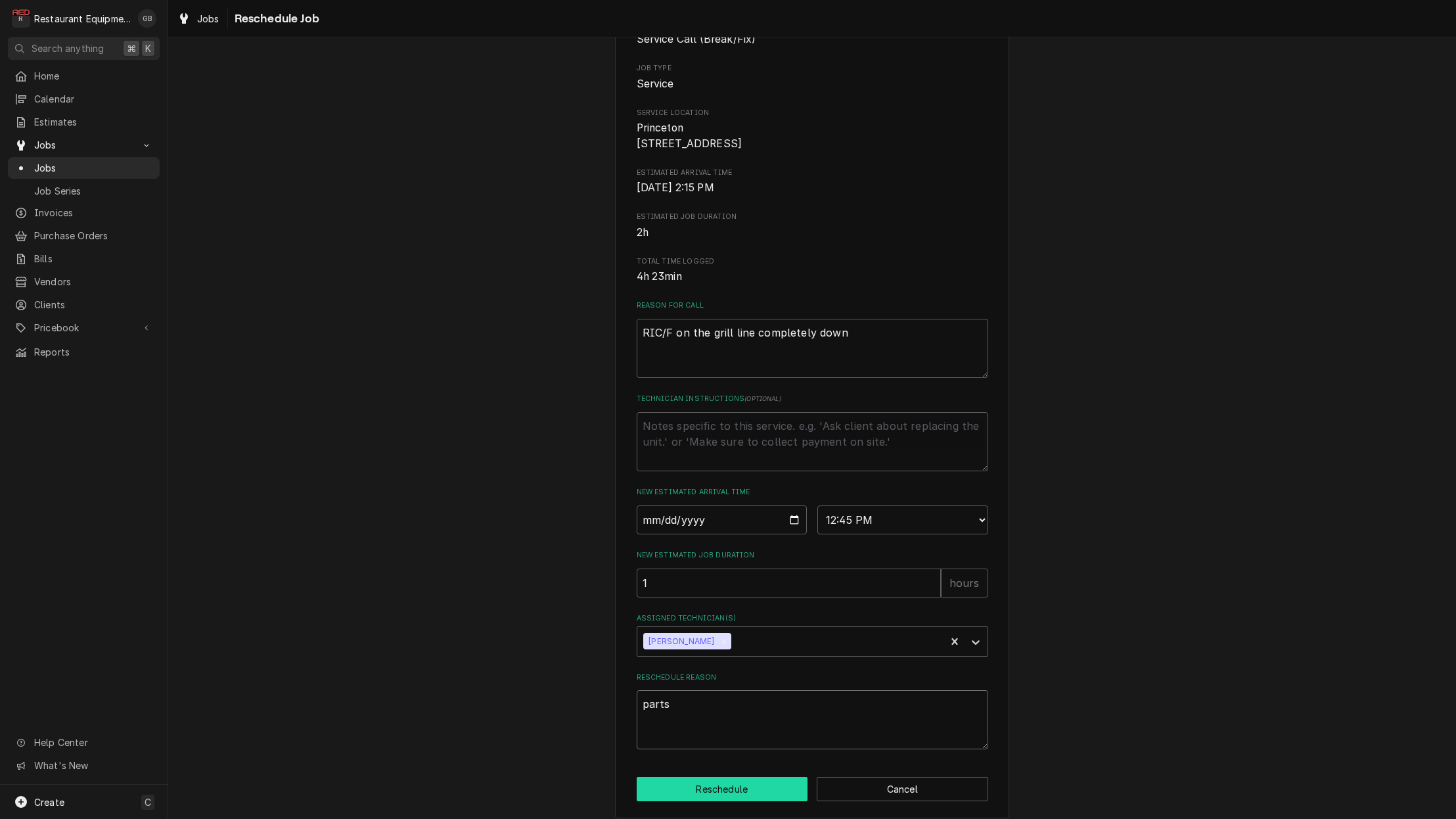
type textarea "parts"
click at [736, 785] on button "Reschedule" at bounding box center [723, 789] width 172 height 25
type textarea "x"
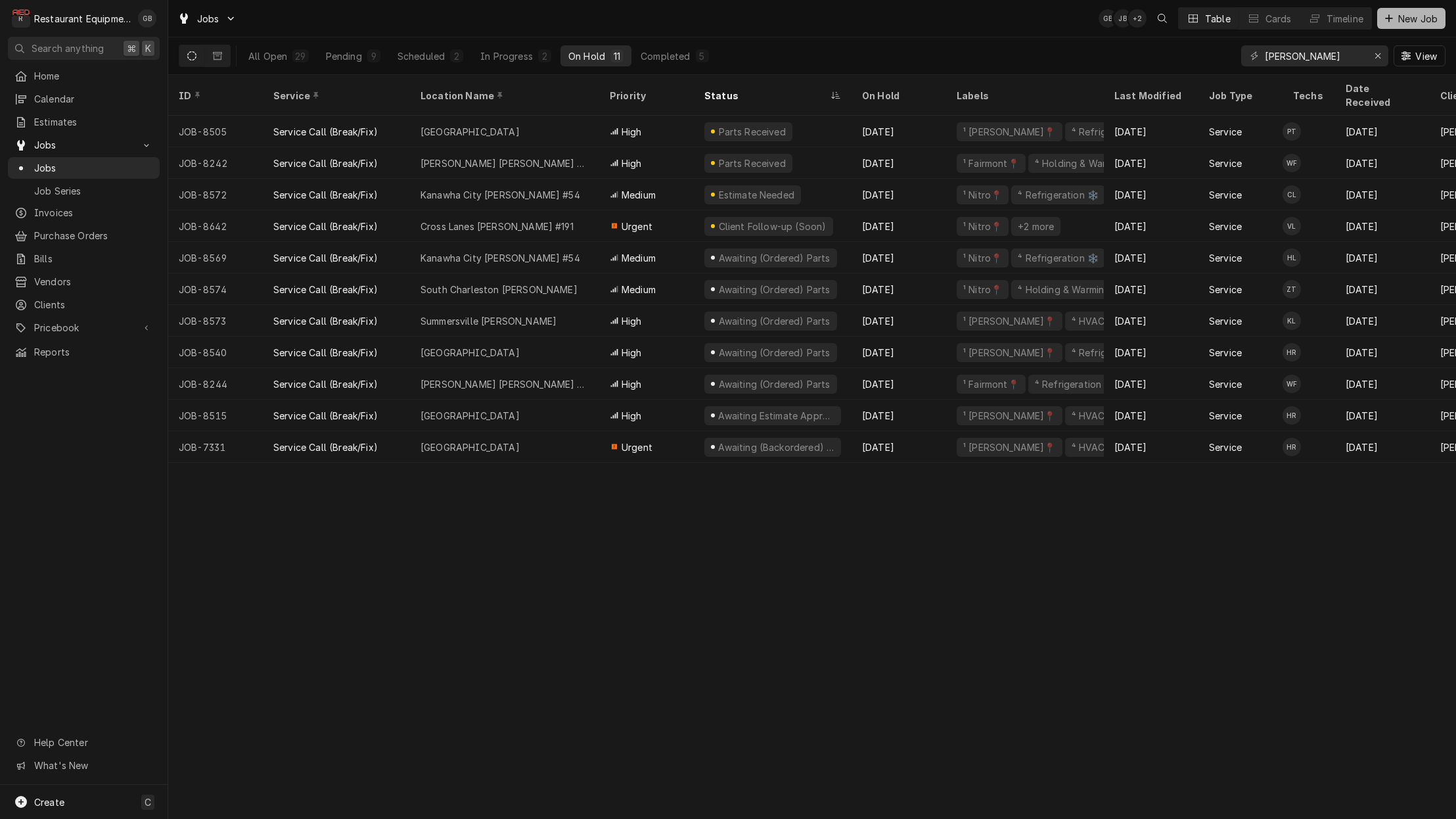
click at [1403, 17] on span "New Job" at bounding box center [1418, 18] width 45 height 14
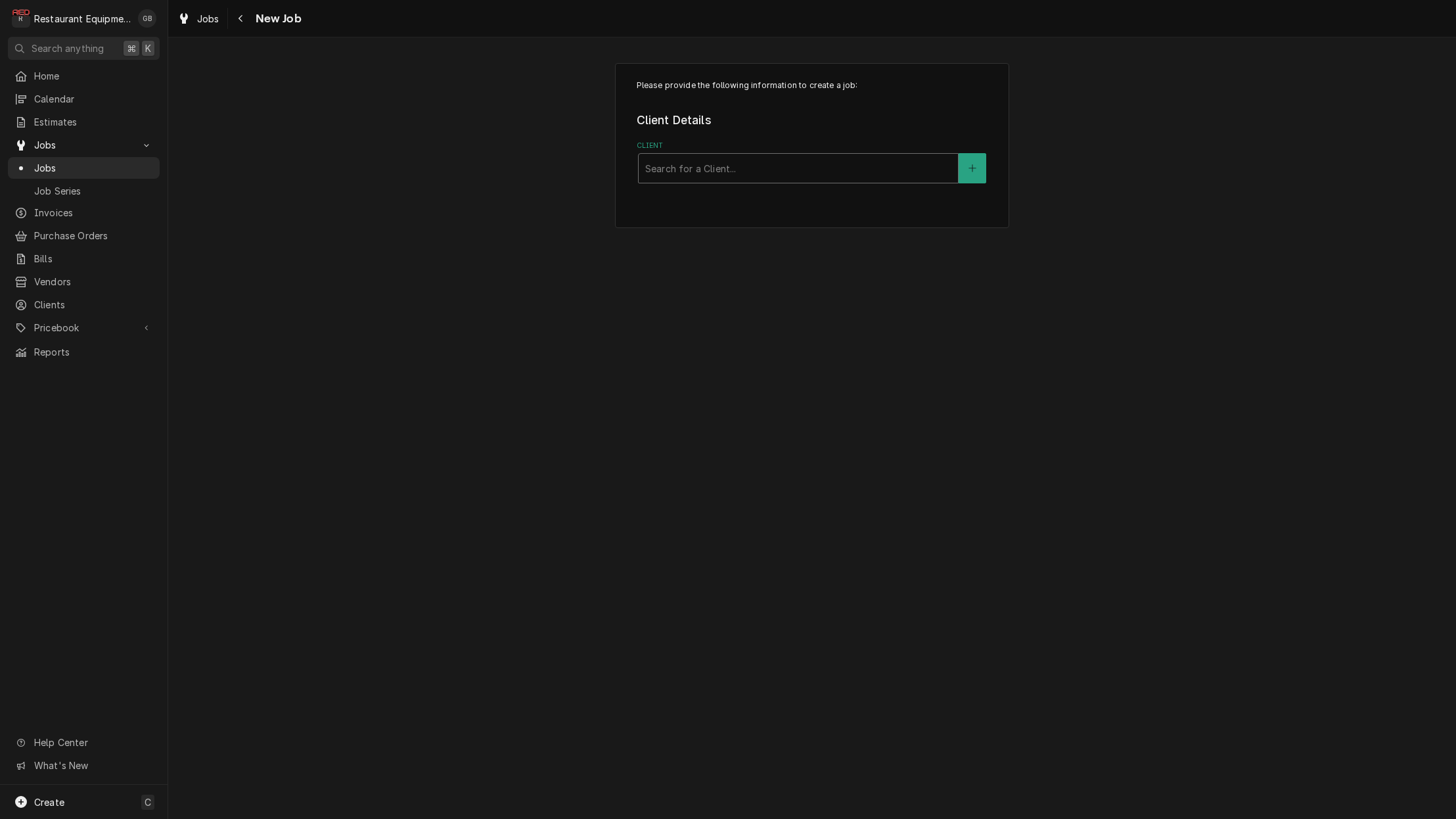
click at [801, 173] on div "Client" at bounding box center [798, 169] width 306 height 24
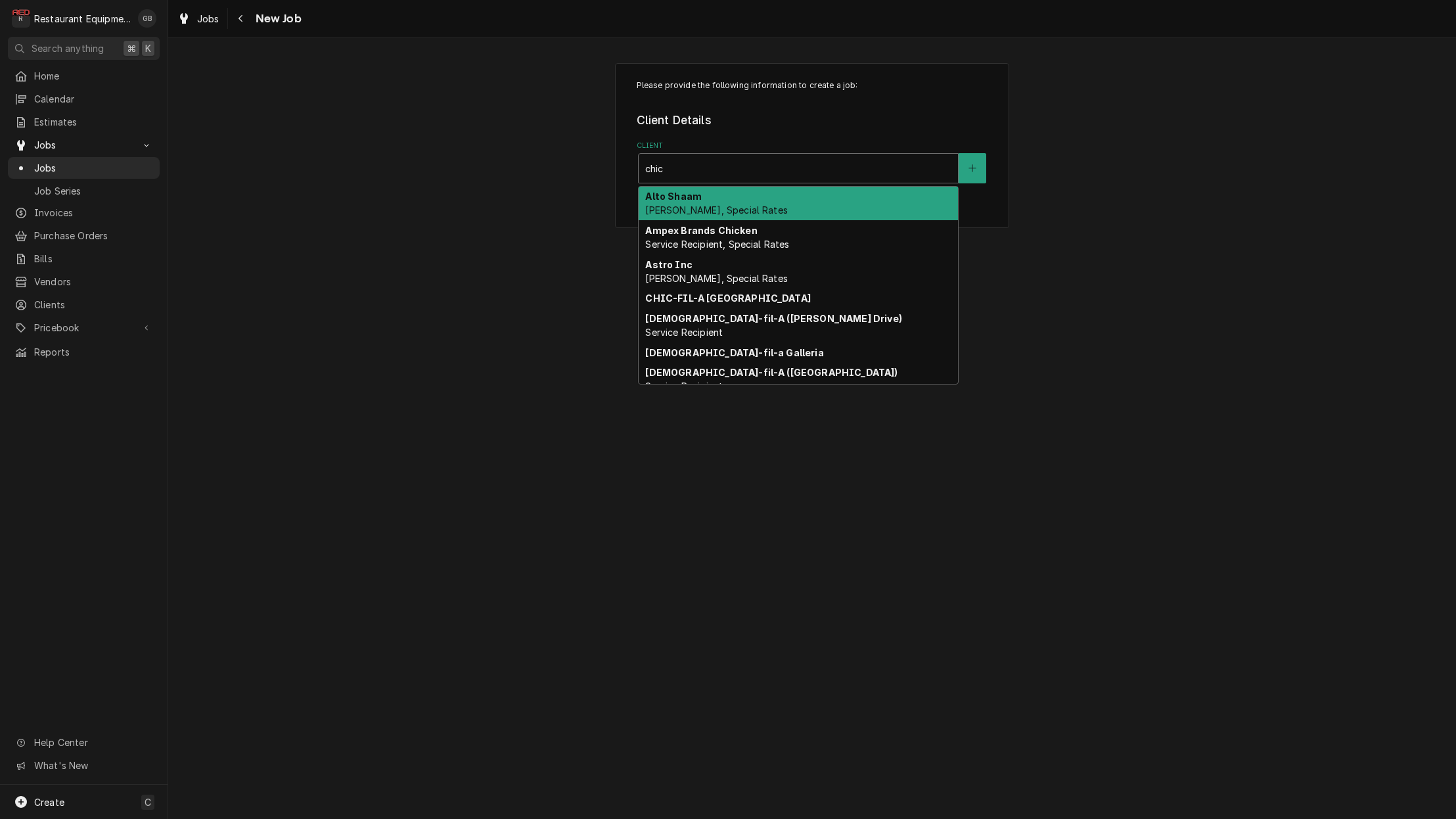
type input "[DEMOGRAPHIC_DATA]"
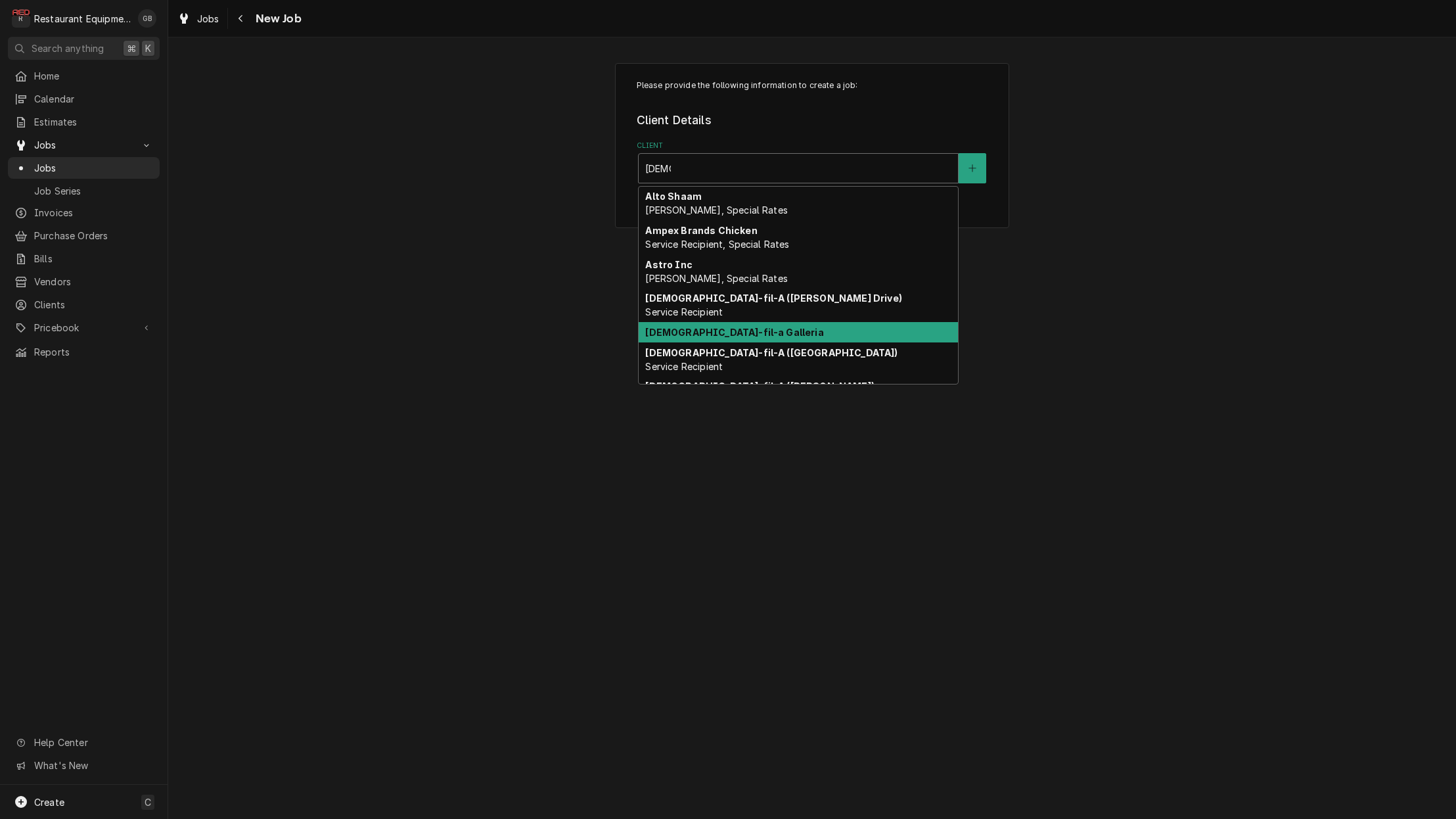
click at [763, 328] on div "[DEMOGRAPHIC_DATA]-fil-a Galleria" at bounding box center [798, 332] width 320 height 21
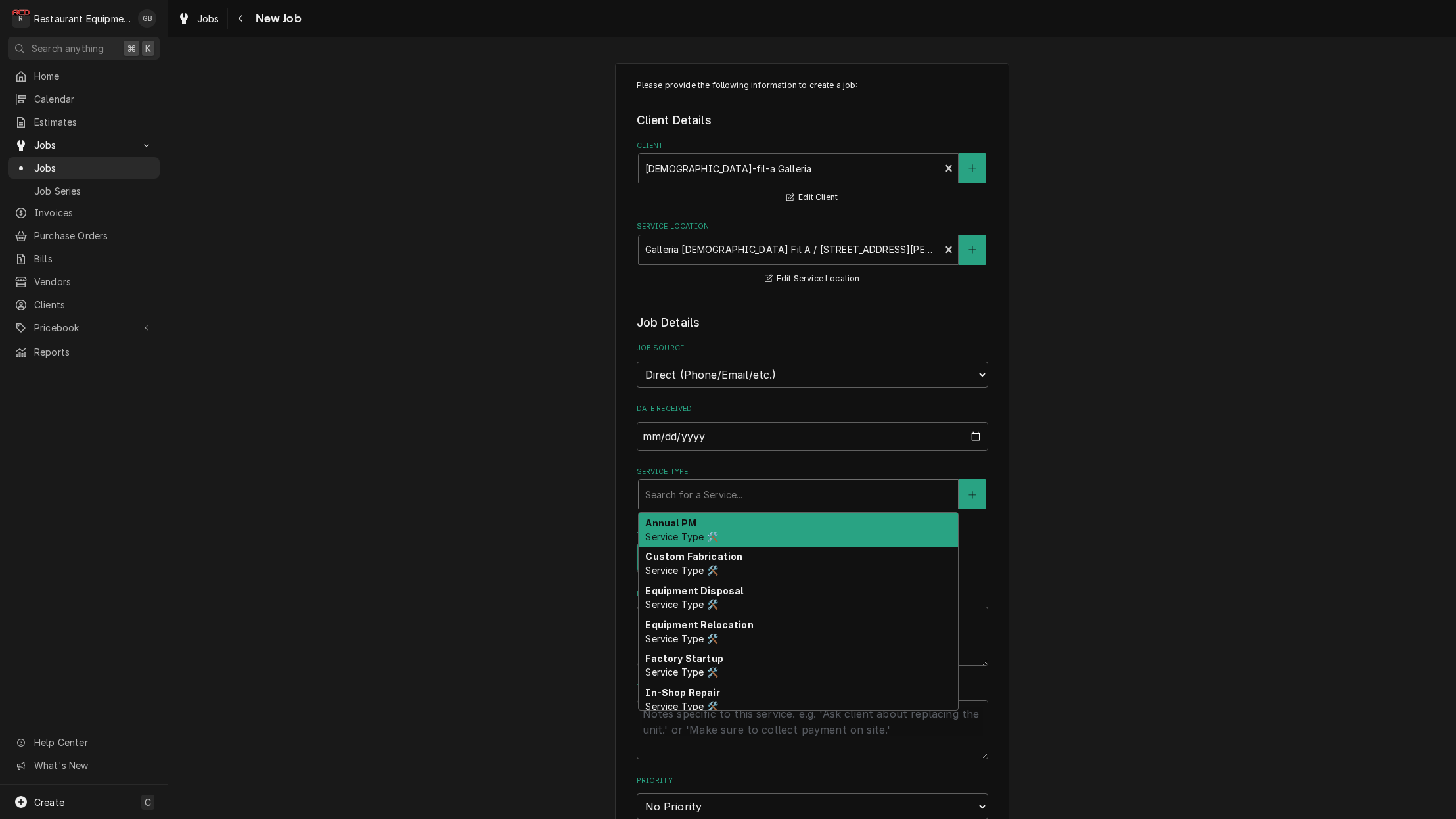
click at [718, 487] on div "Search for a Service..." at bounding box center [798, 494] width 306 height 14
type textarea "x"
type input "b"
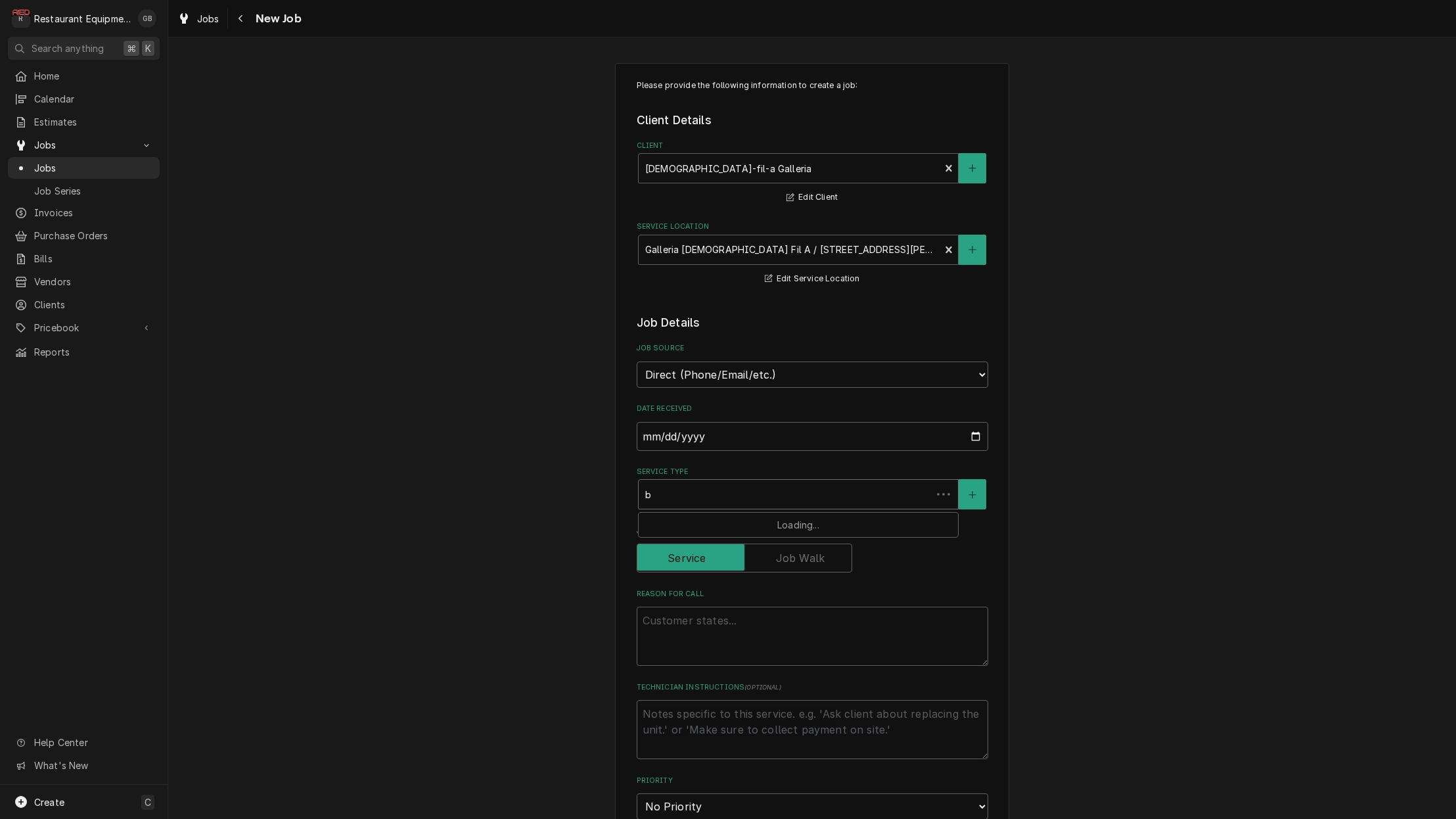
type textarea "x"
type input "br"
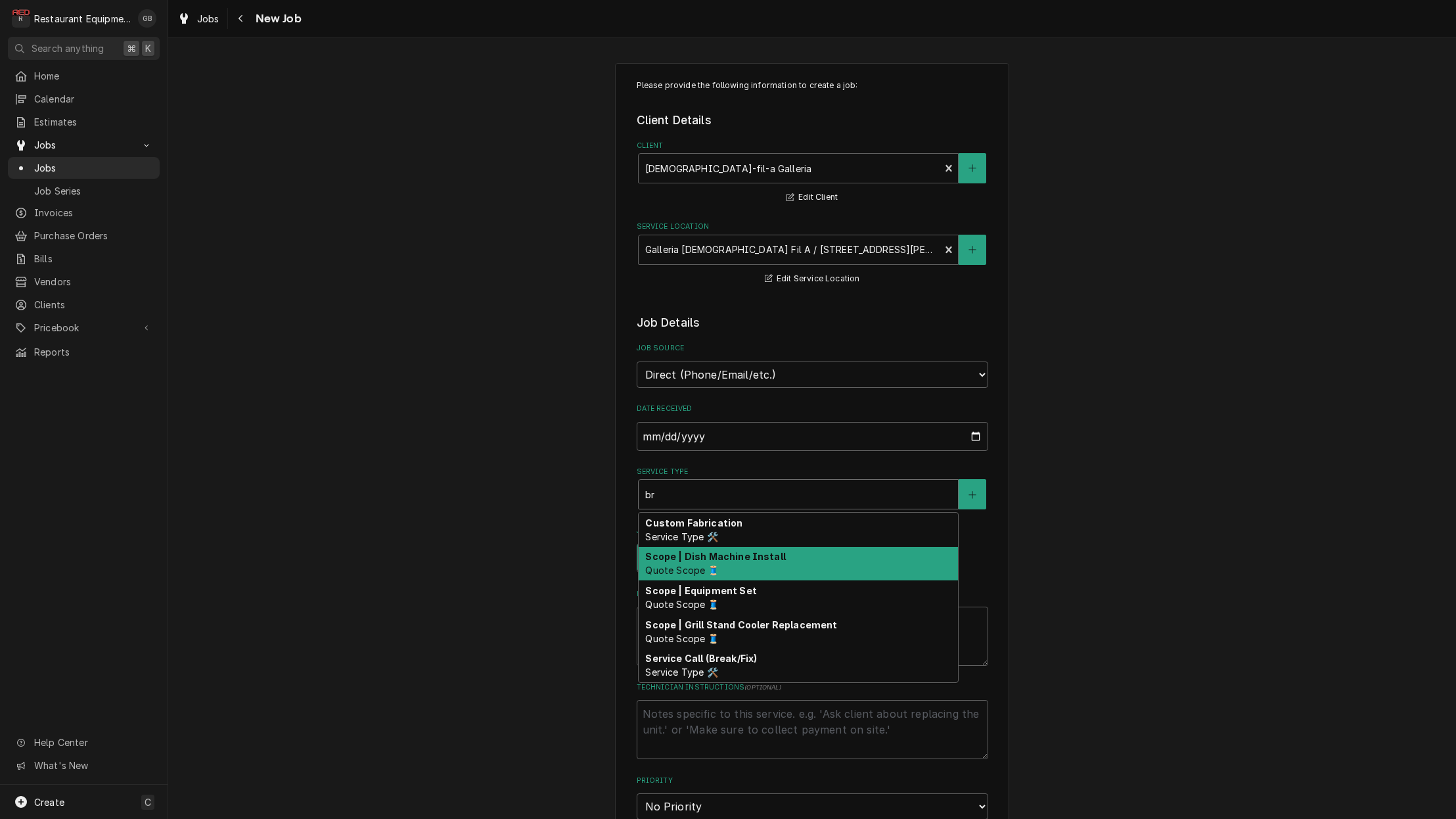
type textarea "x"
type input "bre"
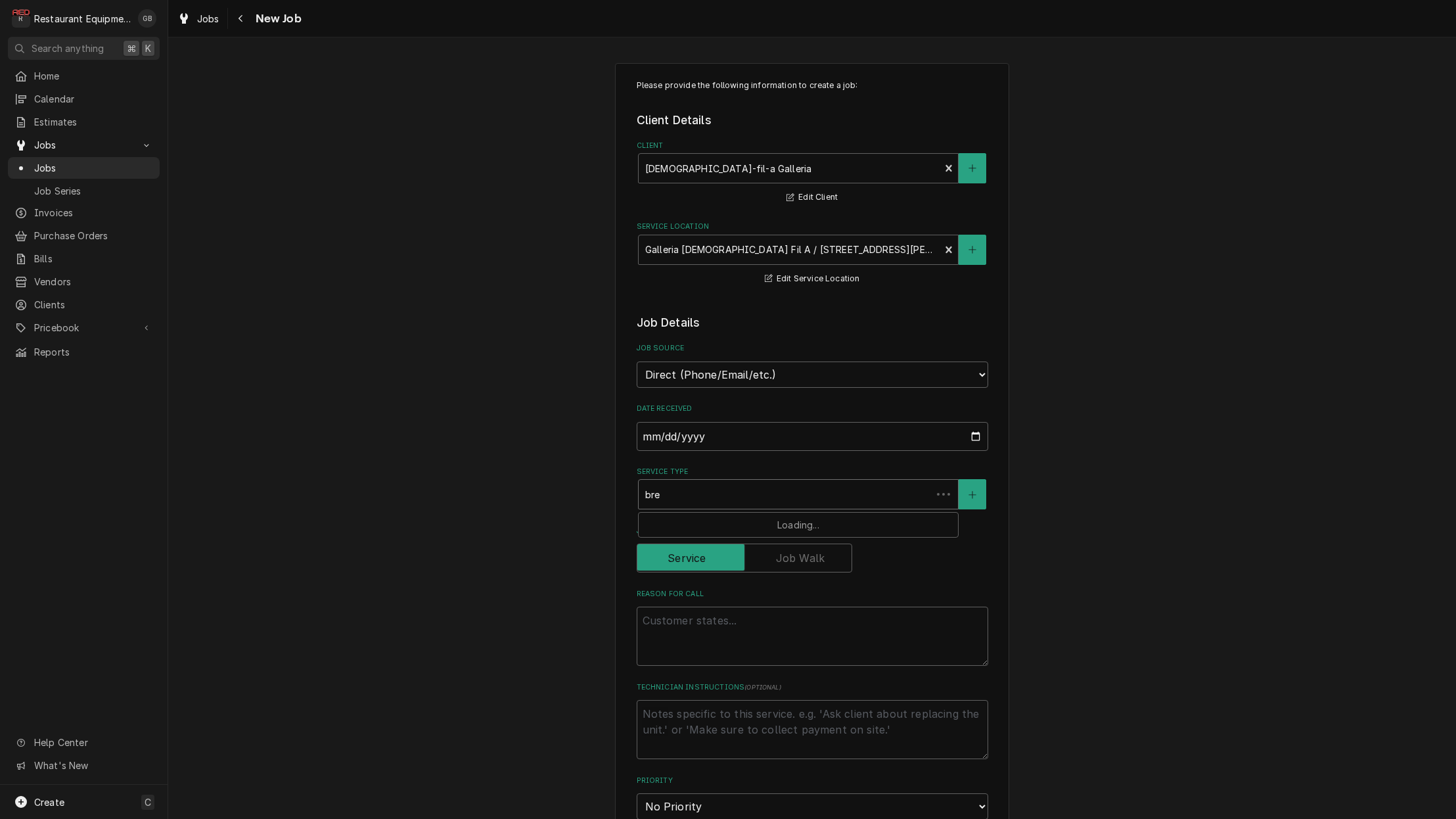
type textarea "x"
type input "brea"
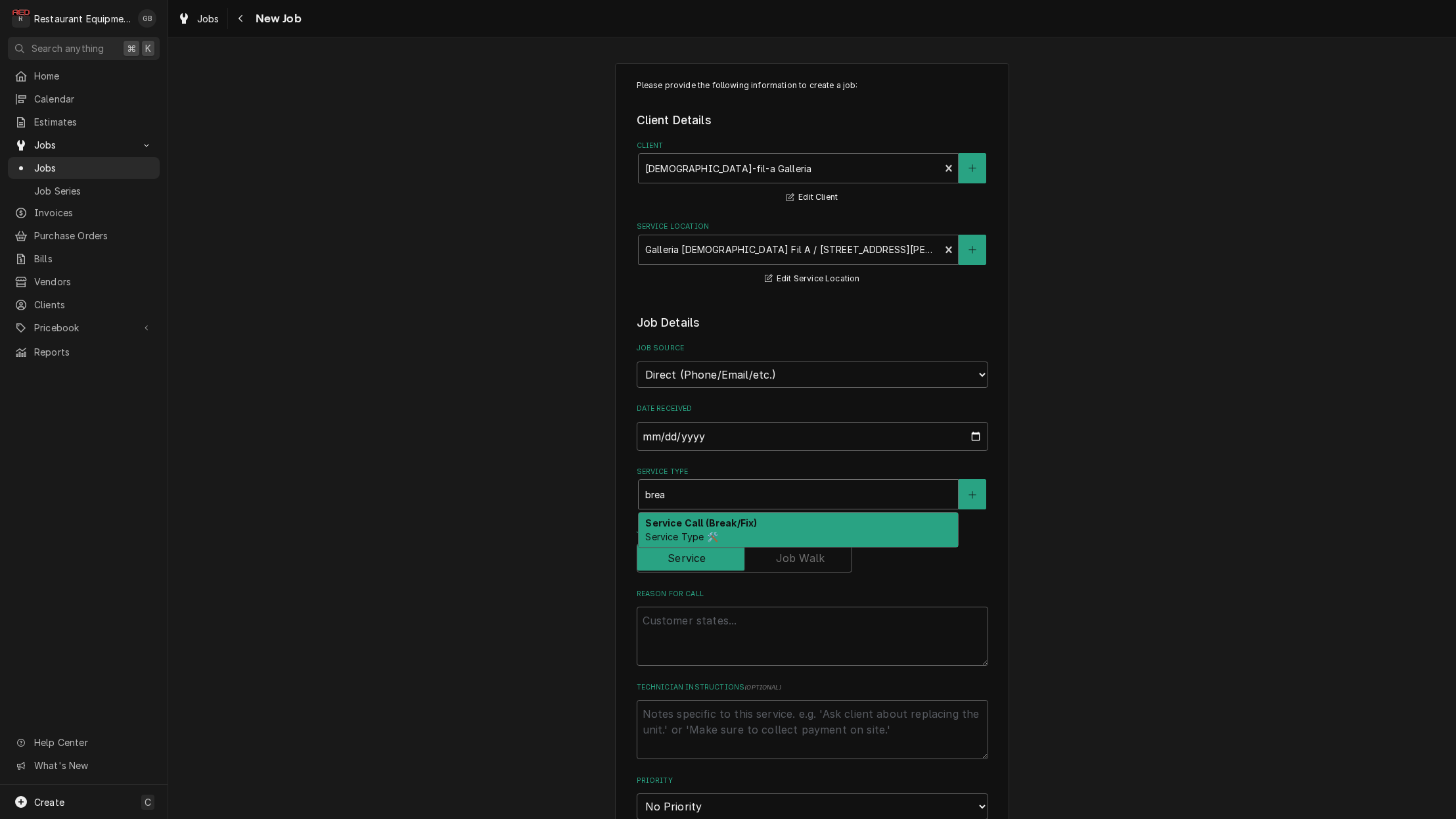
click at [714, 517] on div "Service Call (Break/Fix) Service Type 🛠️" at bounding box center [798, 530] width 320 height 34
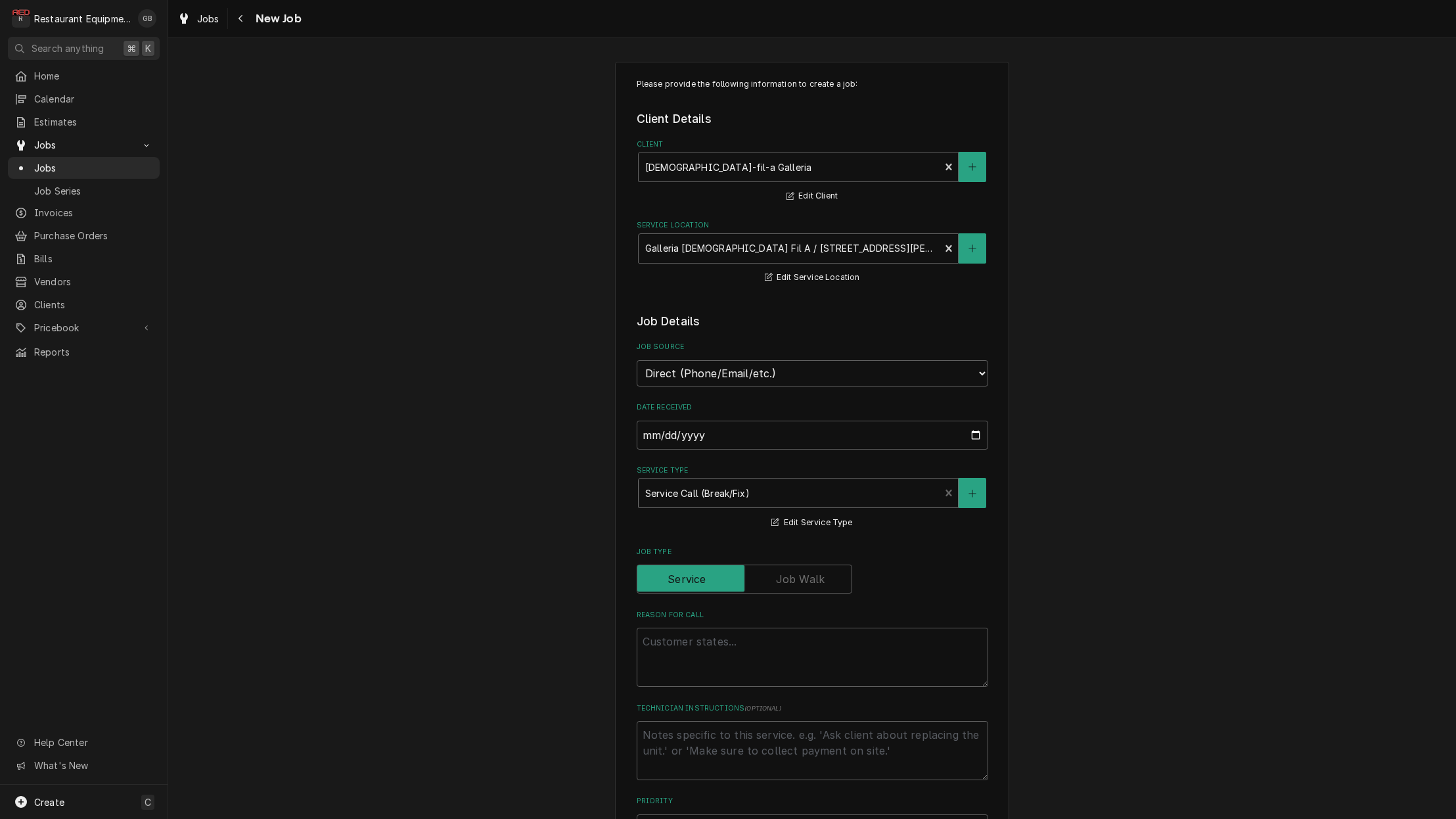
scroll to position [5, 0]
click at [732, 632] on textarea "Reason For Call" at bounding box center [813, 654] width 351 height 59
type textarea "x"
type textarea "R"
type textarea "x"
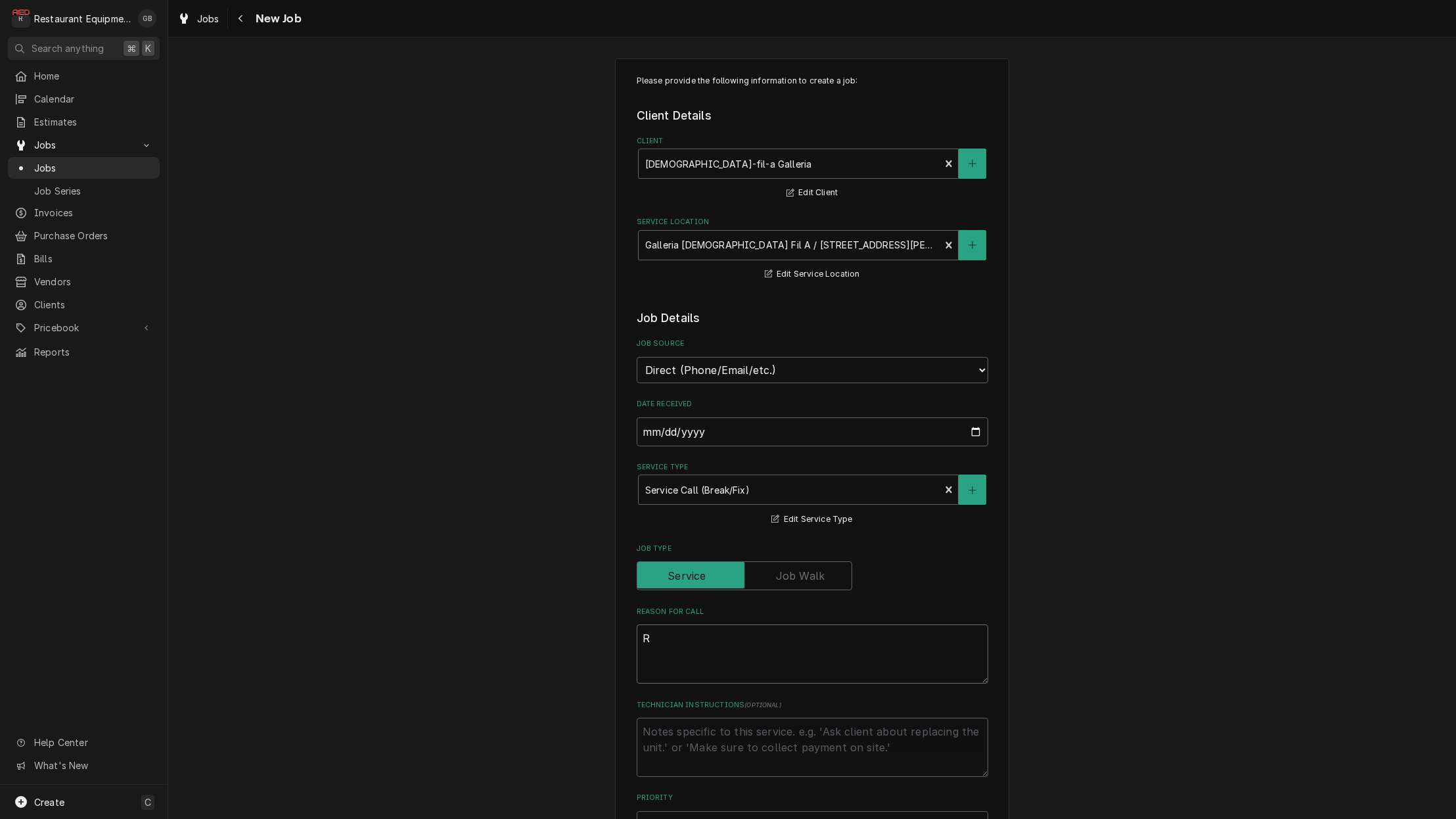
type textarea "RI"
type textarea "x"
type textarea "RIF"
type textarea "x"
type textarea "RIF"
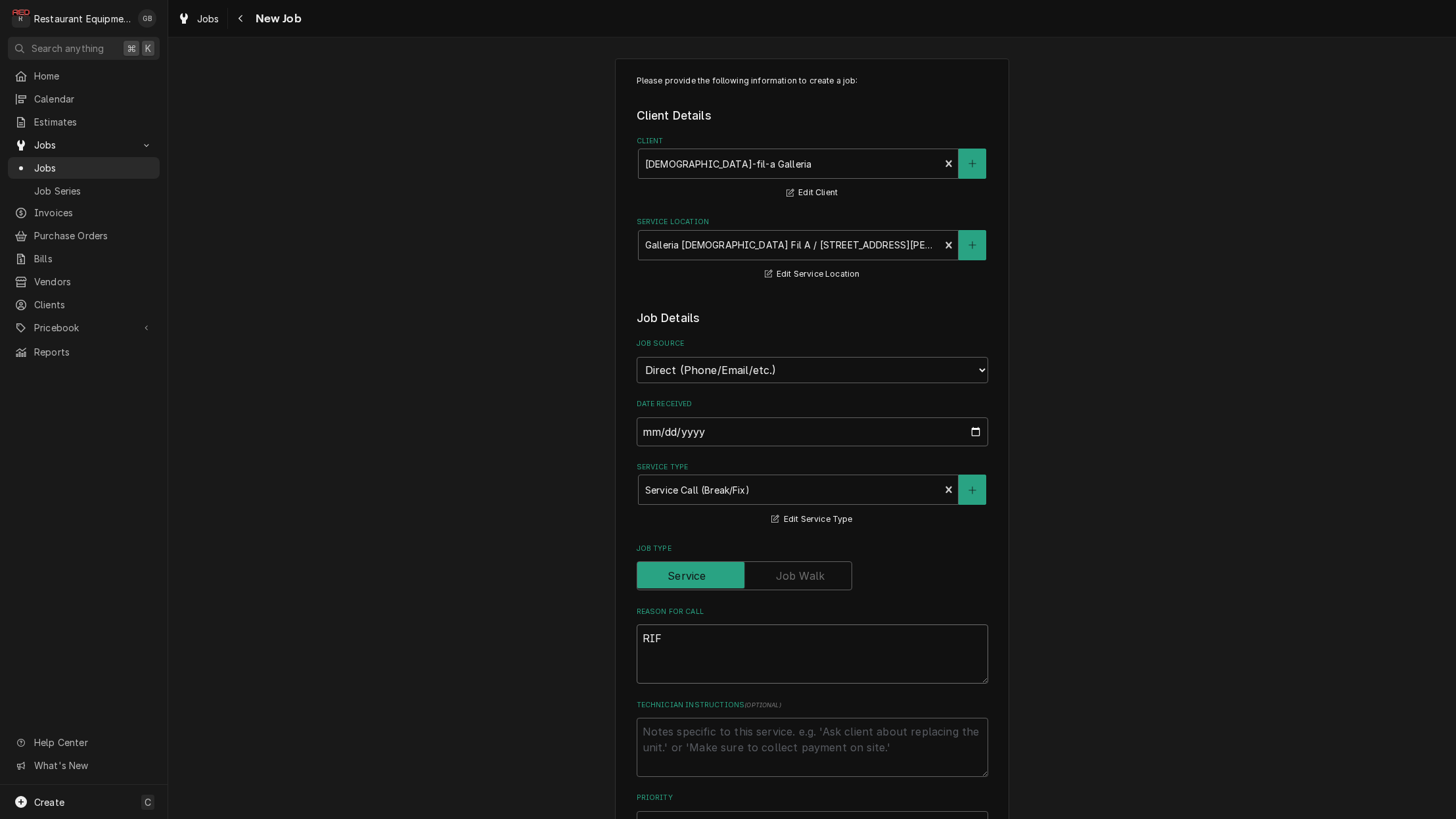
type textarea "x"
type textarea "RIF i"
type textarea "x"
type textarea "RIF is"
type textarea "x"
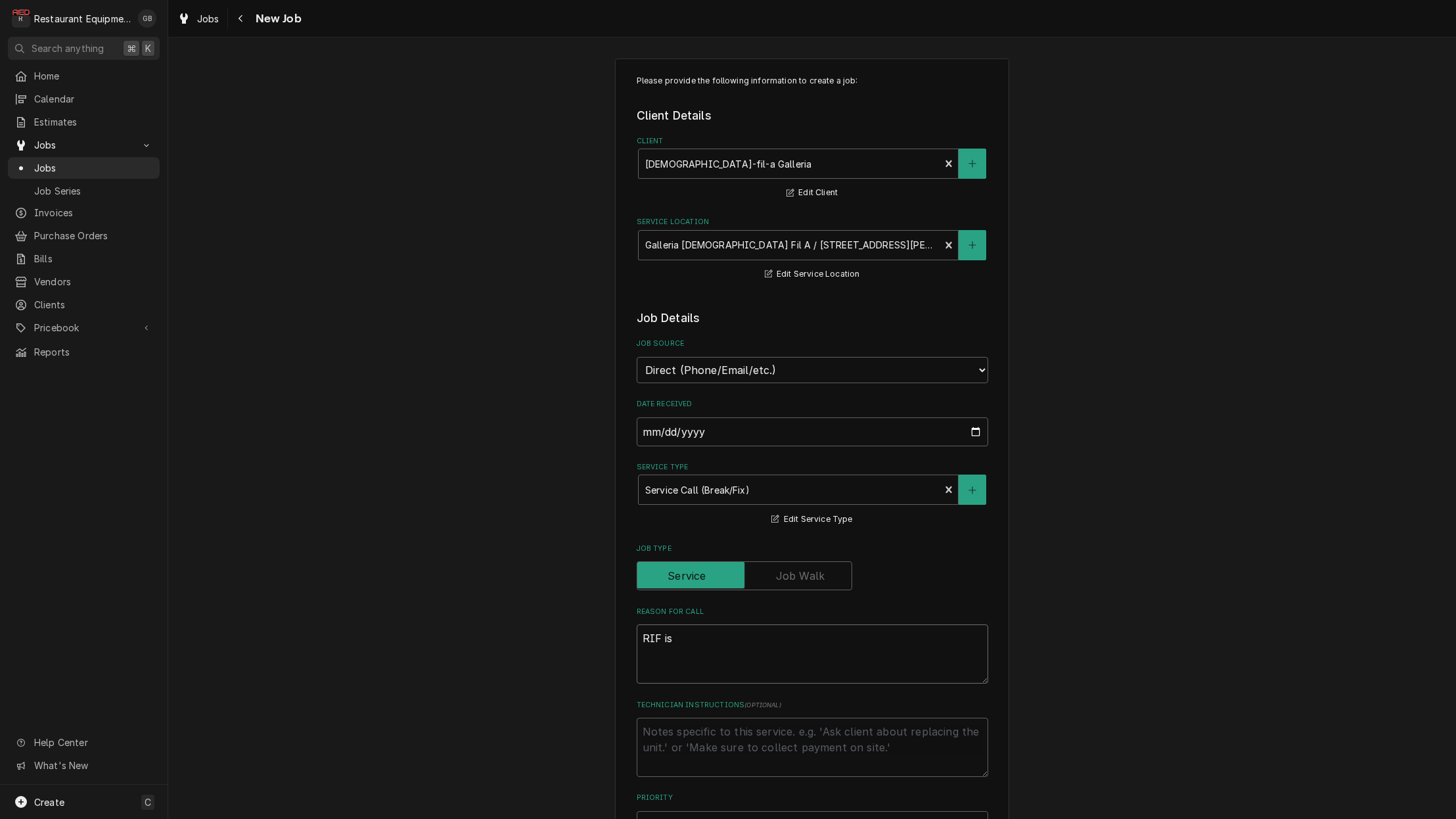
type textarea "RIF is"
type textarea "x"
type textarea "RIF is f"
type textarea "x"
type textarea "RIF is fr"
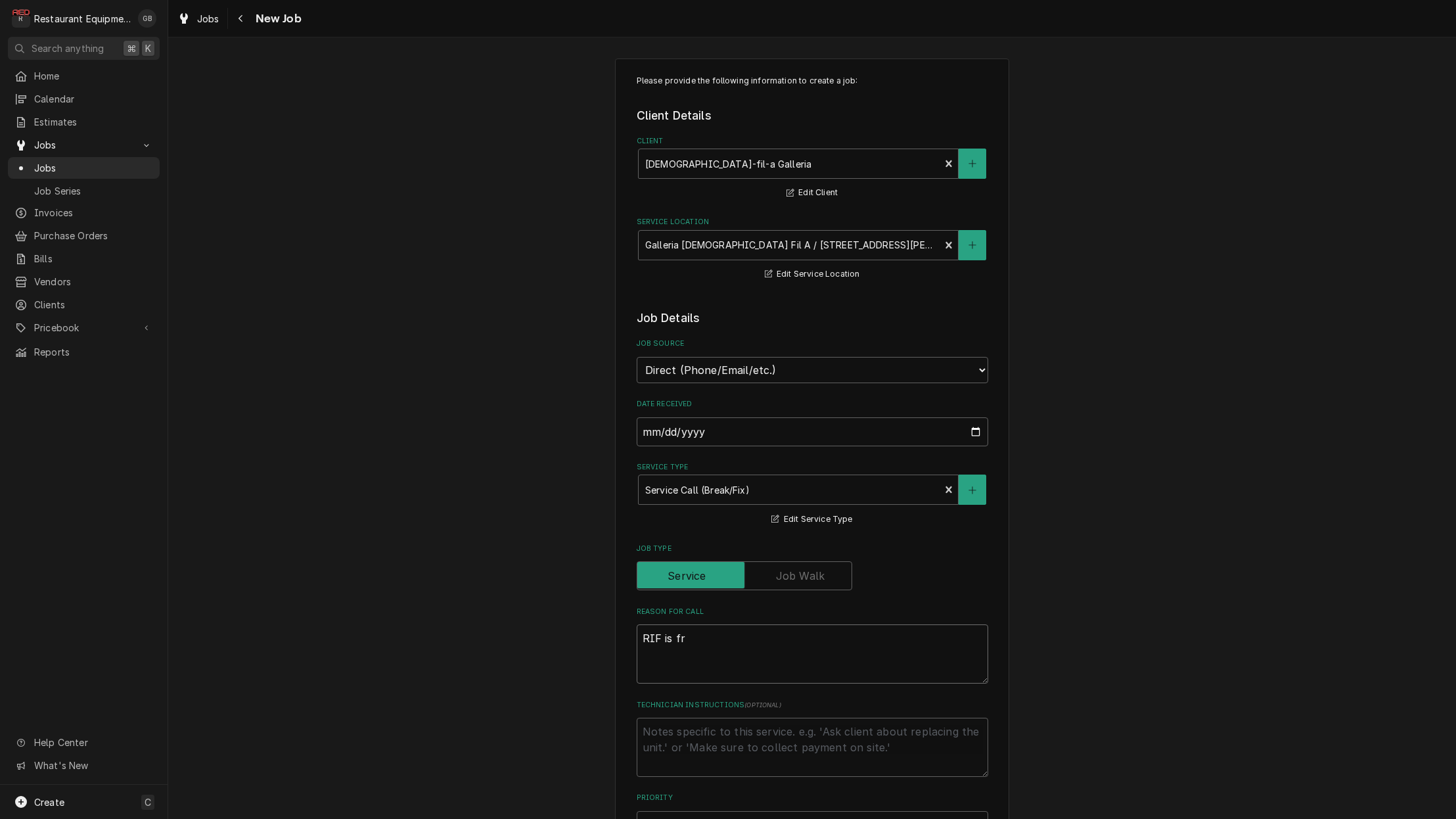
type textarea "x"
type textarea "RIF is fro"
type textarea "x"
type textarea "RIF is froz"
type textarea "x"
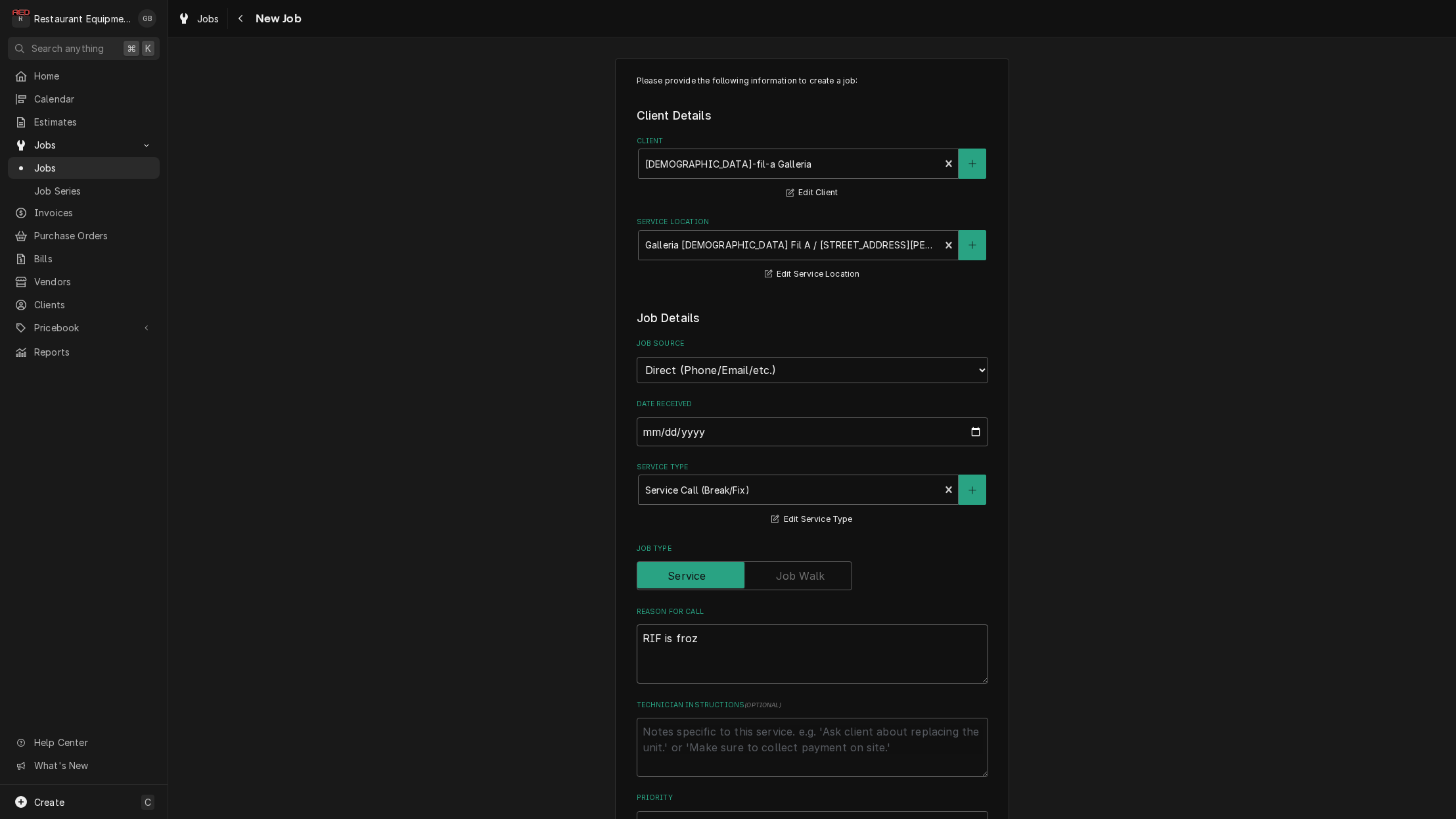
type textarea "RIF is froze"
type textarea "x"
type textarea "RIF is frozen"
type textarea "x"
type textarea "RIF is frozen"
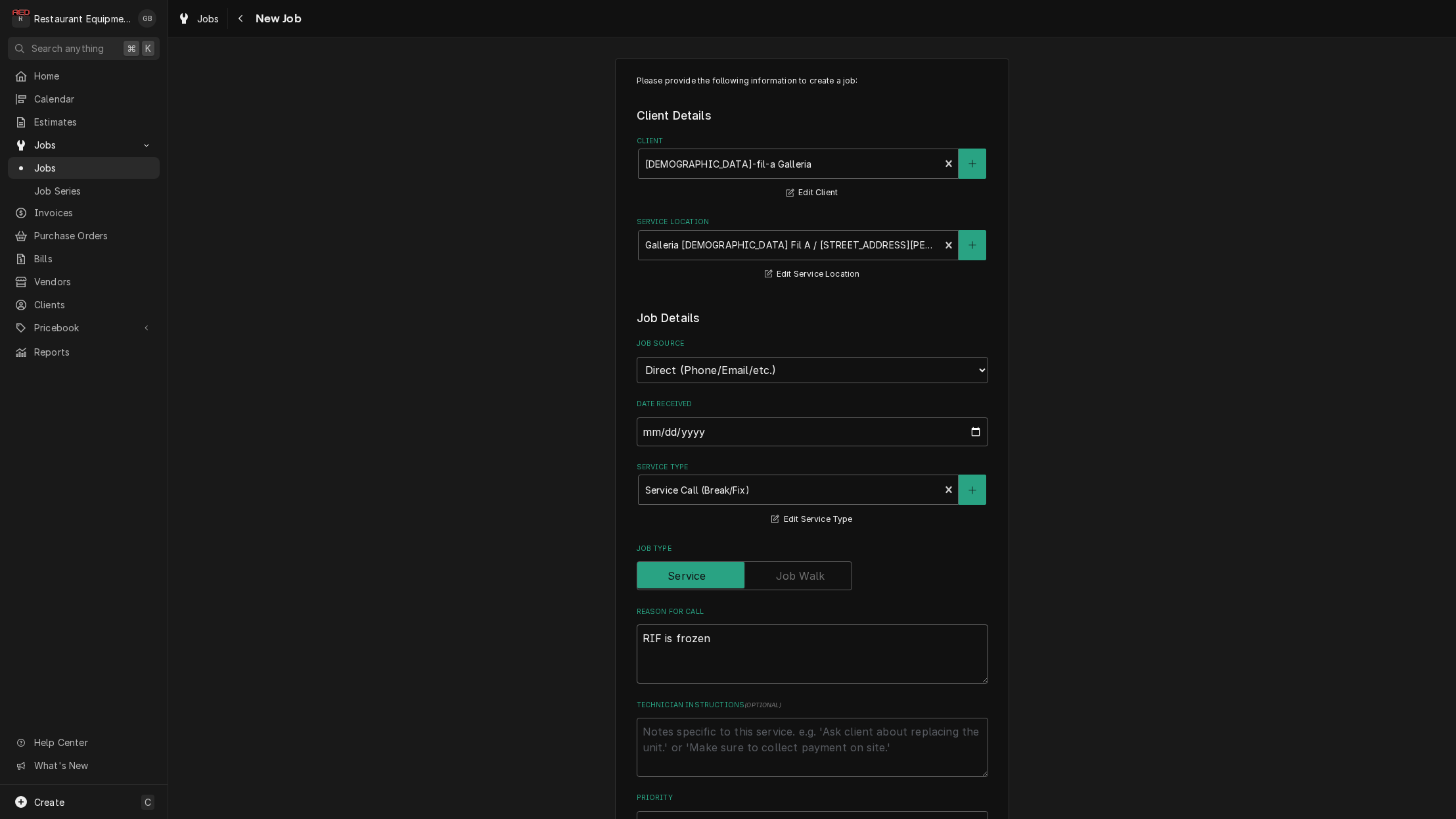
type textarea "x"
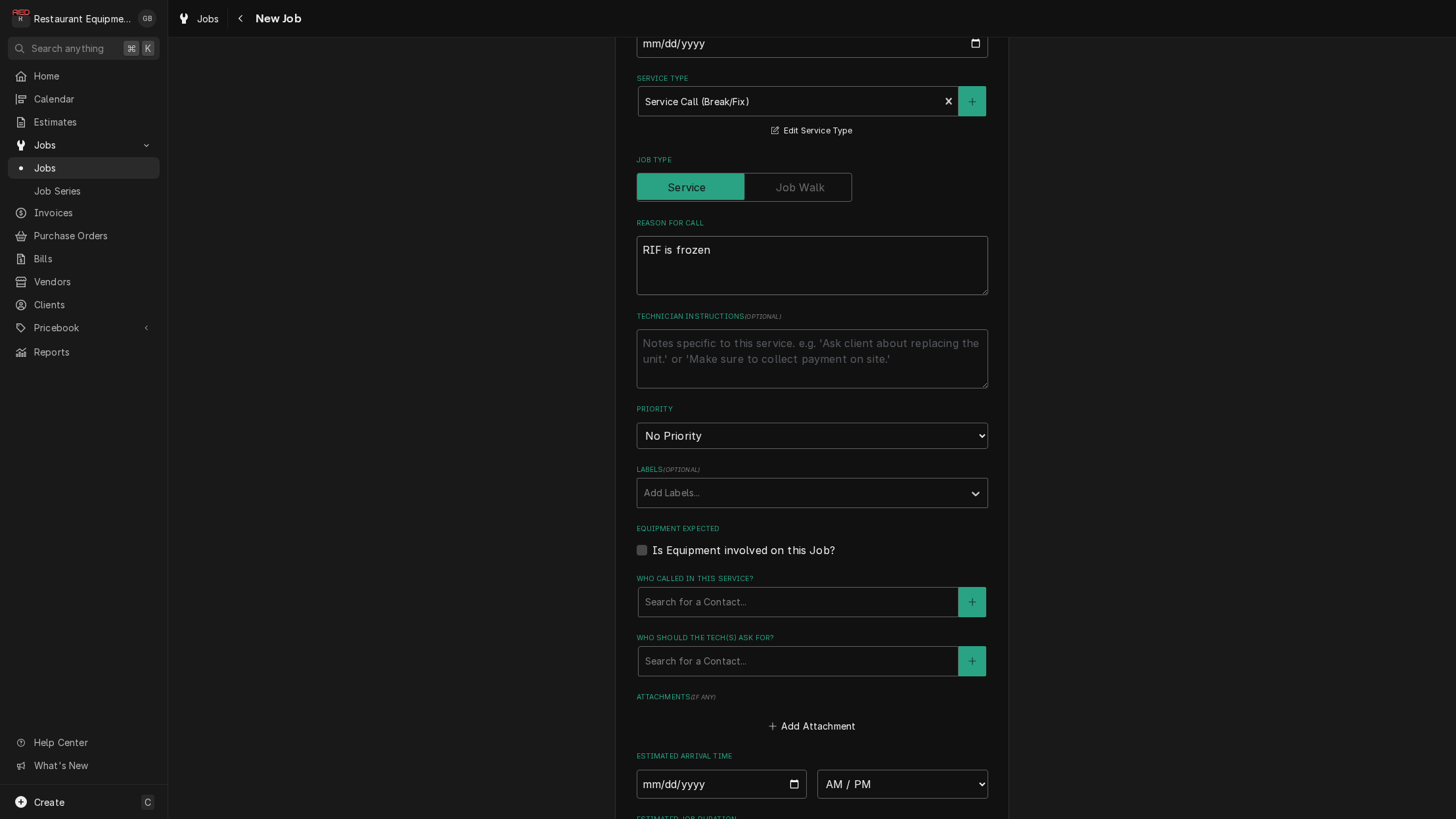
scroll to position [394, 0]
type textarea "RIF is frozen"
select select "3"
click at [744, 480] on div "Add Labels..." at bounding box center [801, 492] width 327 height 29
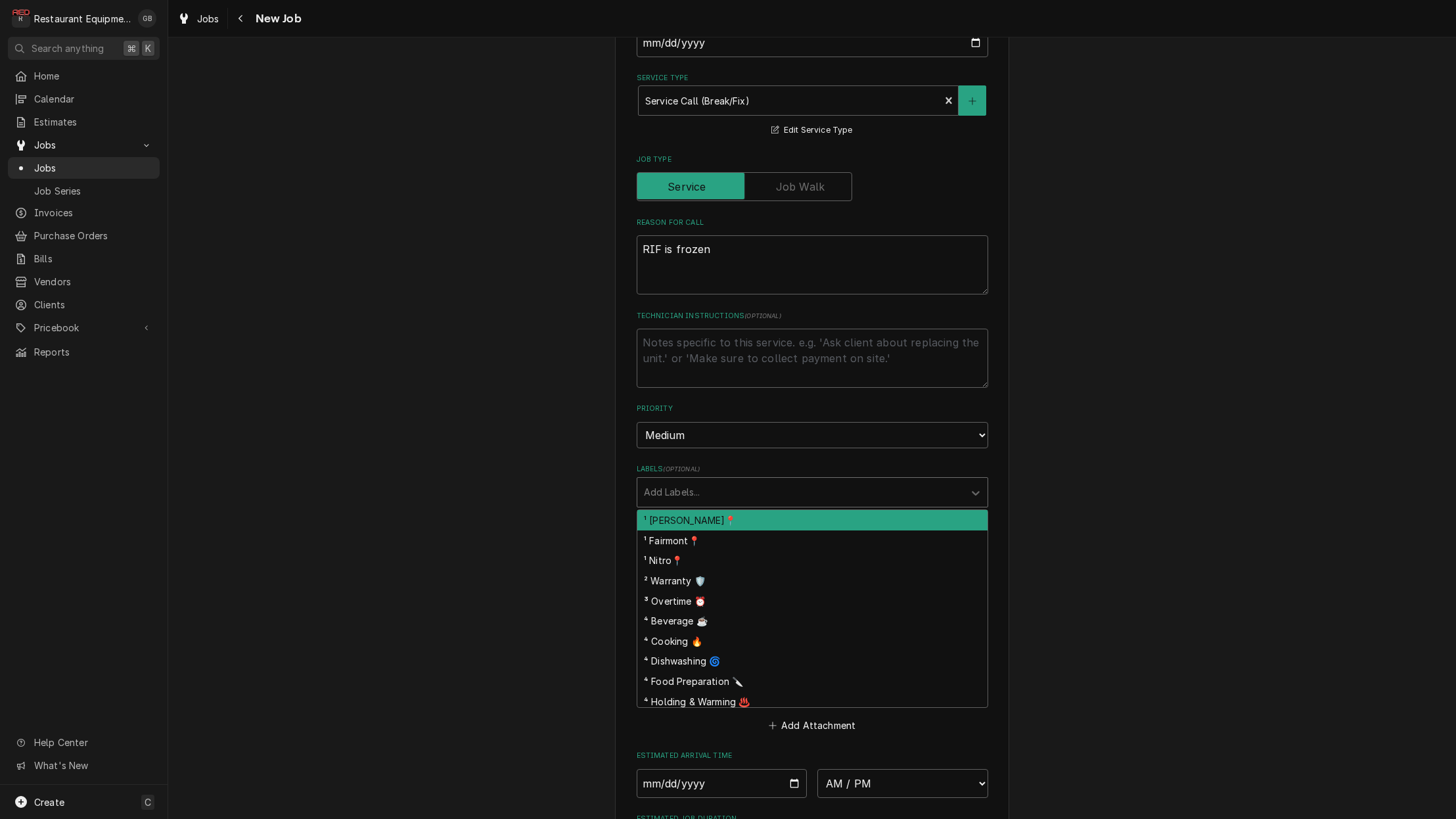
click at [728, 510] on div "¹ [PERSON_NAME]📍" at bounding box center [813, 520] width 350 height 21
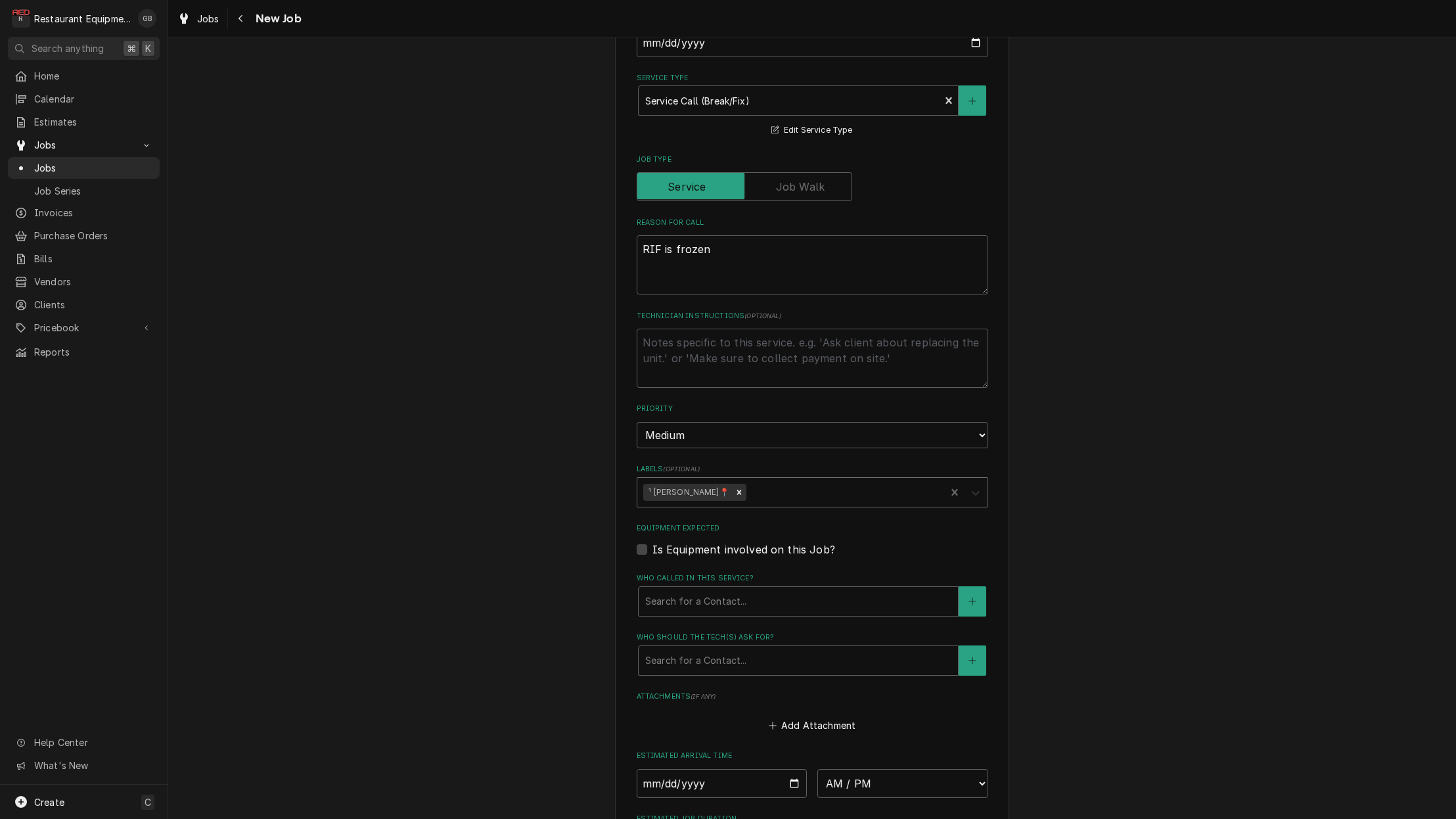
drag, startPoint x: 986, startPoint y: 471, endPoint x: 980, endPoint y: 475, distance: 7.2
click at [985, 479] on div "Labels" at bounding box center [976, 491] width 24 height 25
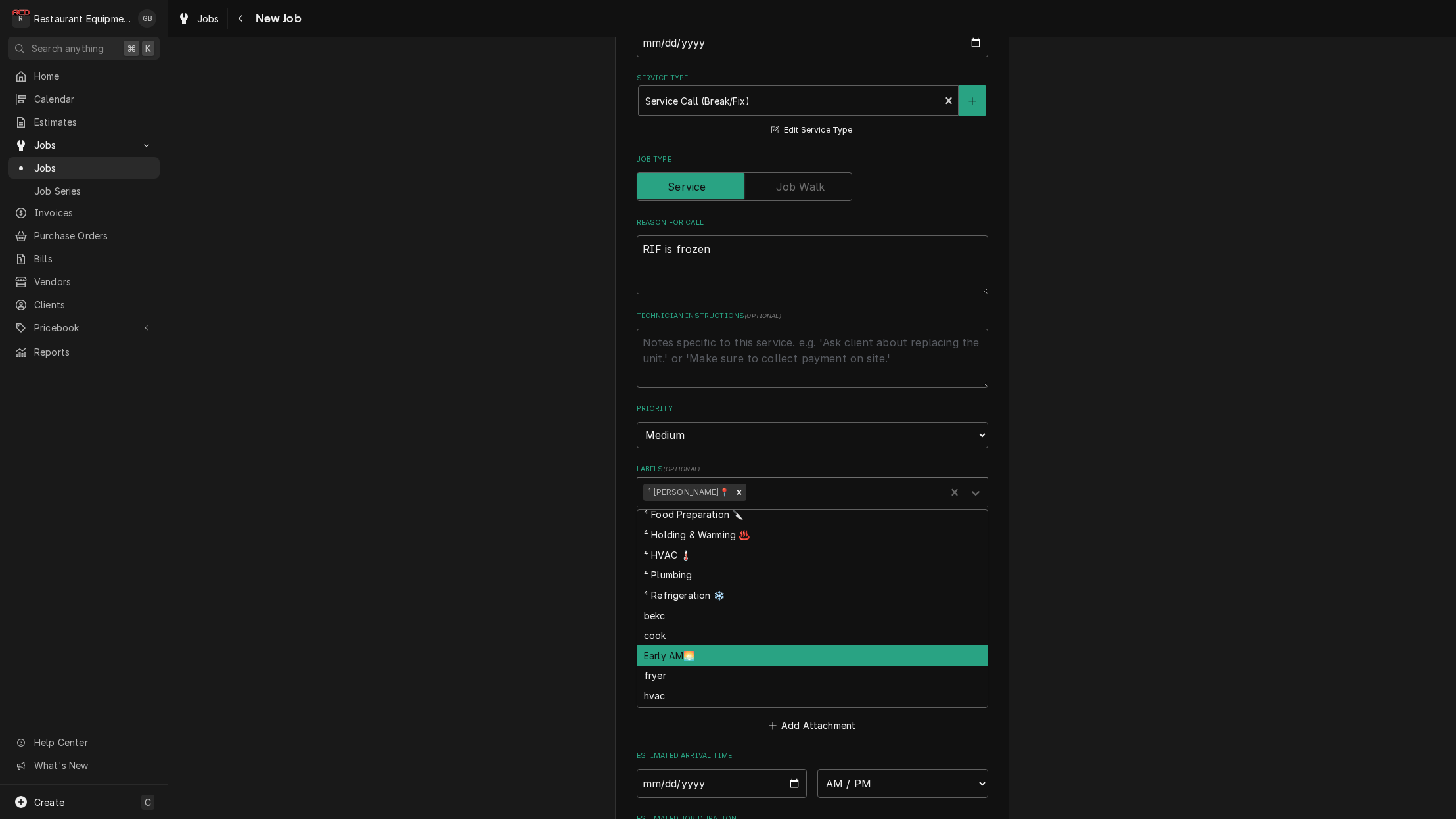
scroll to position [151, 0]
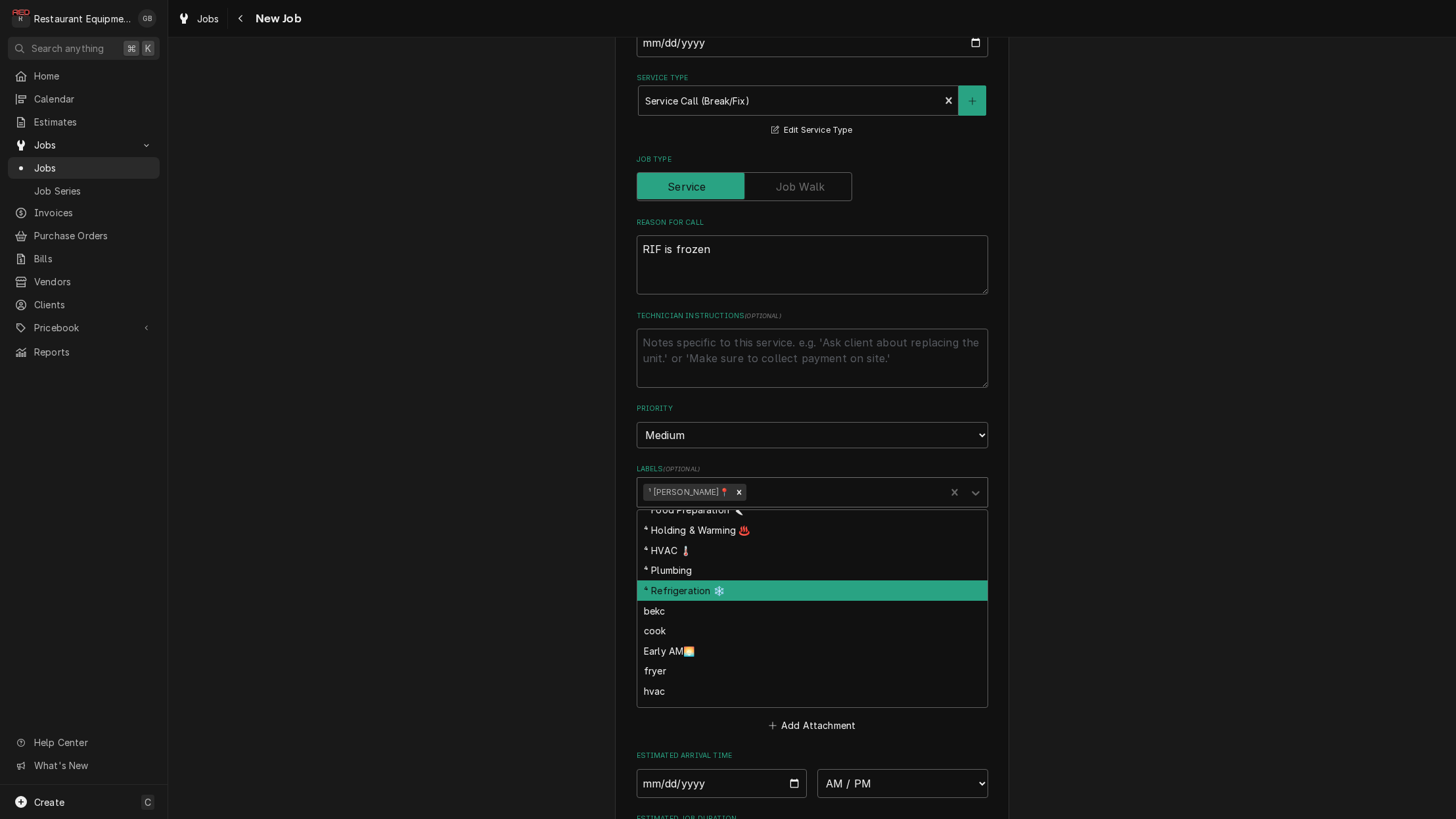
click at [684, 580] on div "⁴ Refrigeration ❄️" at bounding box center [813, 591] width 350 height 21
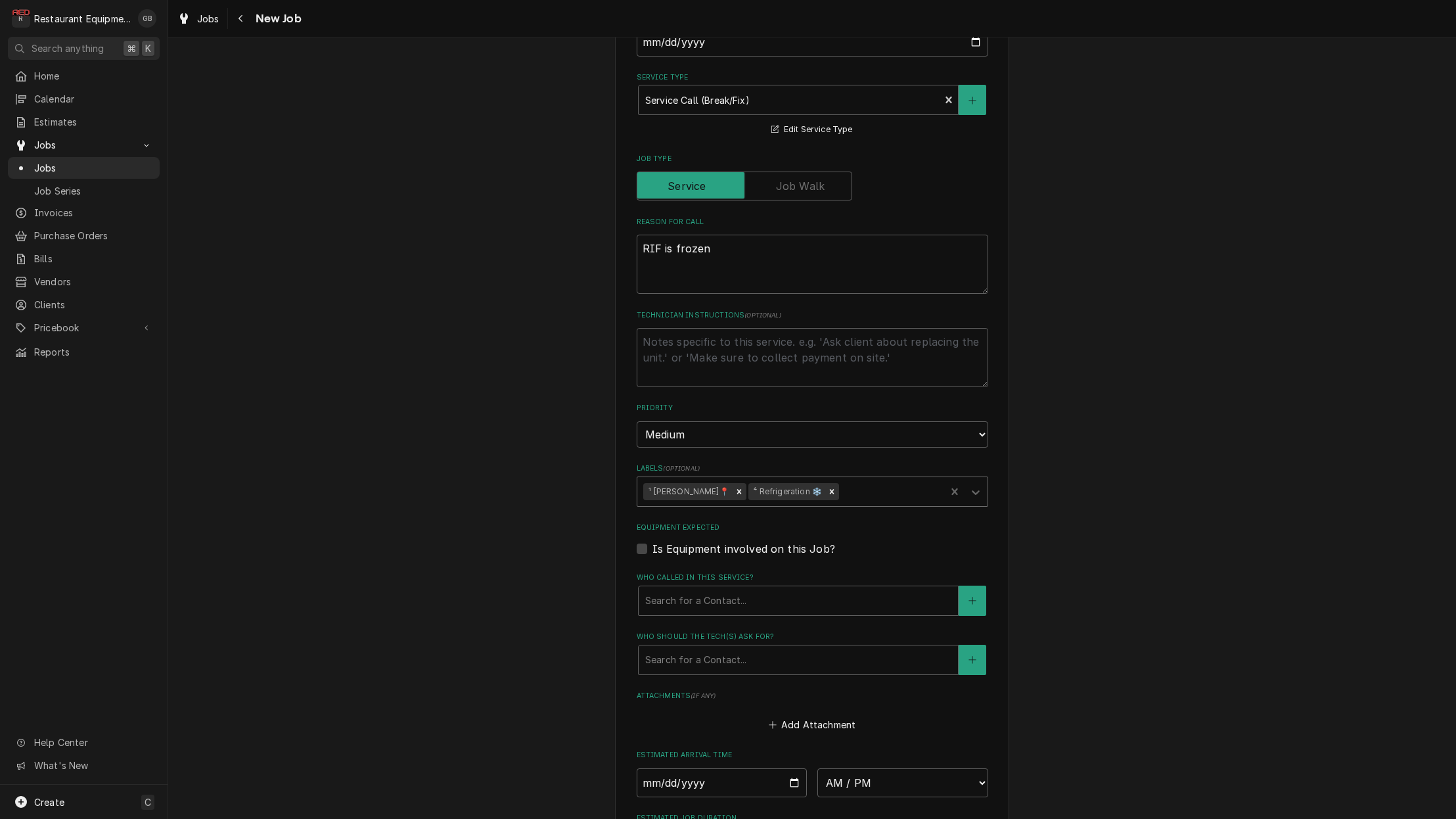
scroll to position [396, 0]
click at [701, 587] on div "Who called in this service?" at bounding box center [798, 599] width 306 height 24
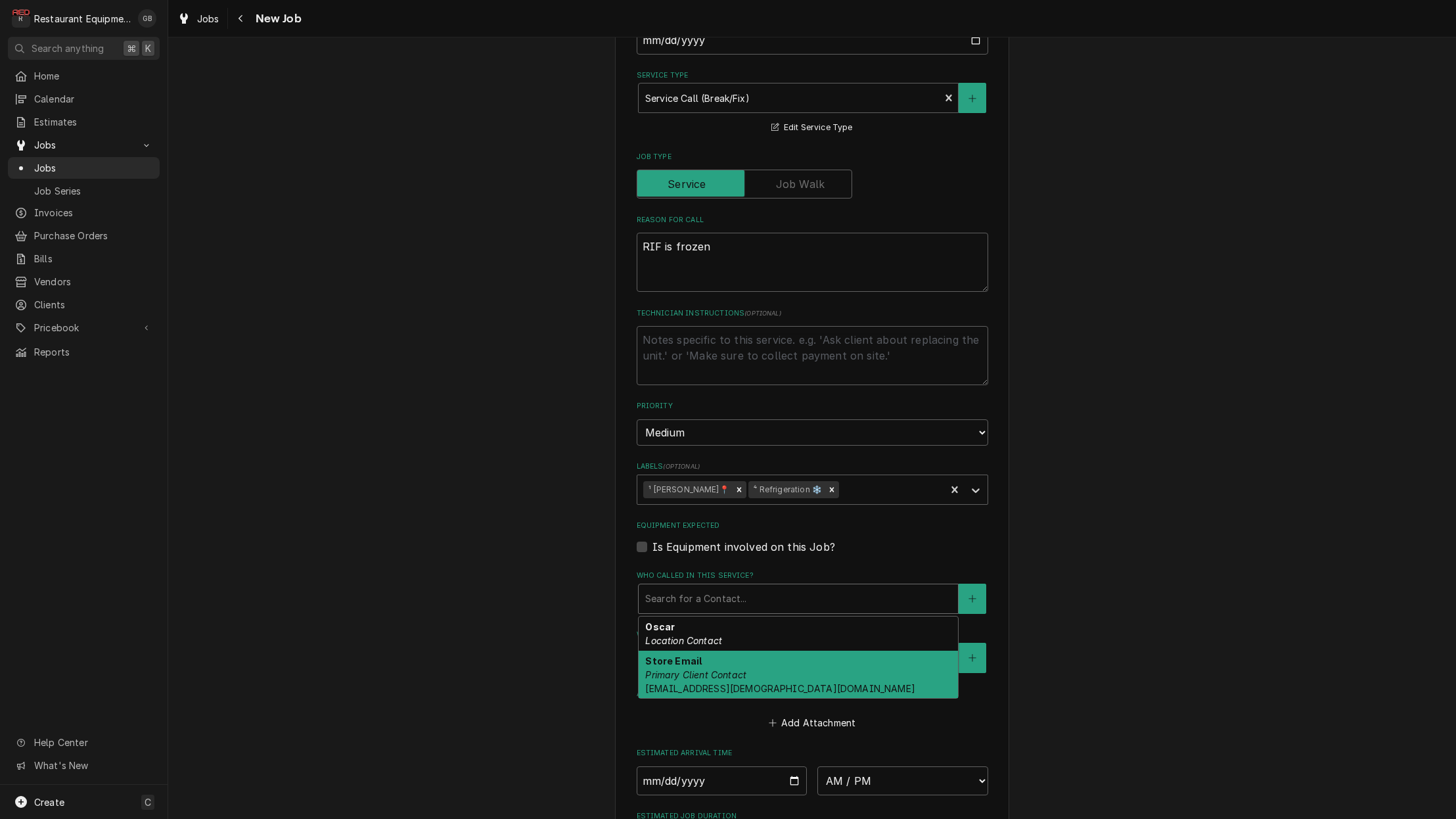
click at [716, 650] on div "Store Email Primary Client Contact 01811@chick-fil-a.com" at bounding box center [798, 674] width 320 height 48
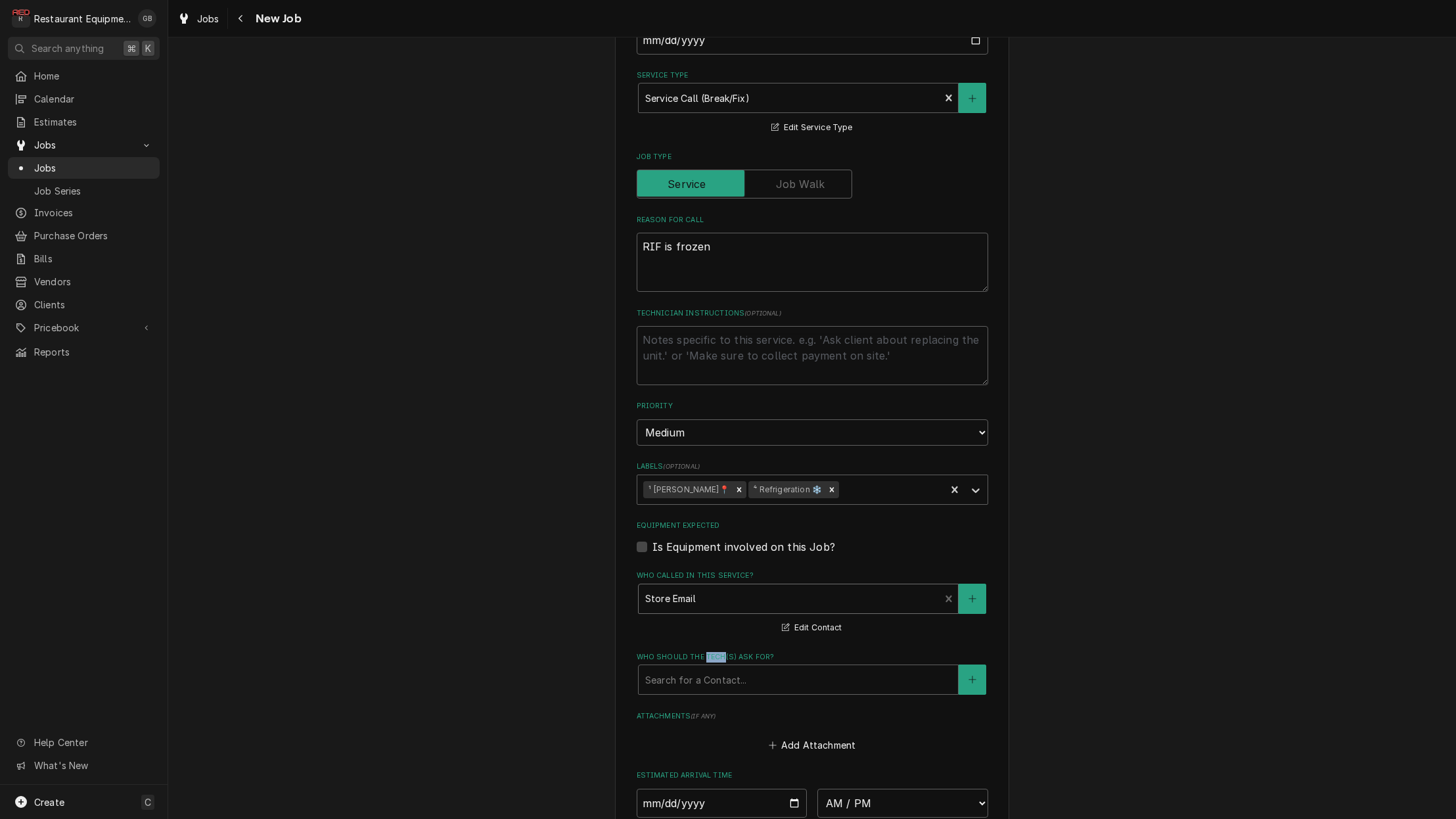
click at [716, 652] on label "Who should the tech(s) ask for?" at bounding box center [813, 657] width 351 height 10
click at [716, 587] on div "Who called in this service?" at bounding box center [790, 599] width 289 height 24
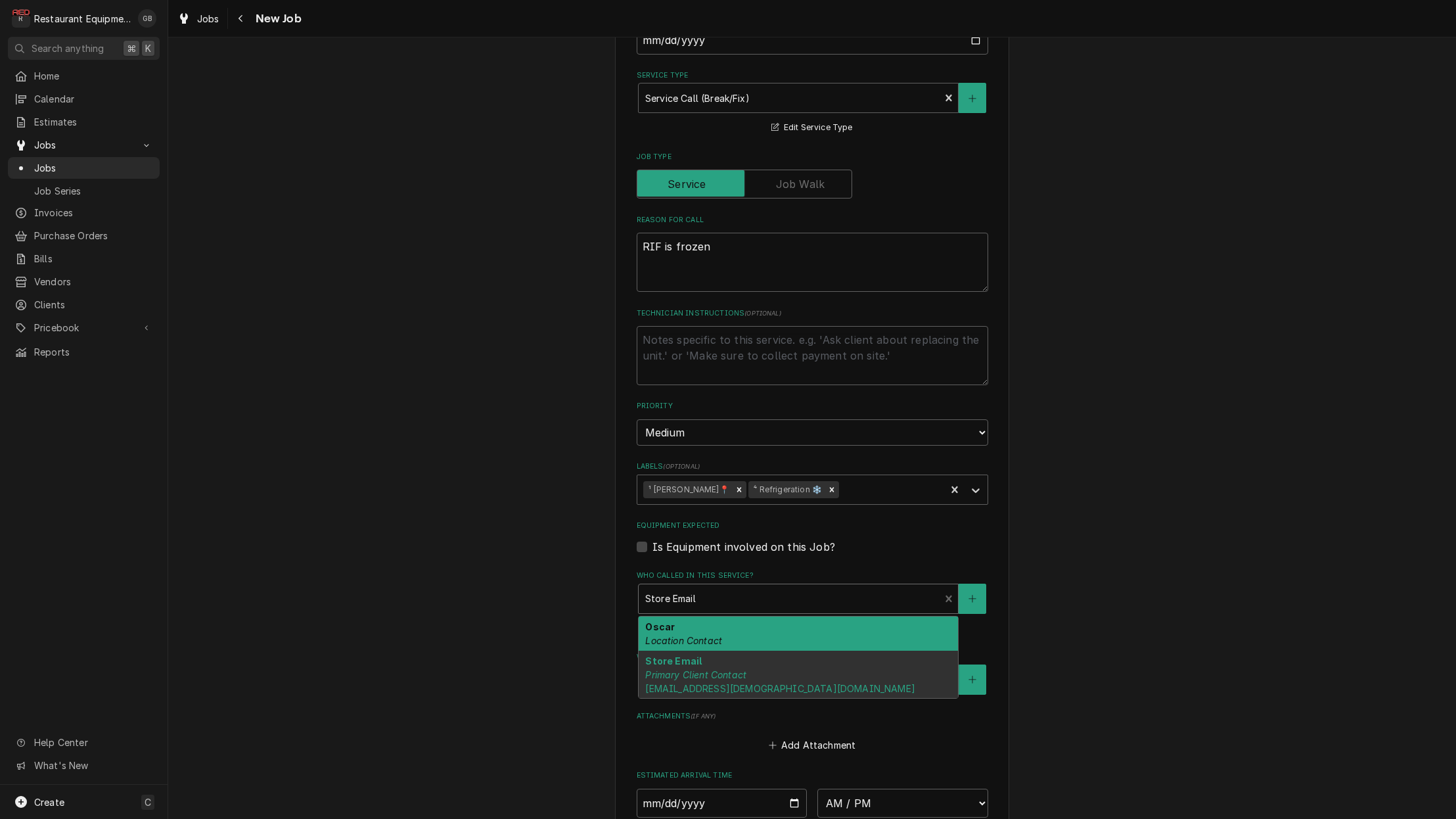
click at [717, 616] on div "Oscar Location Contact" at bounding box center [798, 633] width 320 height 34
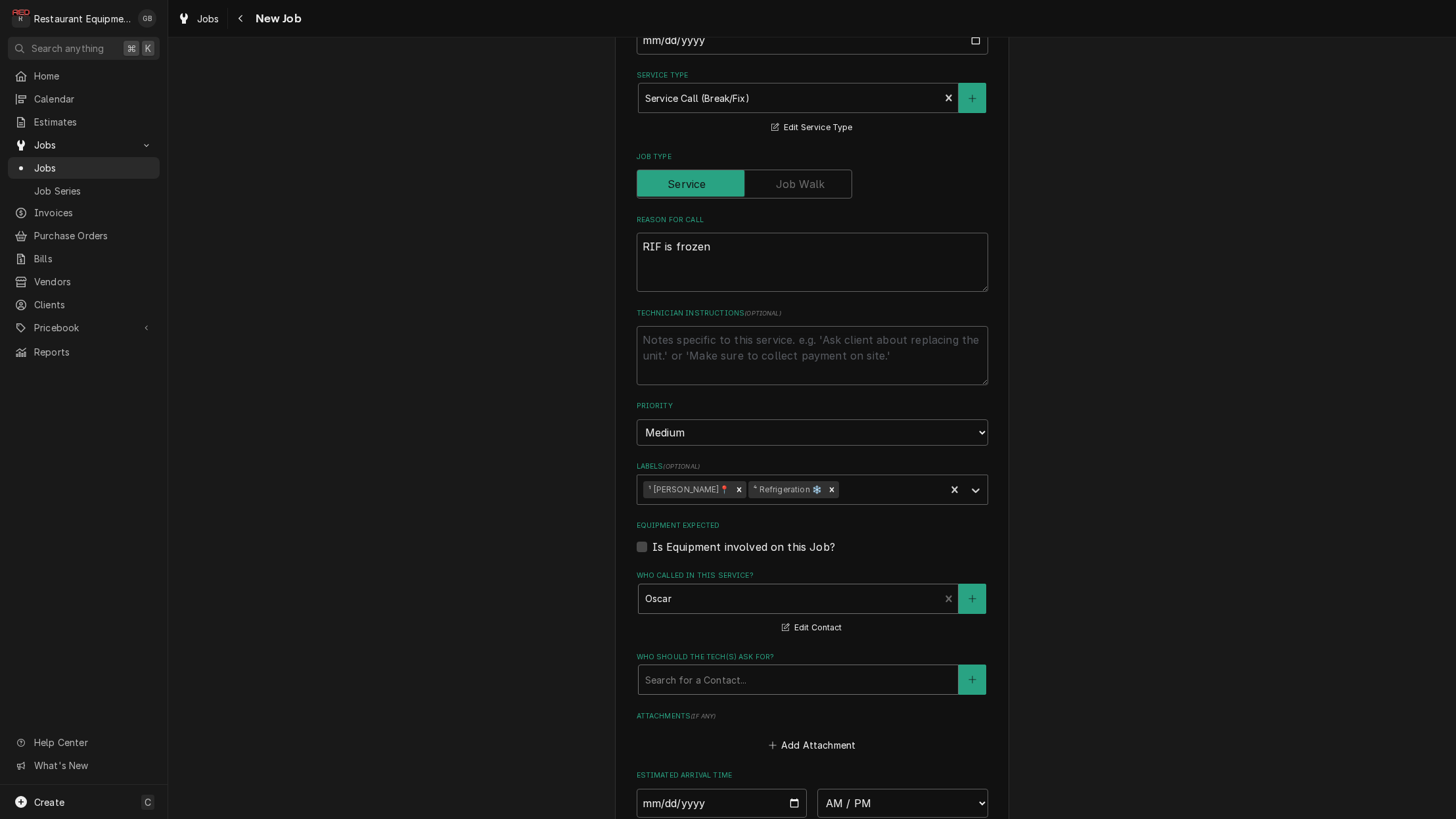
click at [722, 673] on div "Search for a Contact..." at bounding box center [798, 679] width 306 height 14
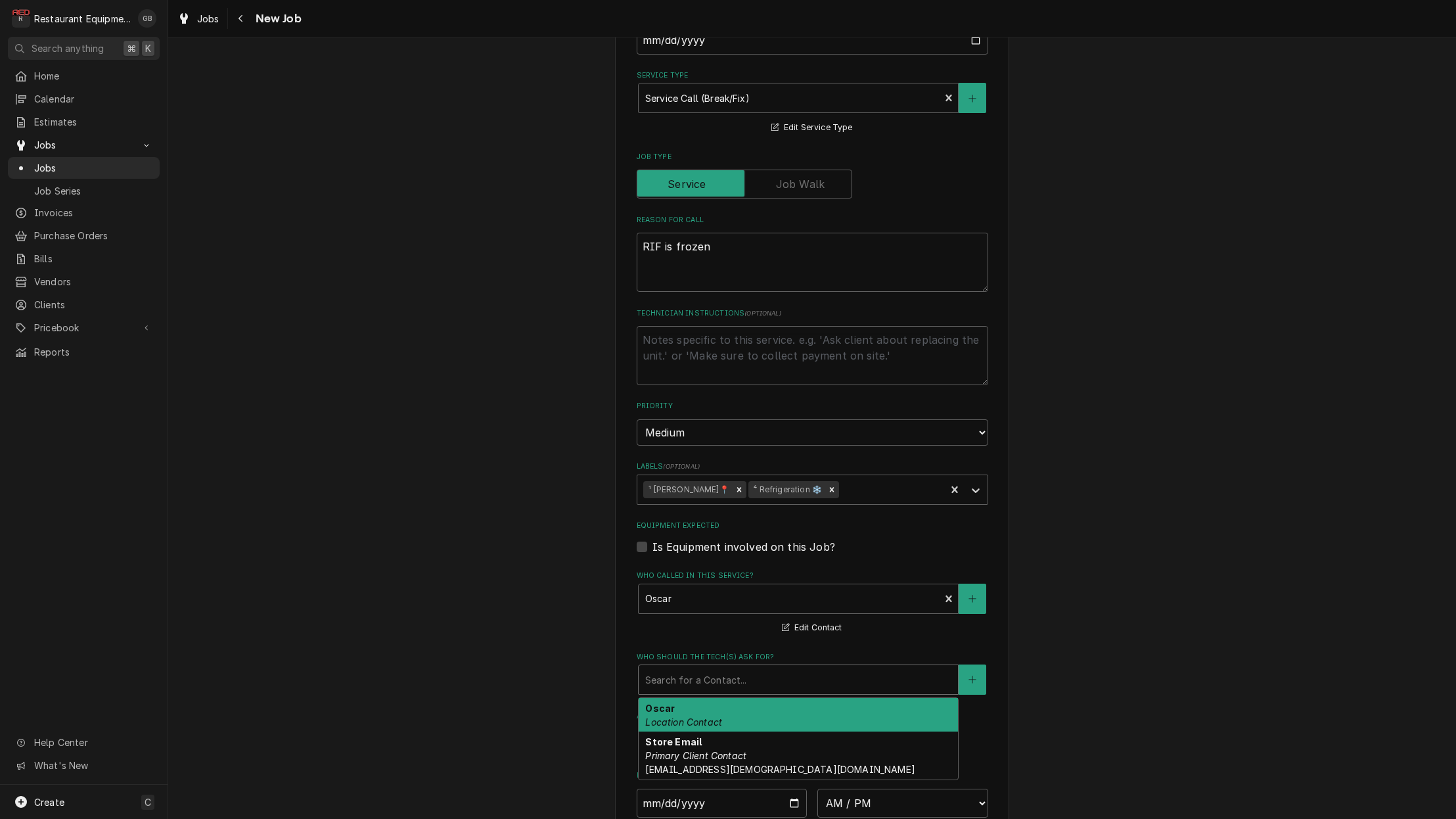
click at [697, 698] on div "Oscar Location Contact" at bounding box center [798, 715] width 320 height 34
type textarea "x"
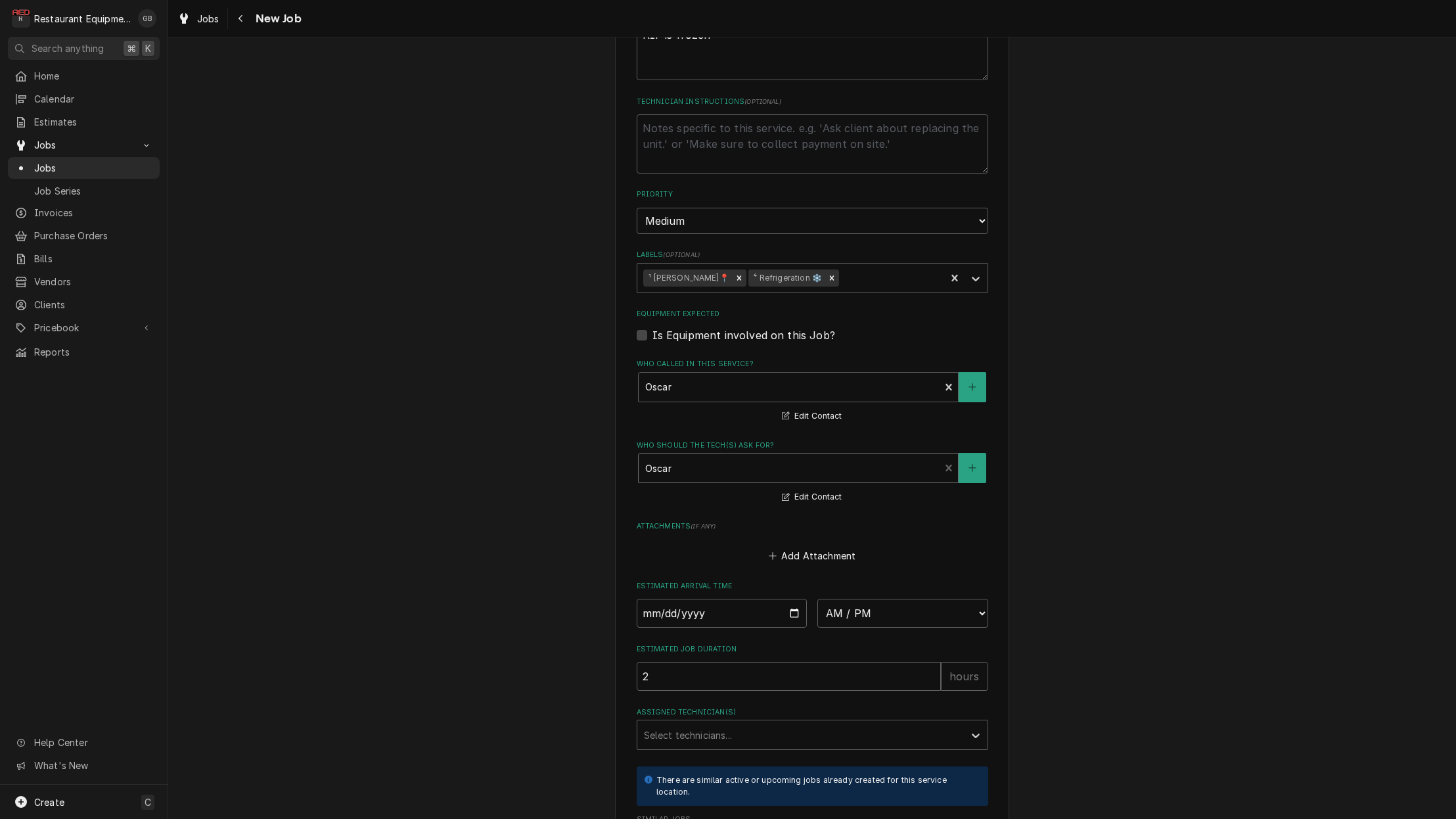
scroll to position [609, 0]
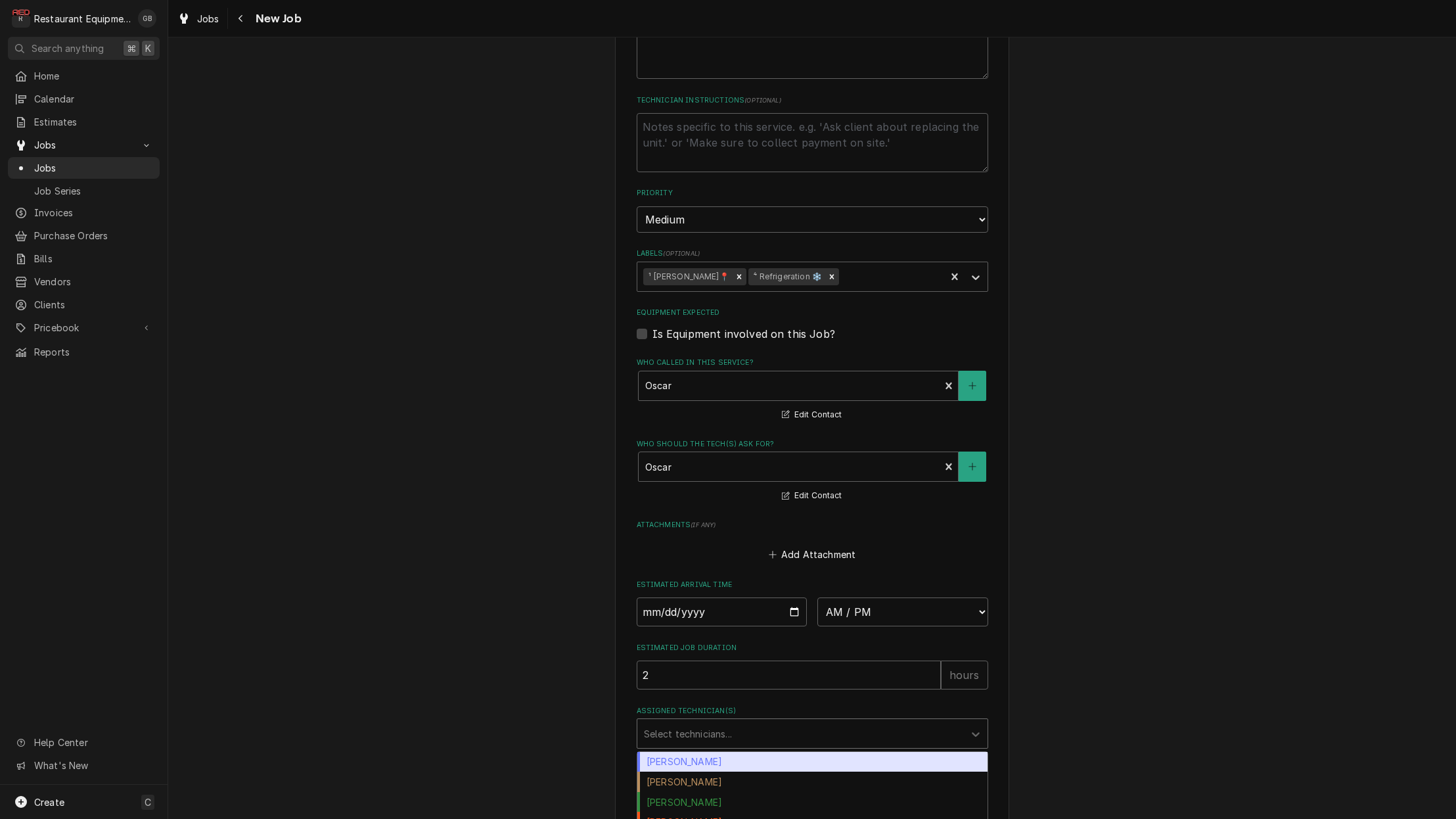
click at [701, 727] on div "Select technicians..." at bounding box center [801, 733] width 313 height 14
type input "d"
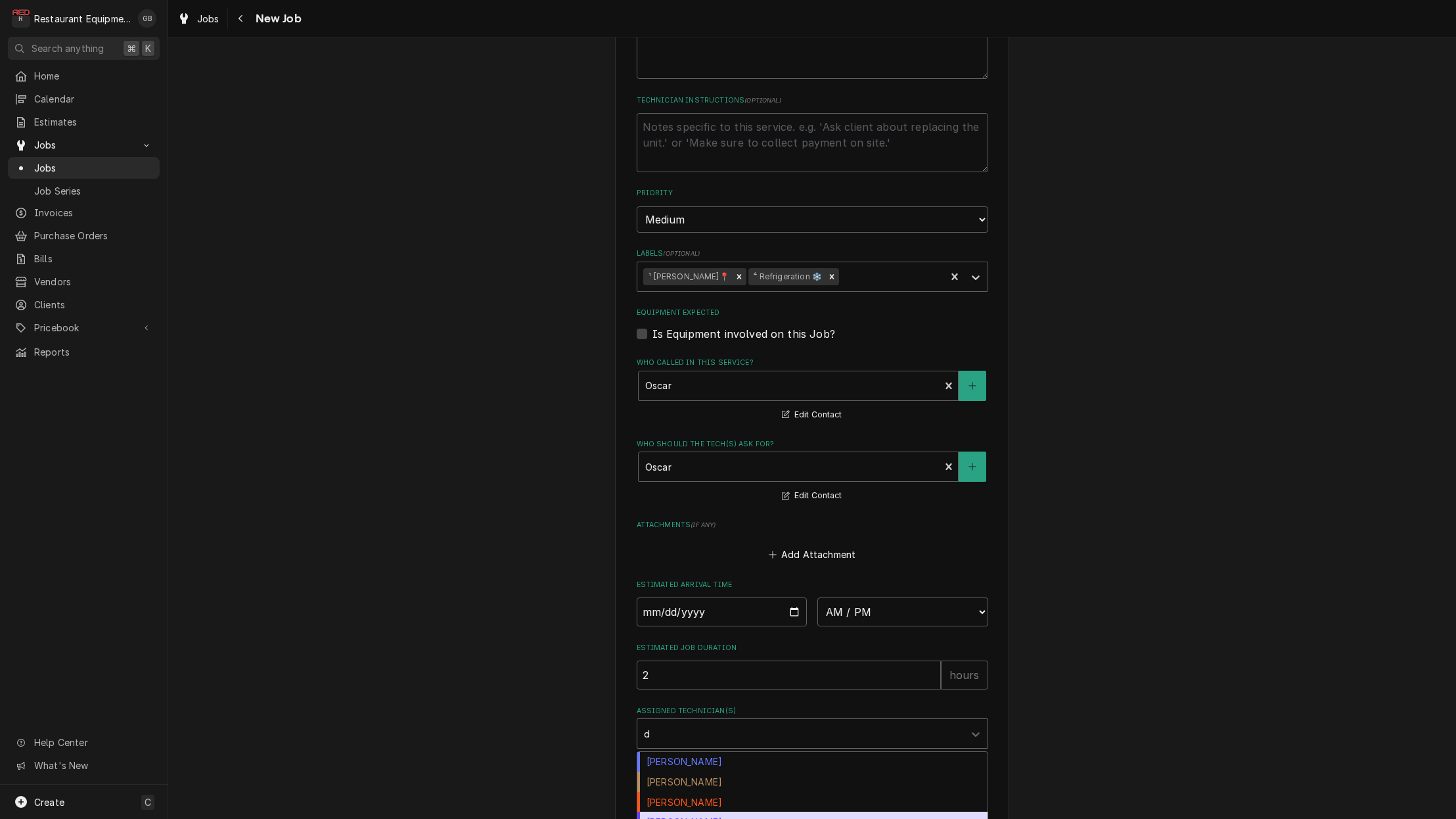
click at [720, 812] on div "Donovan Pruitt" at bounding box center [813, 822] width 350 height 21
type textarea "x"
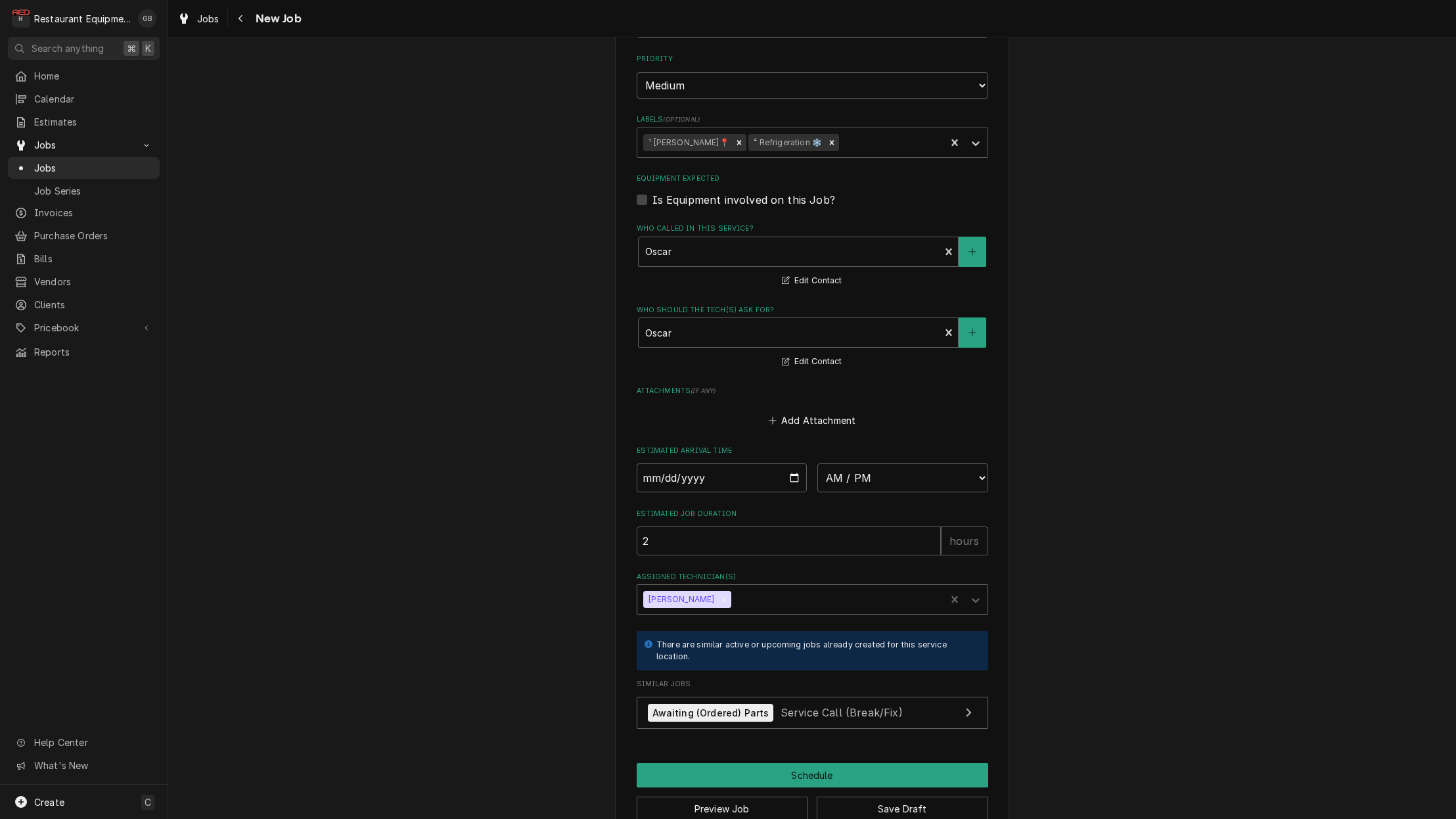
scroll to position [743, 0]
click at [827, 763] on button "Schedule" at bounding box center [813, 775] width 351 height 25
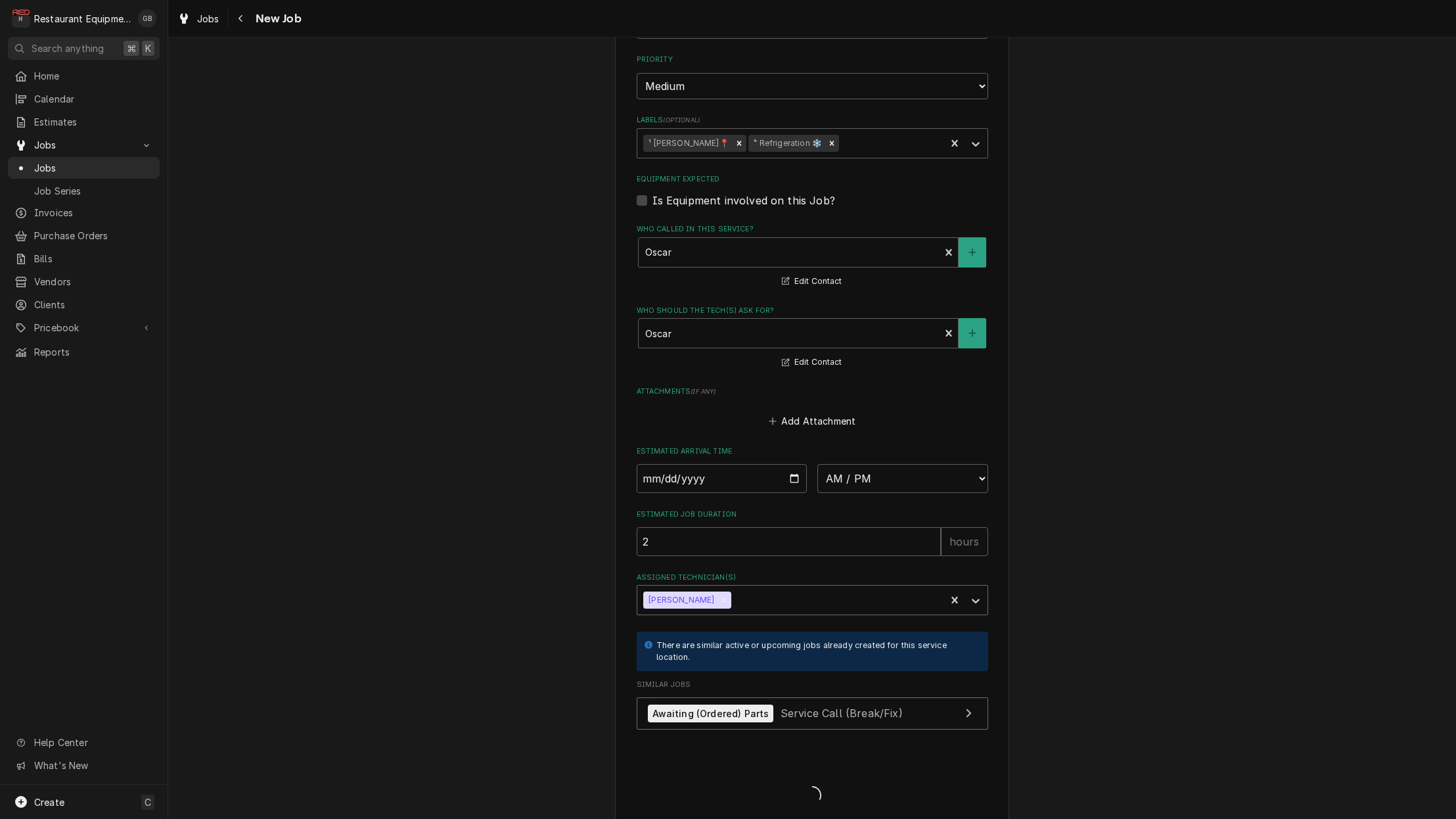
scroll to position [731, 0]
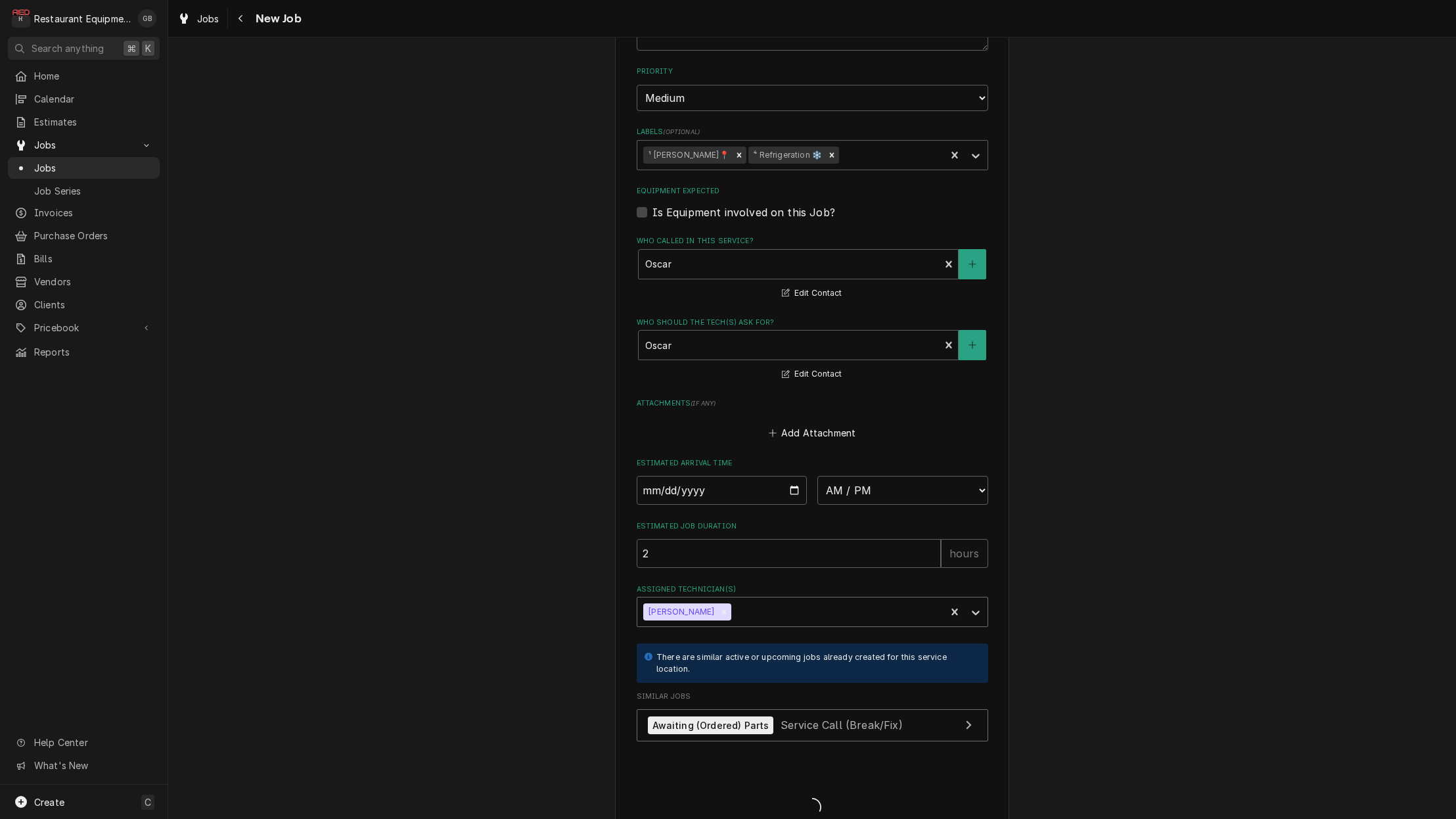
type textarea "x"
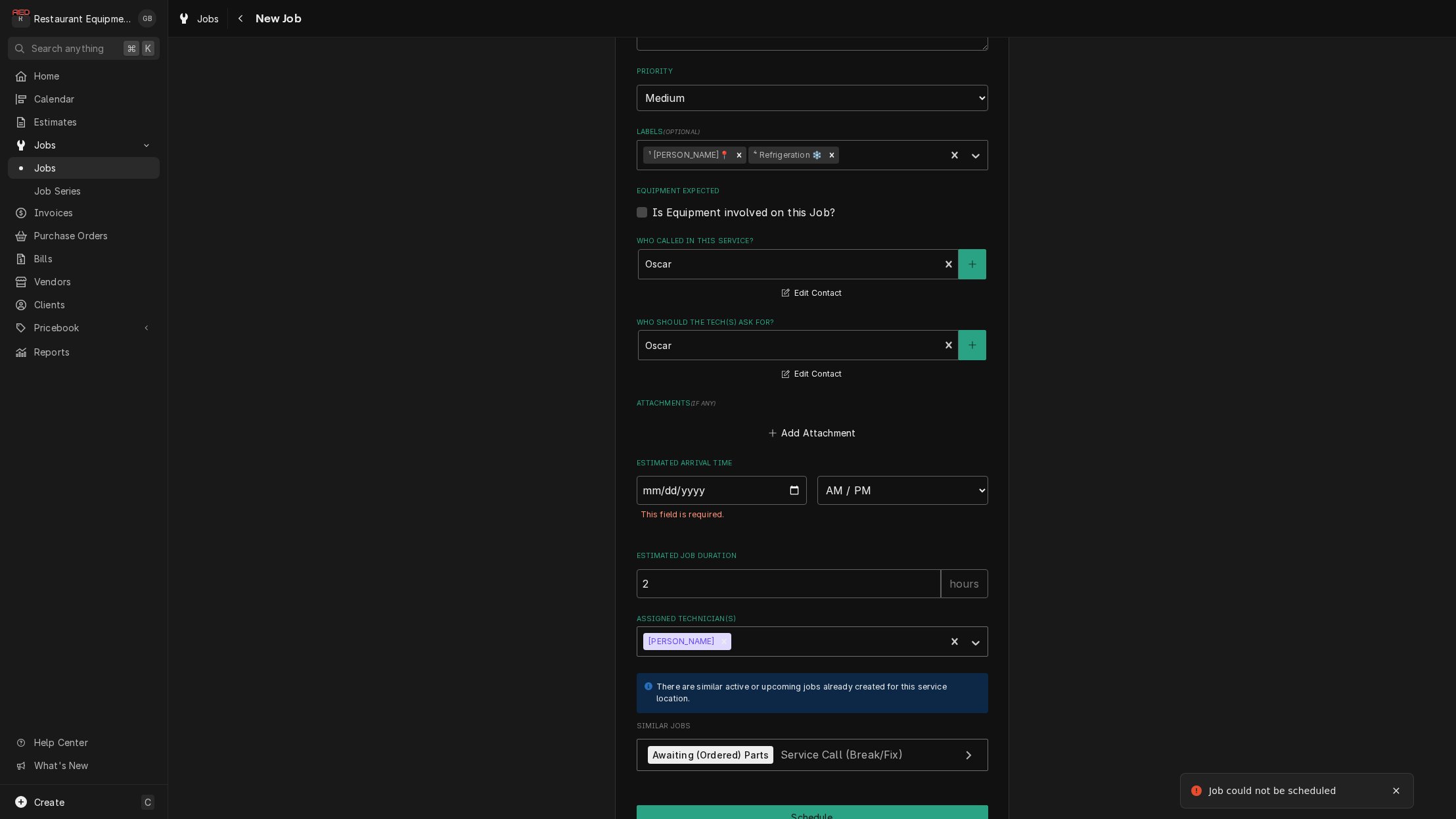
click at [674, 505] on div "This field is required." at bounding box center [813, 515] width 351 height 21
click at [675, 475] on input "Date" at bounding box center [722, 490] width 171 height 29
type input "2025-08-22"
type textarea "x"
select select "10:30:00"
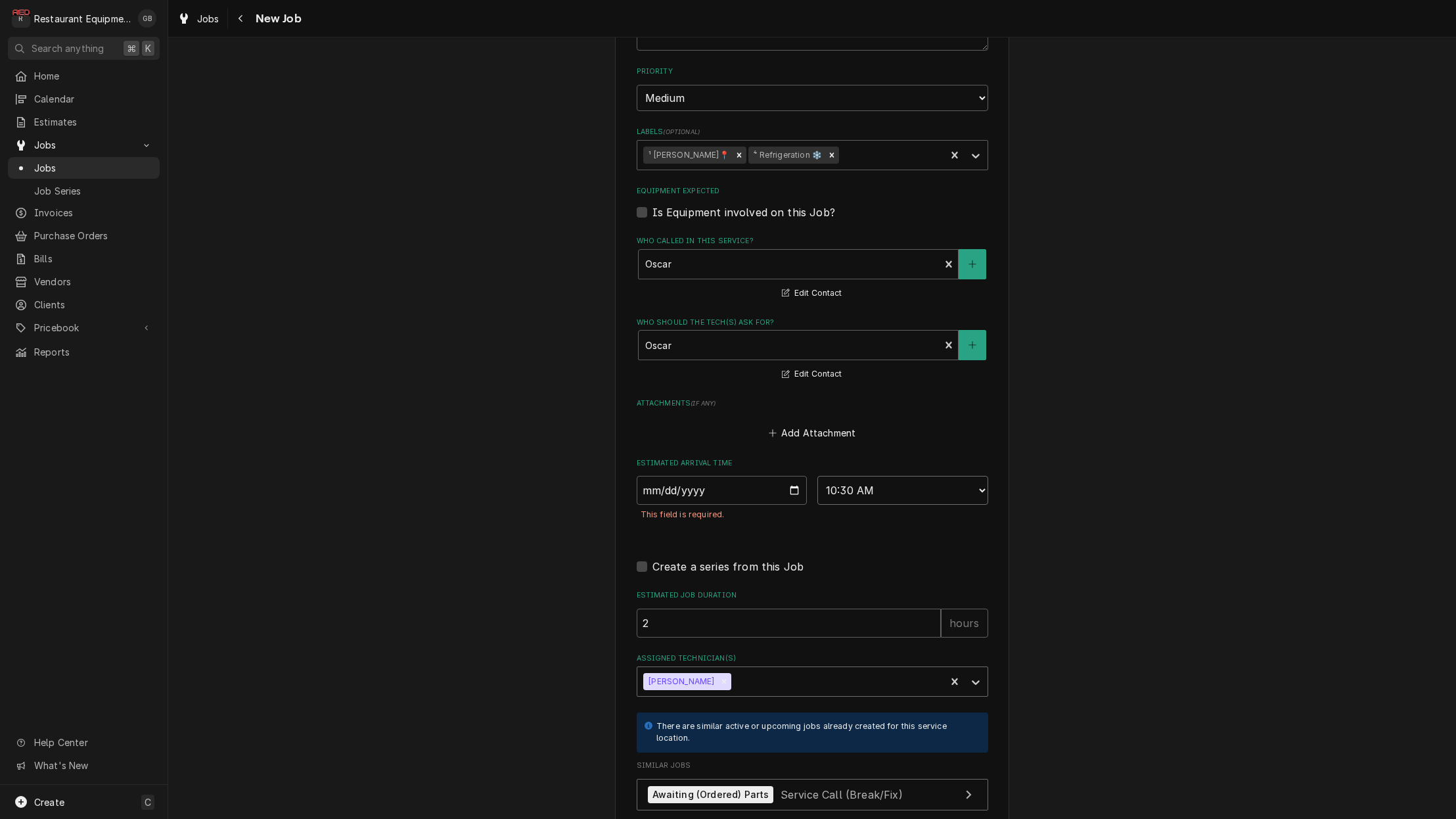
type textarea "x"
select select "13:00:00"
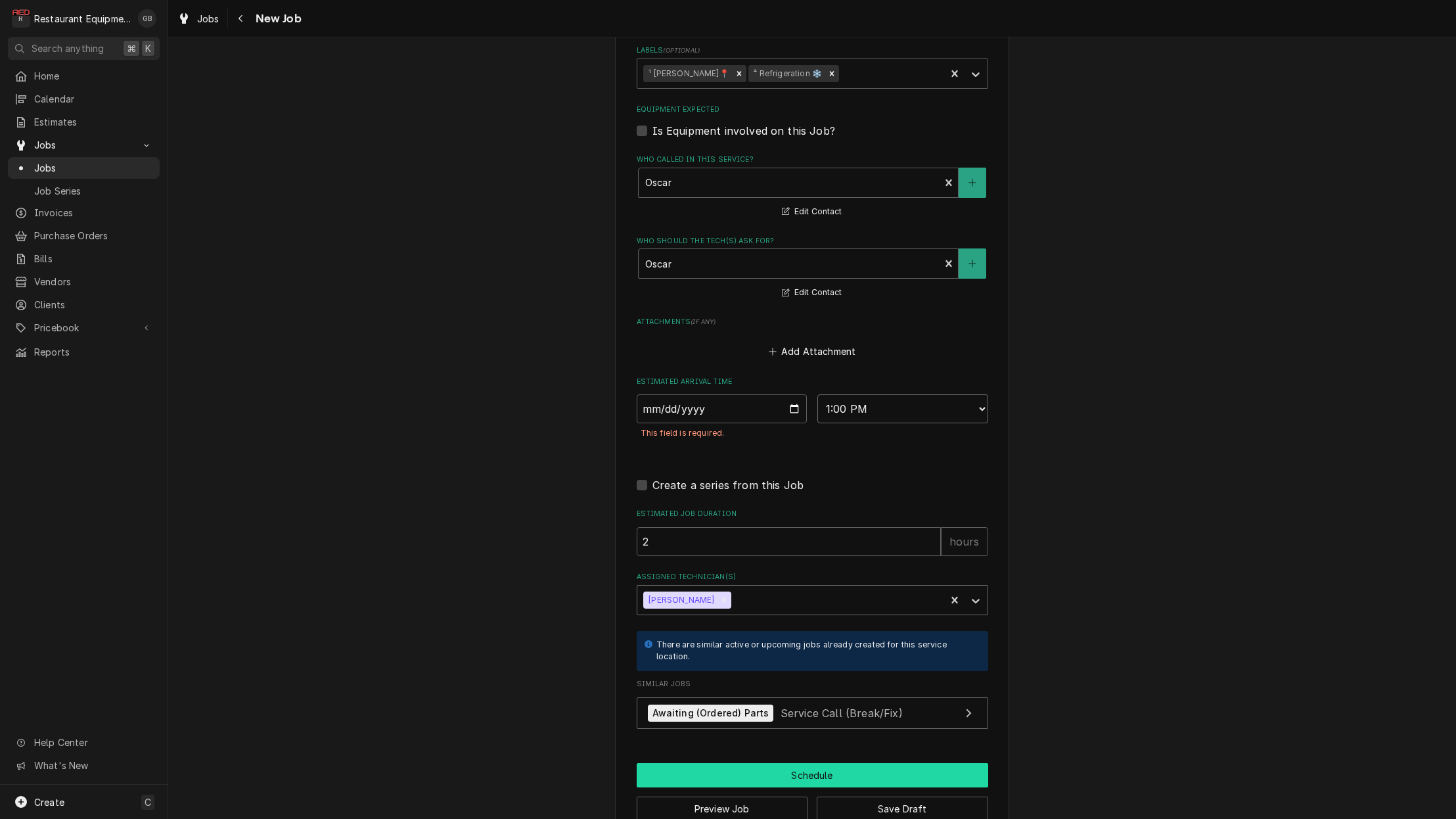
scroll to position [812, 0]
click at [821, 763] on button "Schedule" at bounding box center [813, 775] width 351 height 25
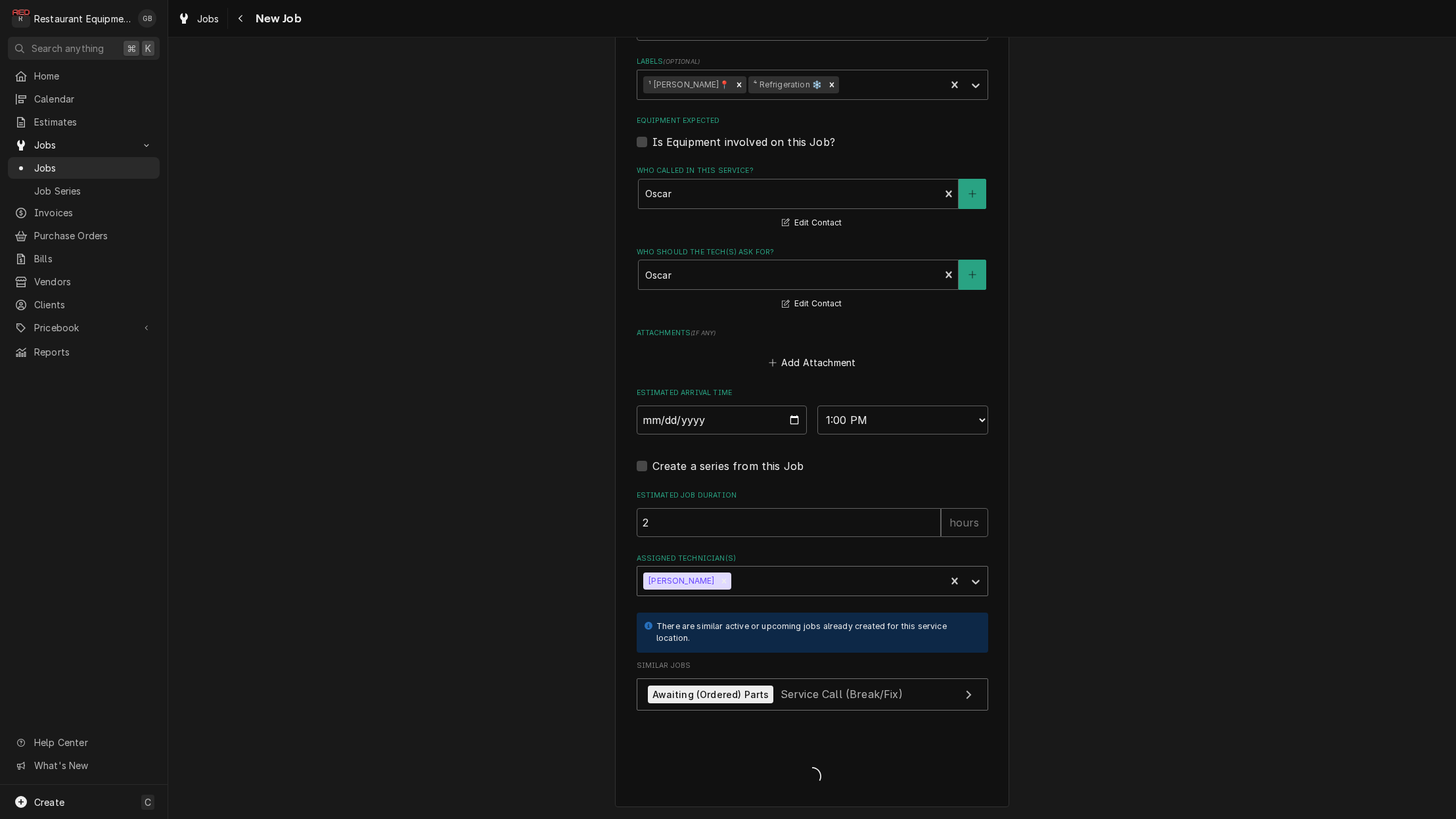
scroll to position [770, 0]
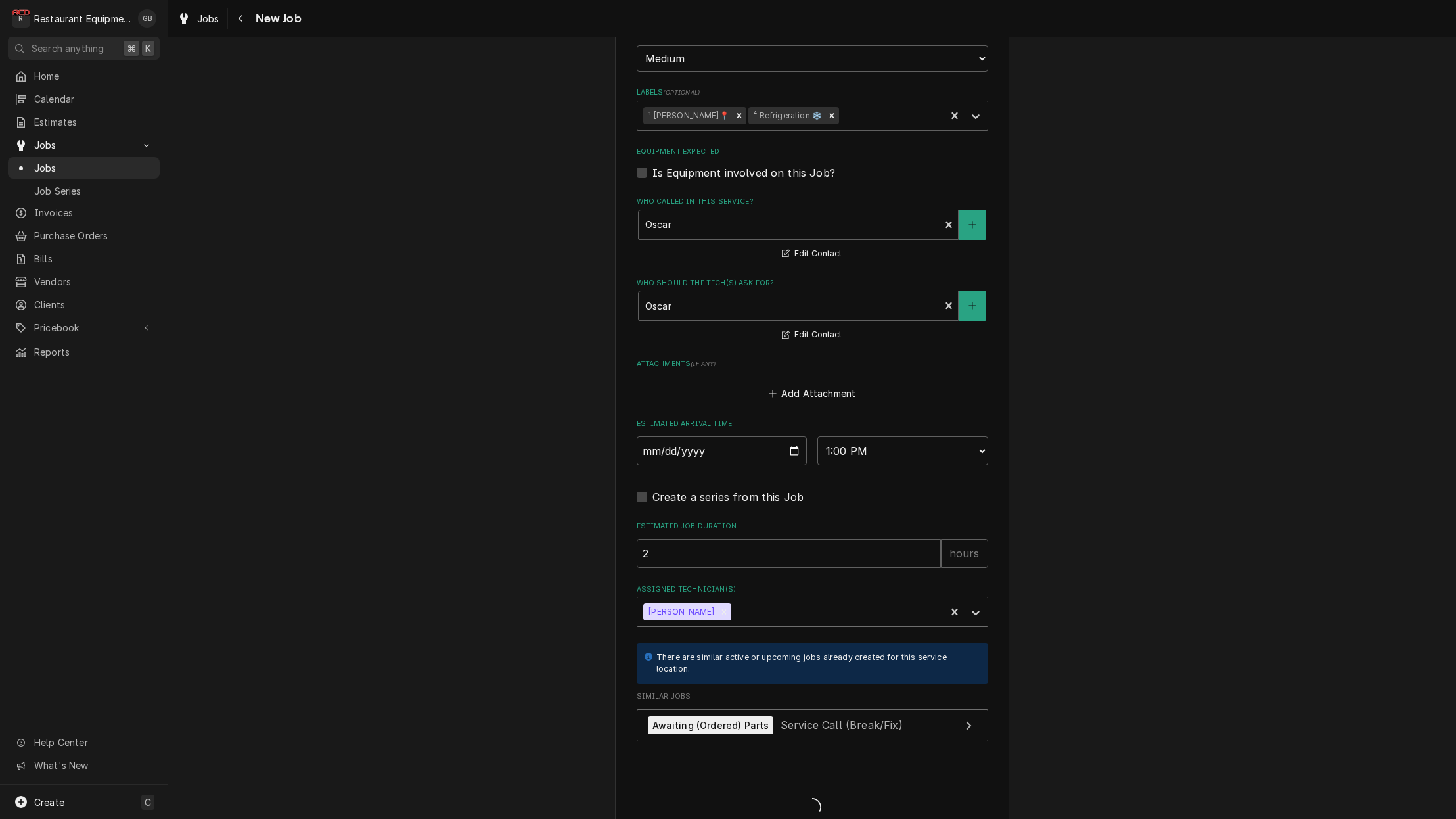
type textarea "x"
